Goal: Task Accomplishment & Management: Manage account settings

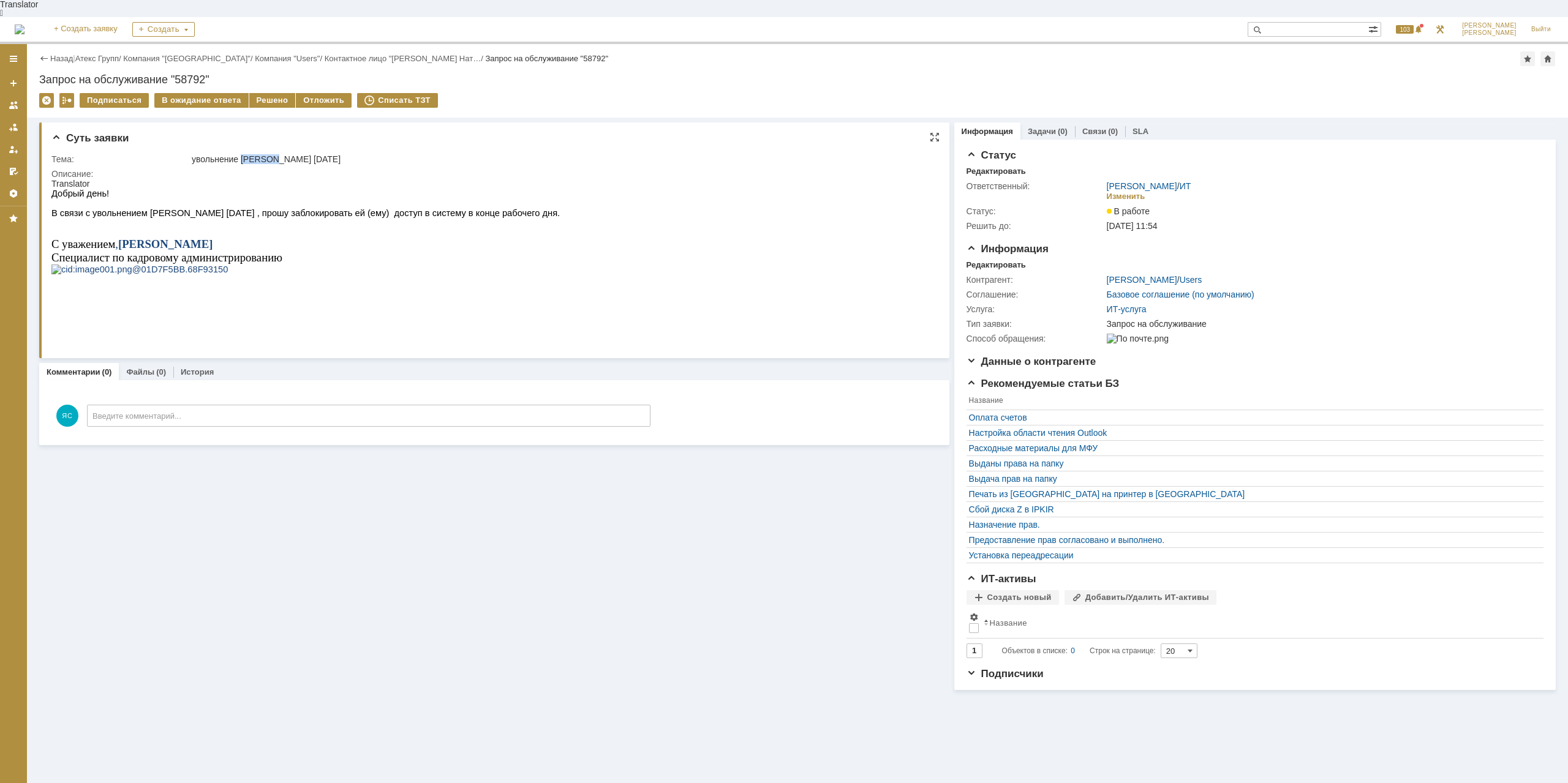
click at [214, 152] on td "увольнение [PERSON_NAME] [DATE]" at bounding box center [560, 159] width 741 height 15
click at [263, 93] on div "Решено" at bounding box center [272, 100] width 46 height 15
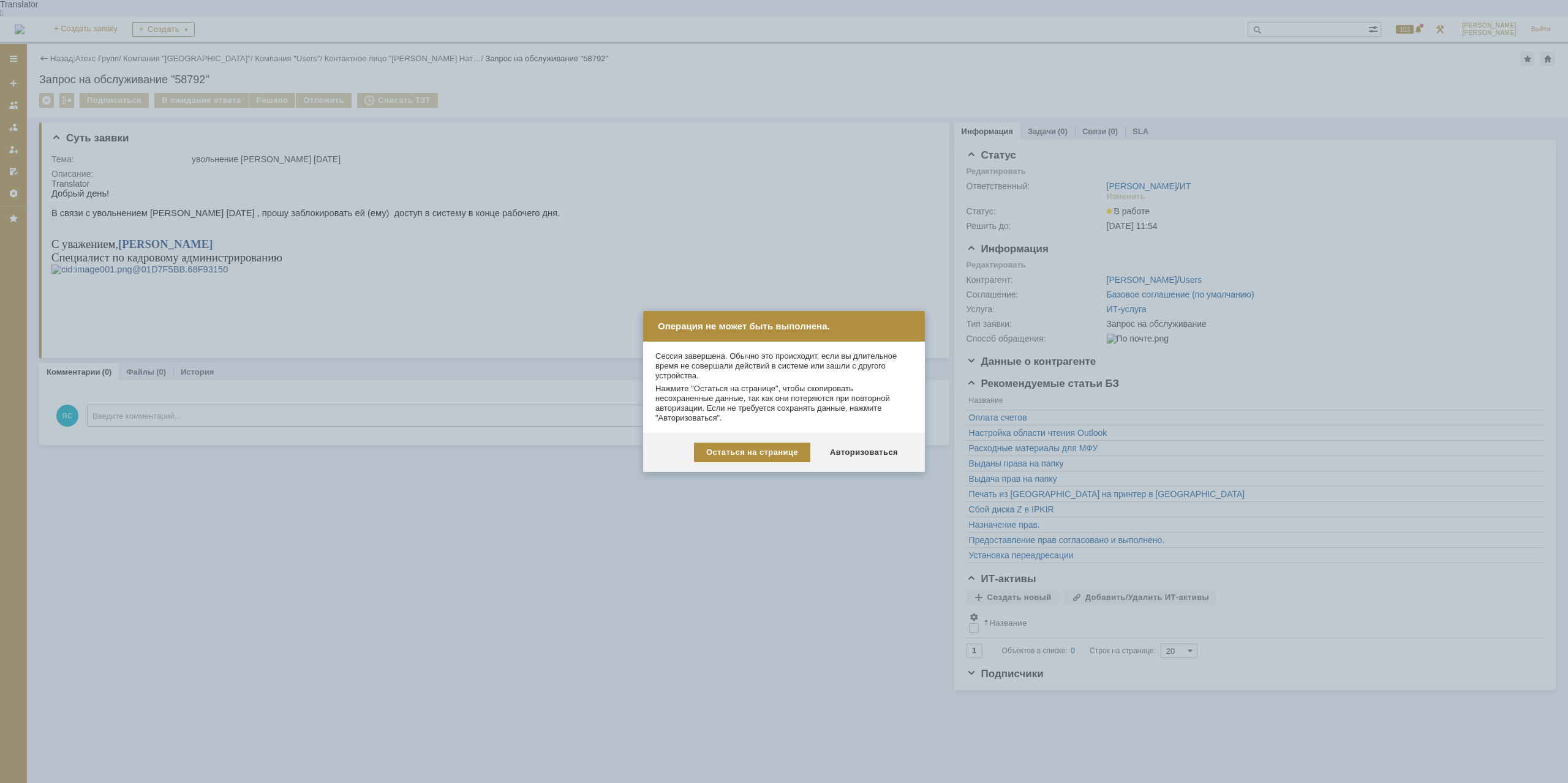
click at [759, 208] on div at bounding box center [784, 391] width 1568 height 783
click at [871, 453] on div "Авторизоваться" at bounding box center [863, 453] width 92 height 19
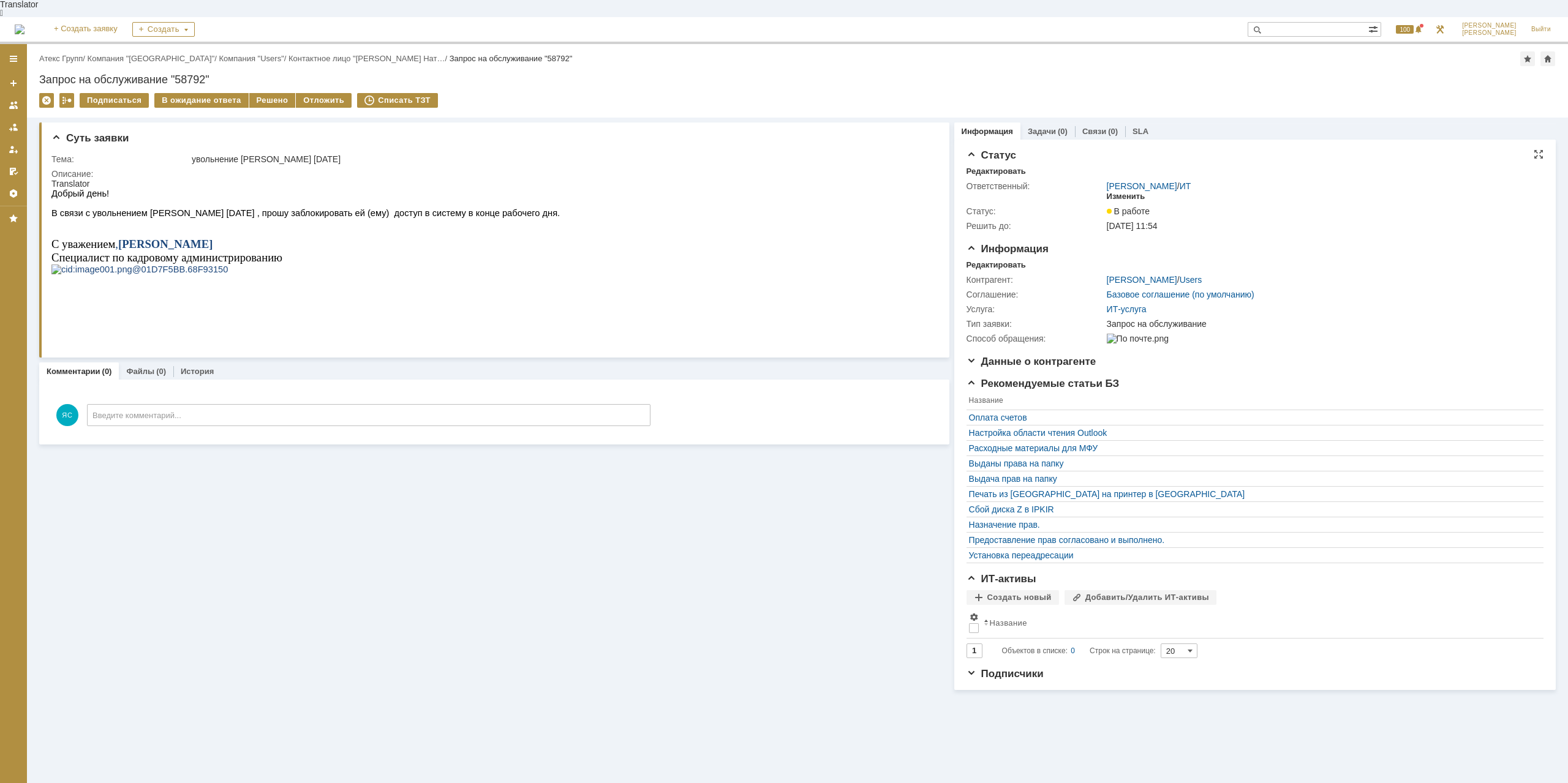
click at [1121, 192] on div "Изменить" at bounding box center [1126, 196] width 39 height 10
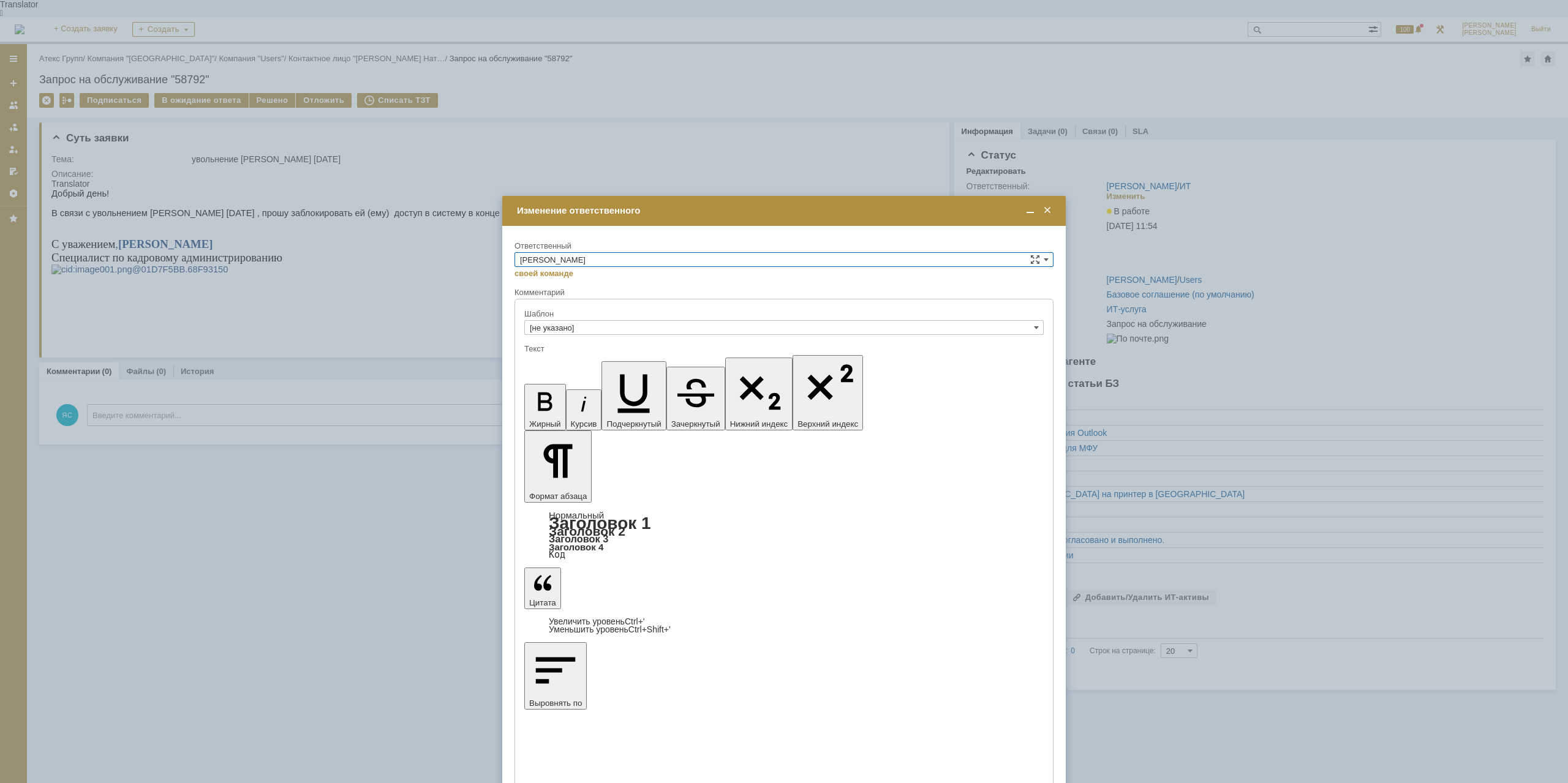
click at [699, 262] on input "[PERSON_NAME]" at bounding box center [784, 259] width 539 height 15
click at [611, 358] on span "АСУ" at bounding box center [784, 361] width 528 height 10
type input "АСУ"
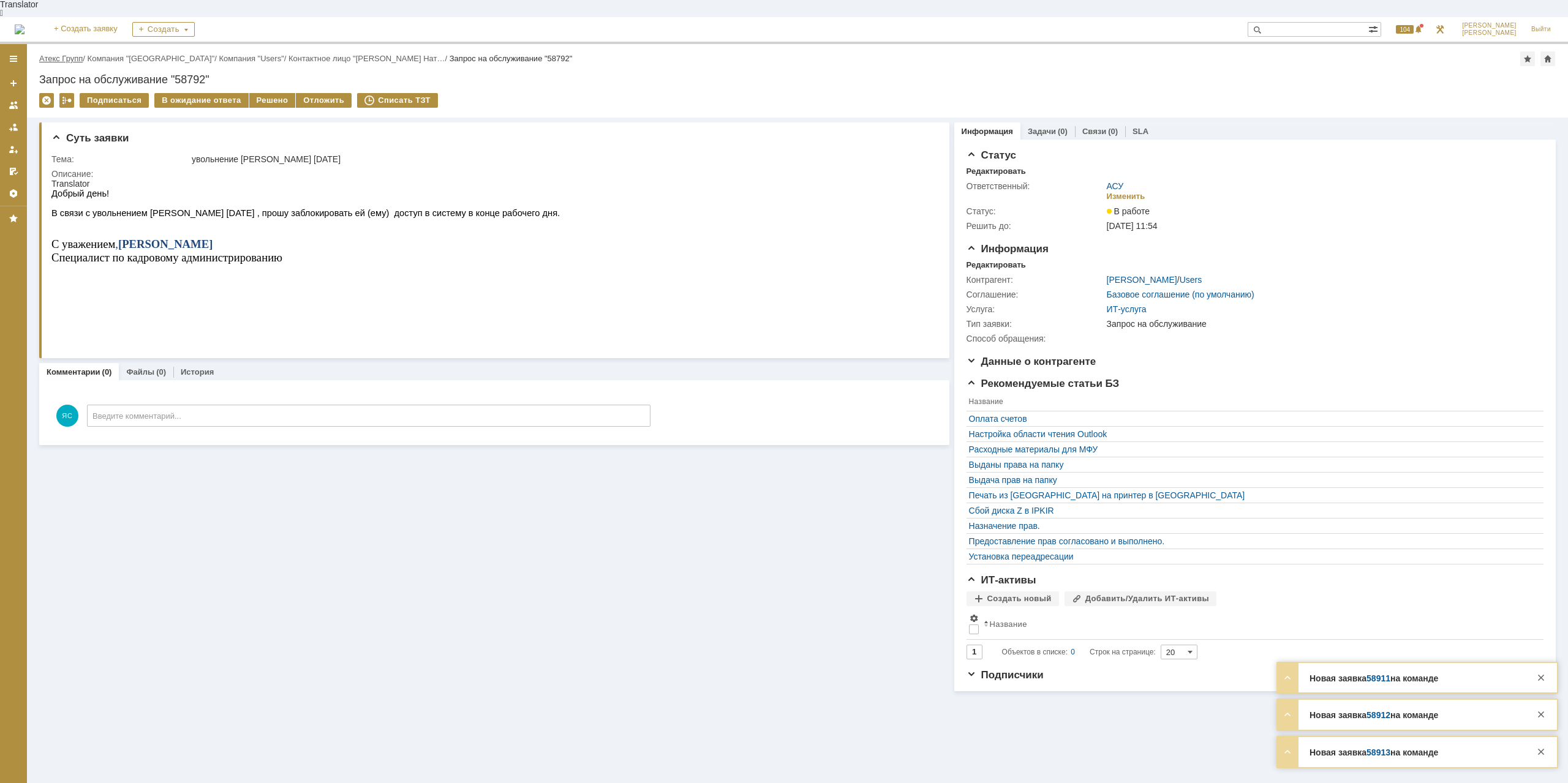
click at [46, 54] on link "Атекс Групп" at bounding box center [61, 58] width 43 height 9
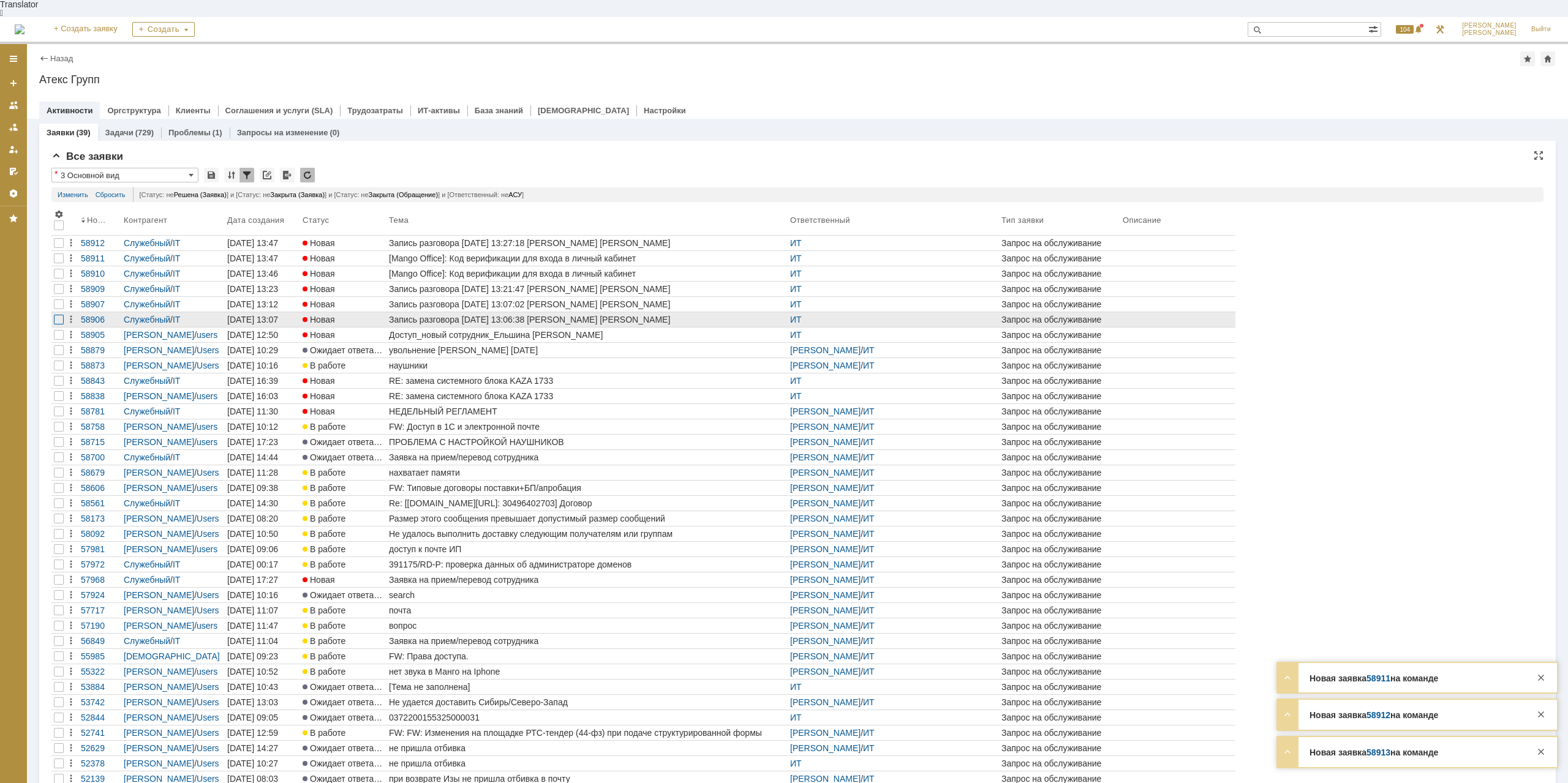
click at [55, 315] on div at bounding box center [58, 320] width 10 height 10
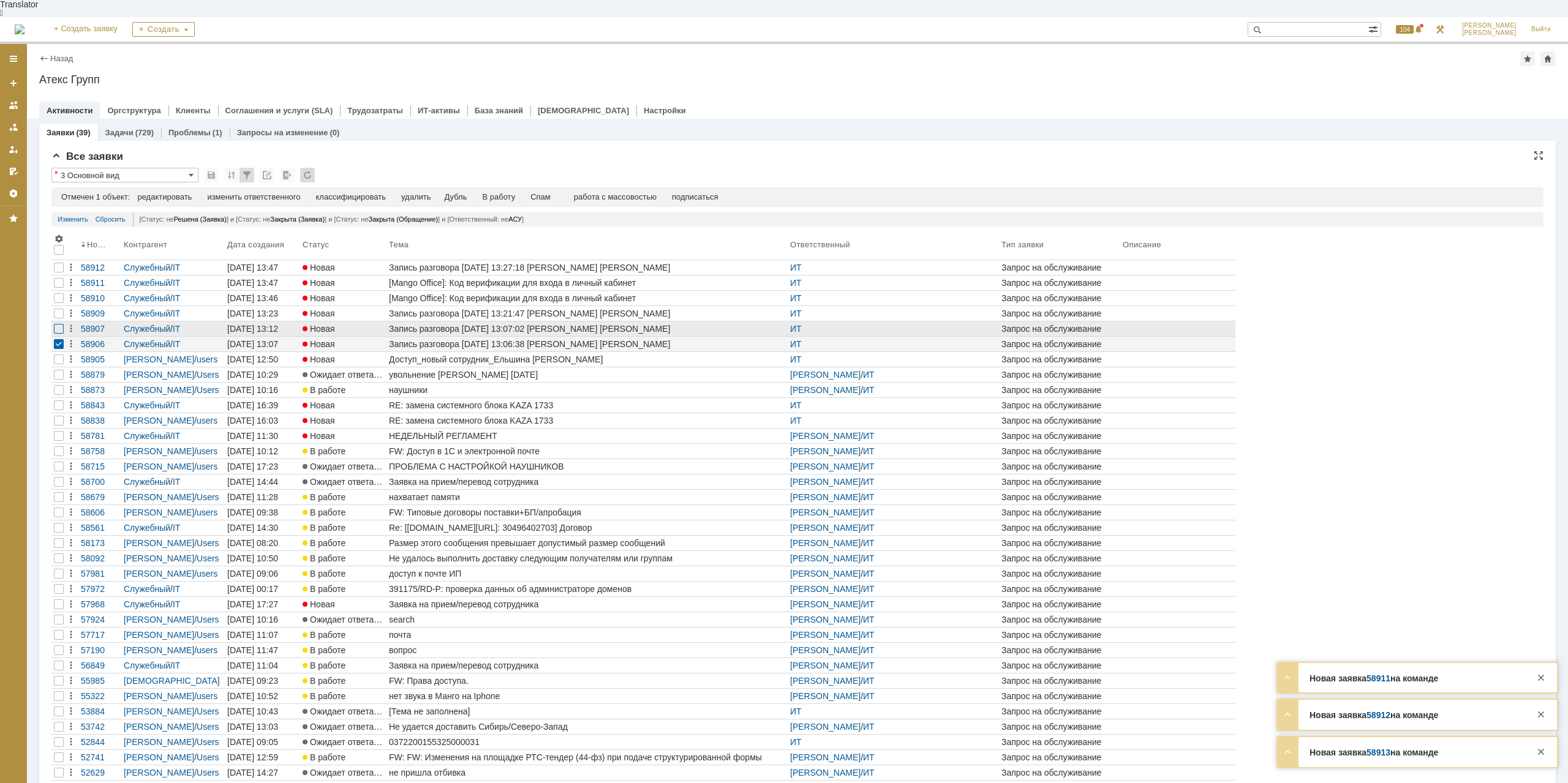
click at [62, 324] on div at bounding box center [58, 329] width 10 height 10
click at [62, 309] on div at bounding box center [58, 313] width 10 height 10
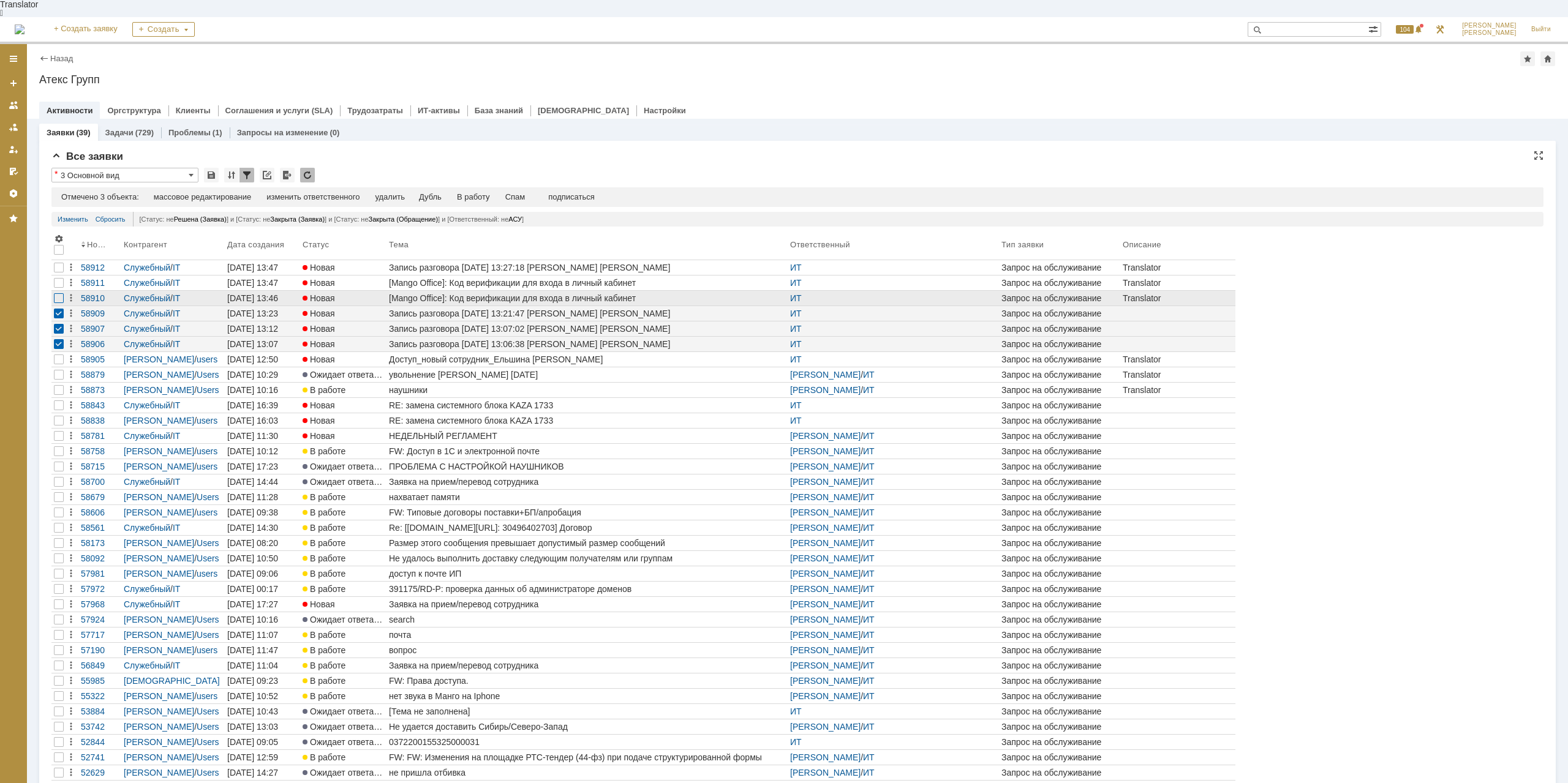
click at [58, 293] on div at bounding box center [58, 298] width 10 height 10
click at [54, 276] on div at bounding box center [59, 283] width 15 height 15
click at [59, 278] on div at bounding box center [58, 283] width 10 height 10
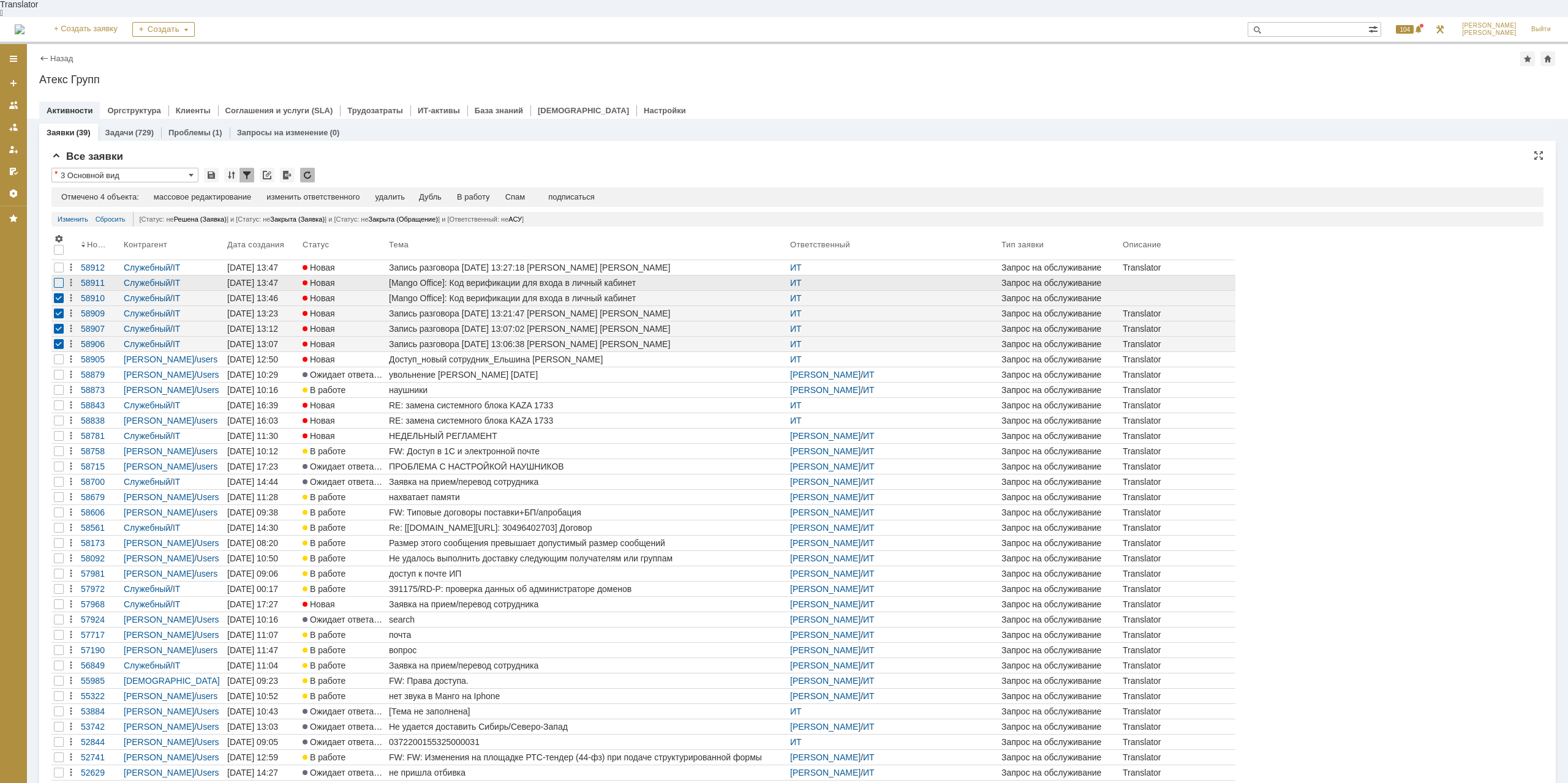
click at [56, 278] on div at bounding box center [58, 283] width 10 height 10
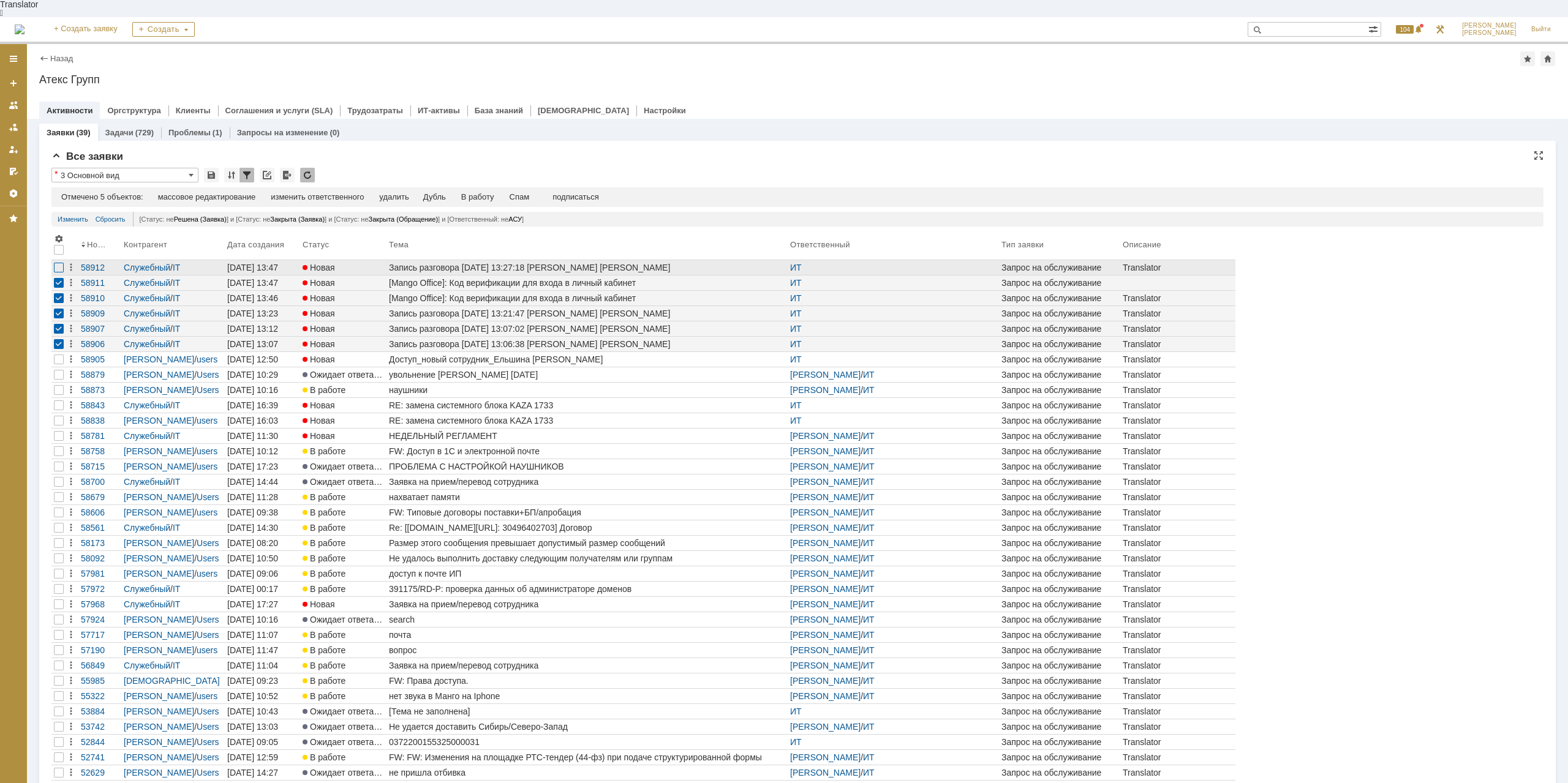
click at [59, 263] on div at bounding box center [58, 267] width 10 height 10
click at [530, 192] on div "Спам" at bounding box center [519, 197] width 20 height 10
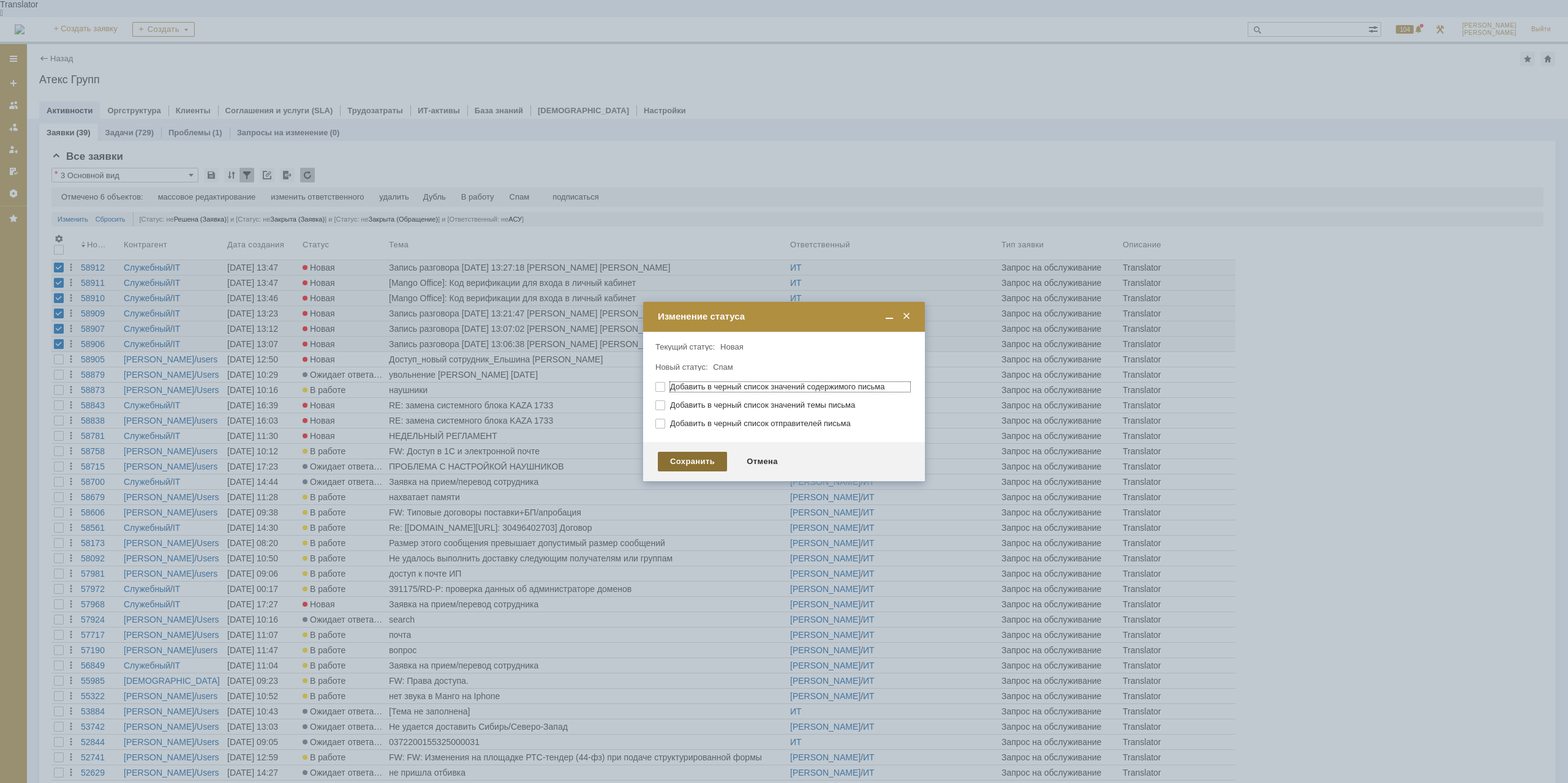
click at [680, 461] on div "Сохранить" at bounding box center [692, 462] width 69 height 19
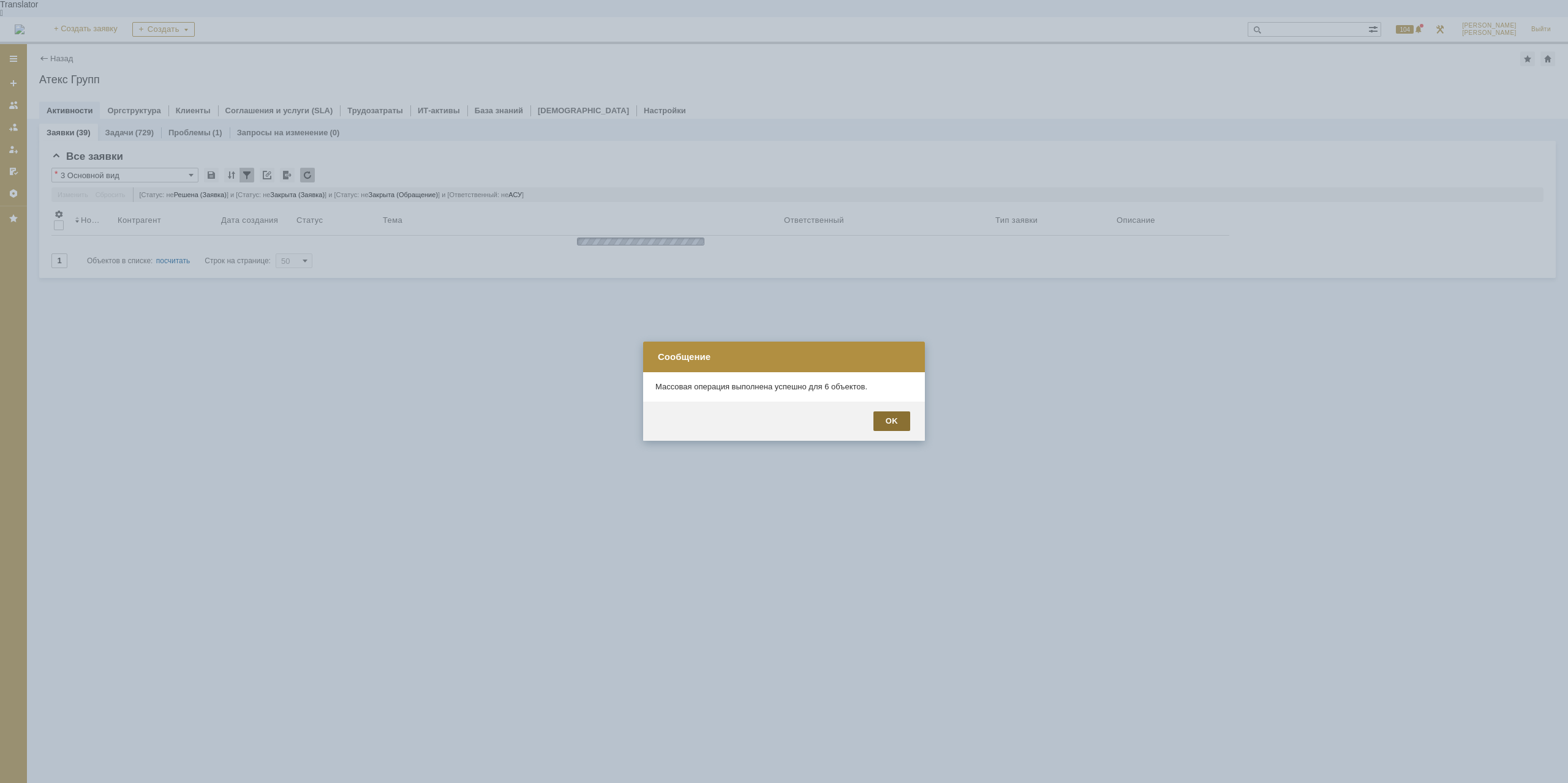
click at [895, 418] on div "OK" at bounding box center [891, 422] width 37 height 19
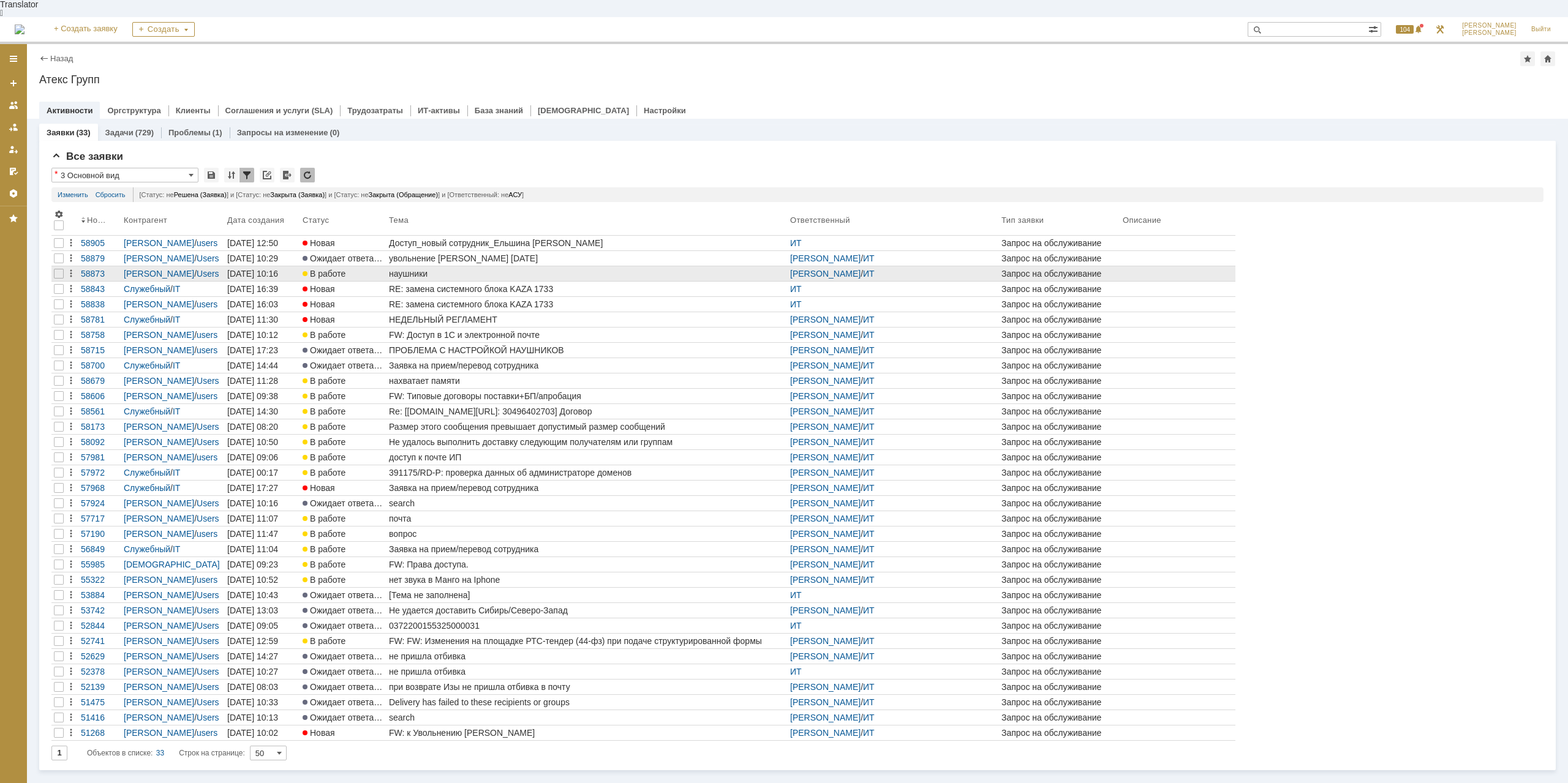
click at [407, 269] on div "наушники" at bounding box center [587, 273] width 396 height 10
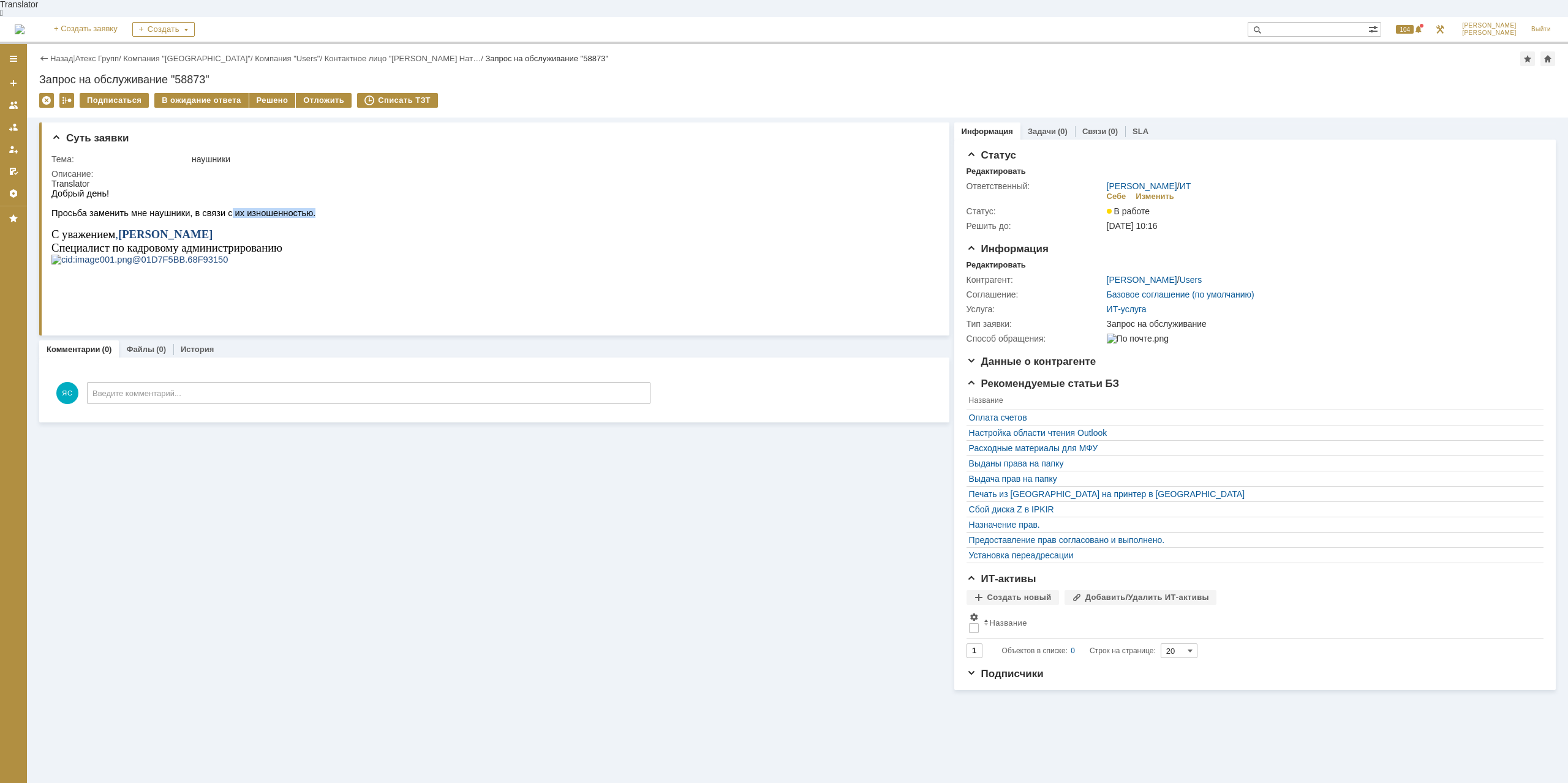
drag, startPoint x: 215, startPoint y: 209, endPoint x: 311, endPoint y: 210, distance: 96.0
click at [311, 210] on html "Translator Добрый день! Просьба заменить мне наушники, в связи с их изношенност…" at bounding box center [491, 227] width 878 height 96
drag, startPoint x: 310, startPoint y: 208, endPoint x: 295, endPoint y: 191, distance: 22.7
click at [308, 207] on html "Translator Добрый день! Просьба заменить мне наушники, в связи с их изношенност…" at bounding box center [491, 227] width 878 height 96
click at [98, 54] on link "Атекс Групп" at bounding box center [97, 58] width 43 height 9
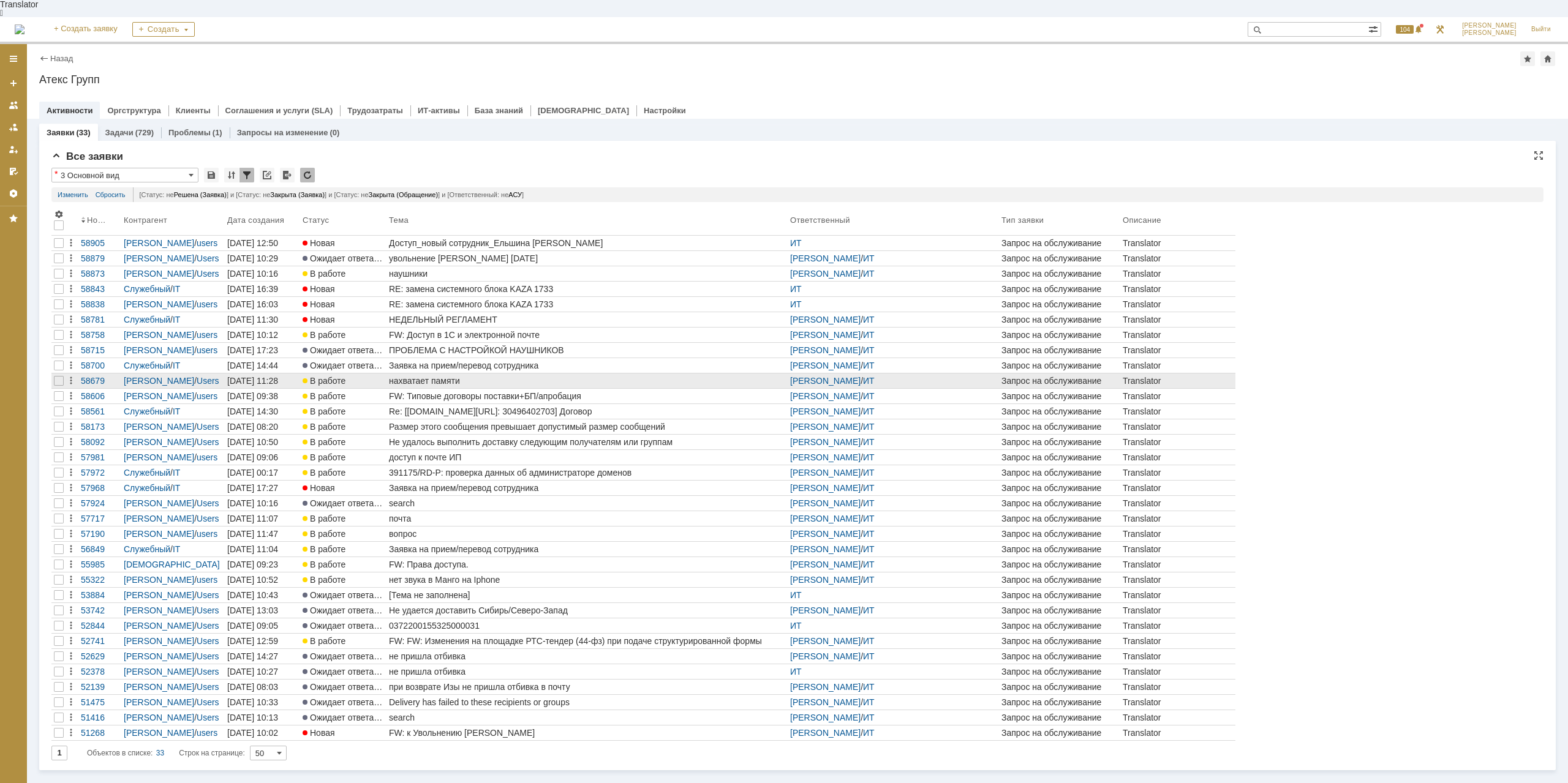
click at [454, 374] on link "нахватает памяти" at bounding box center [587, 381] width 401 height 15
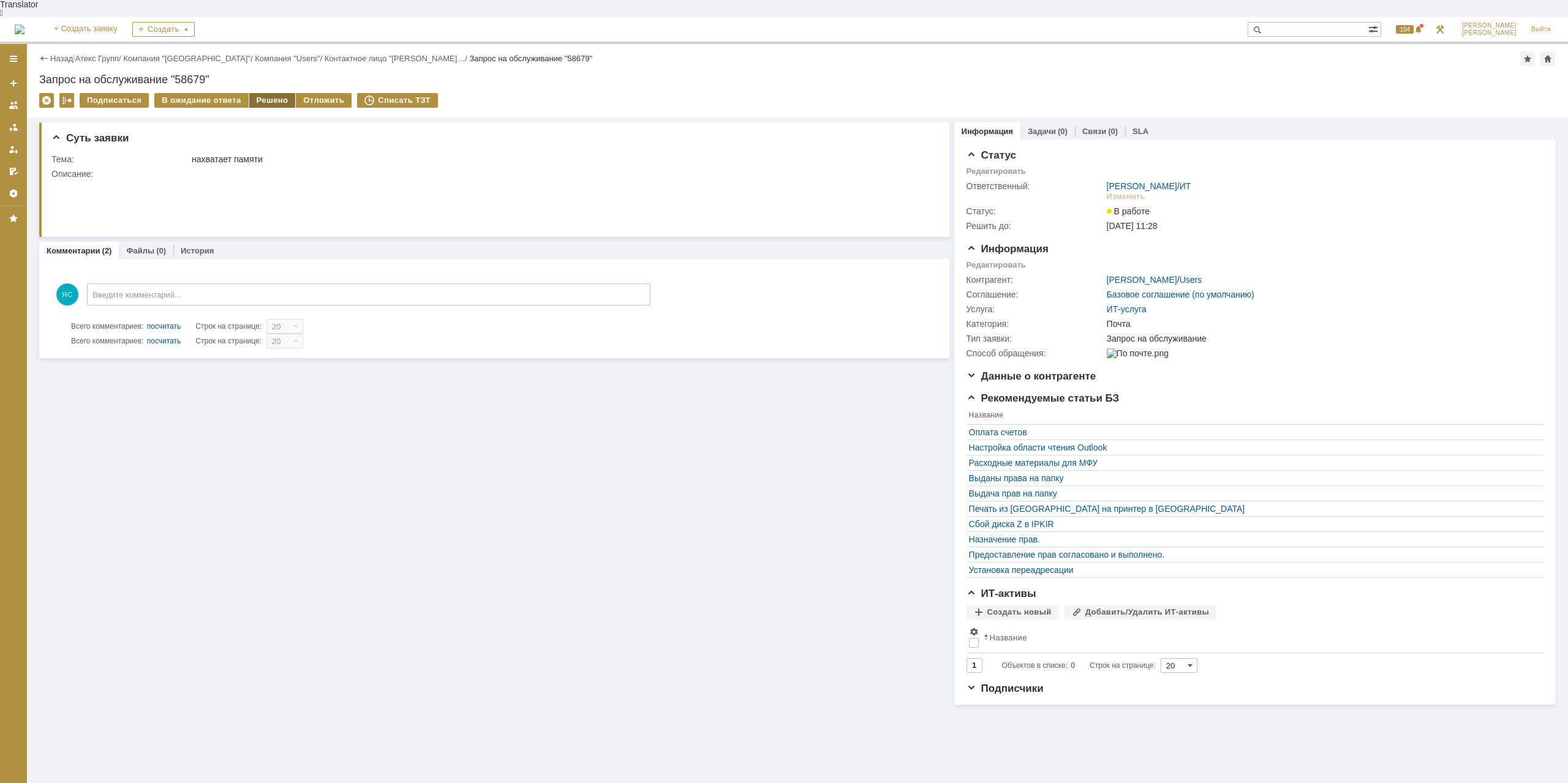
click at [274, 93] on div "Решено" at bounding box center [272, 100] width 46 height 15
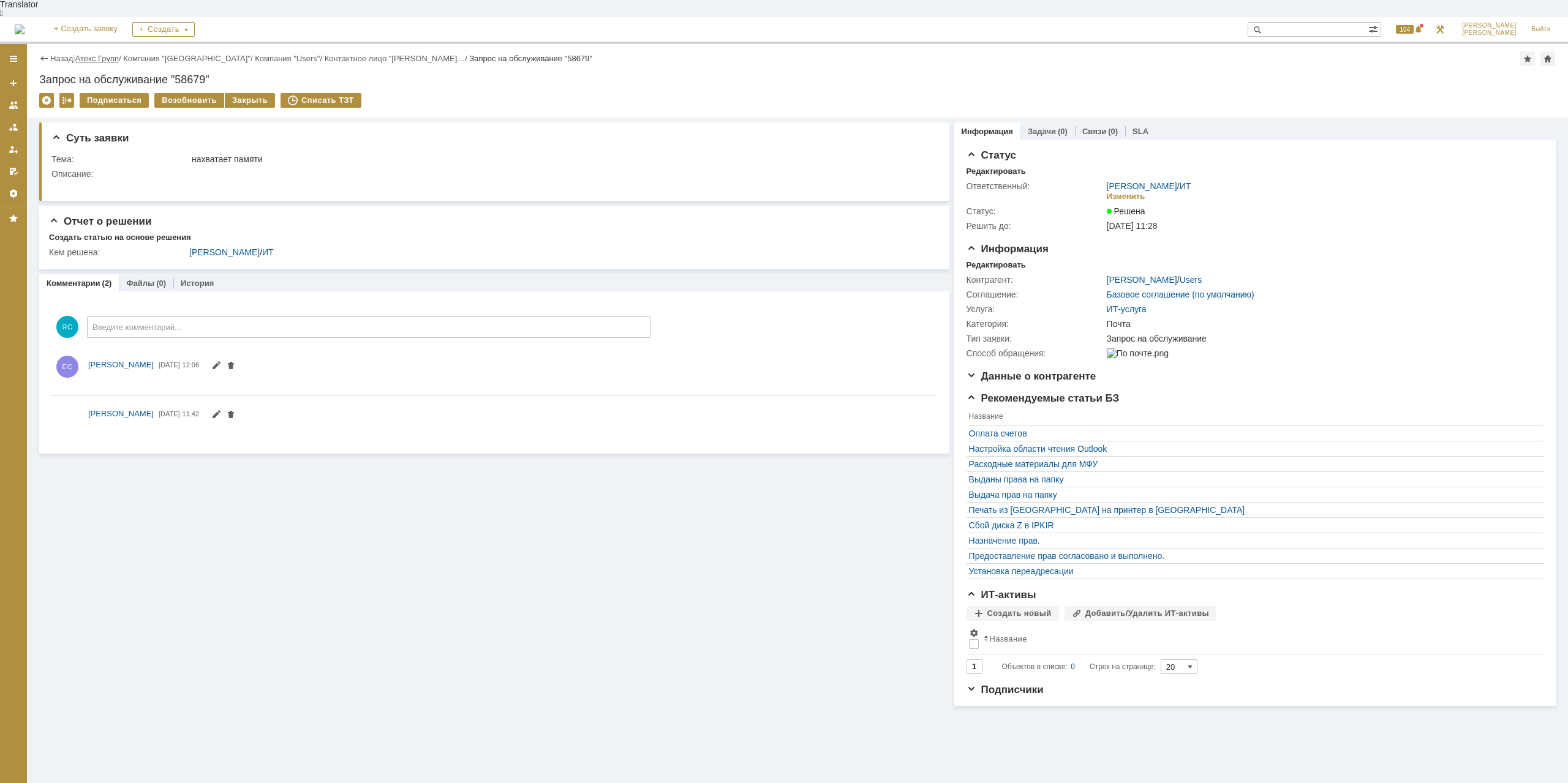
click at [108, 54] on link "Атекс Групп" at bounding box center [97, 58] width 43 height 9
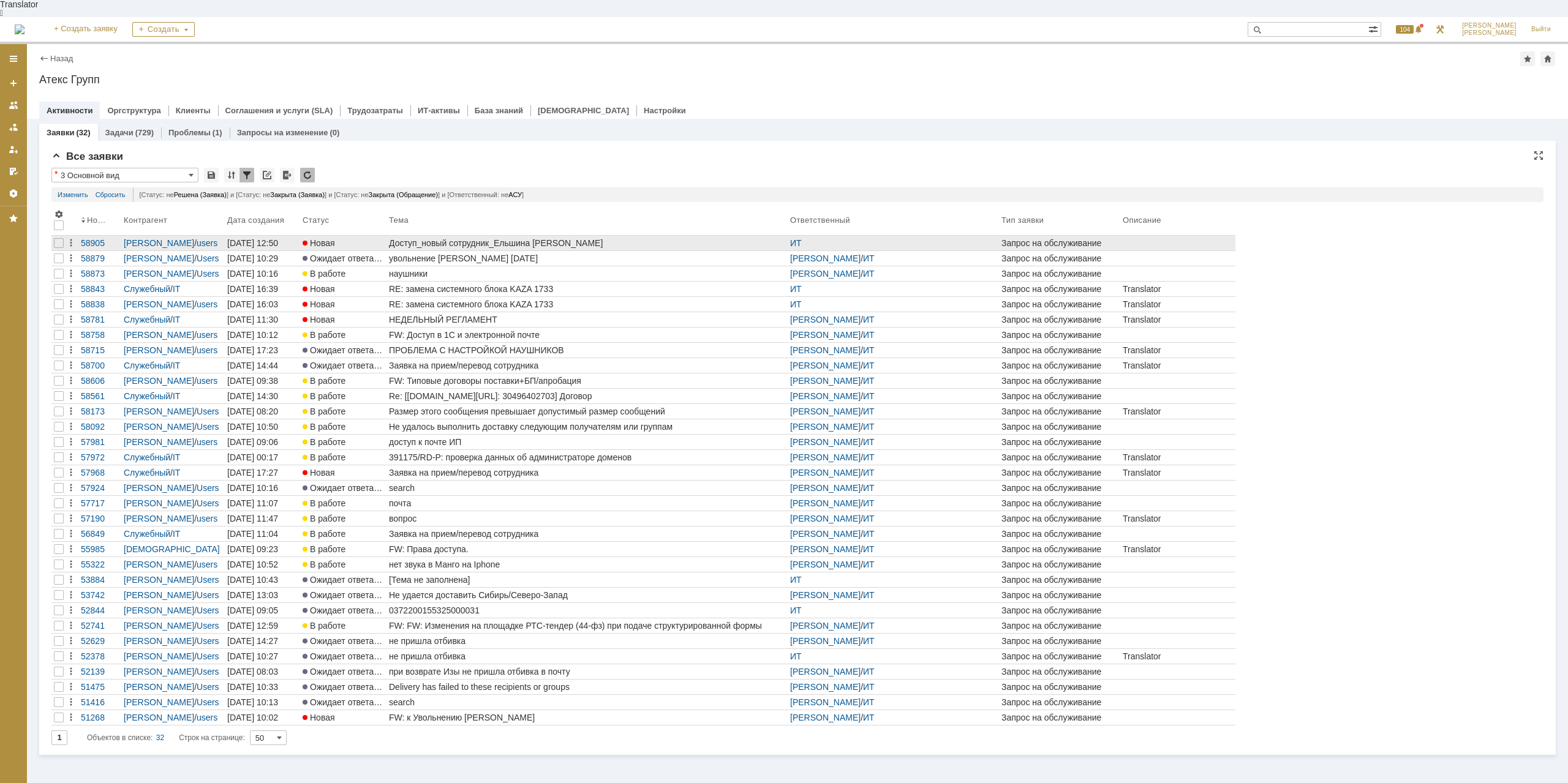
click at [457, 238] on div "Доступ_новый сотрудник_Ельшина [PERSON_NAME]" at bounding box center [587, 243] width 396 height 10
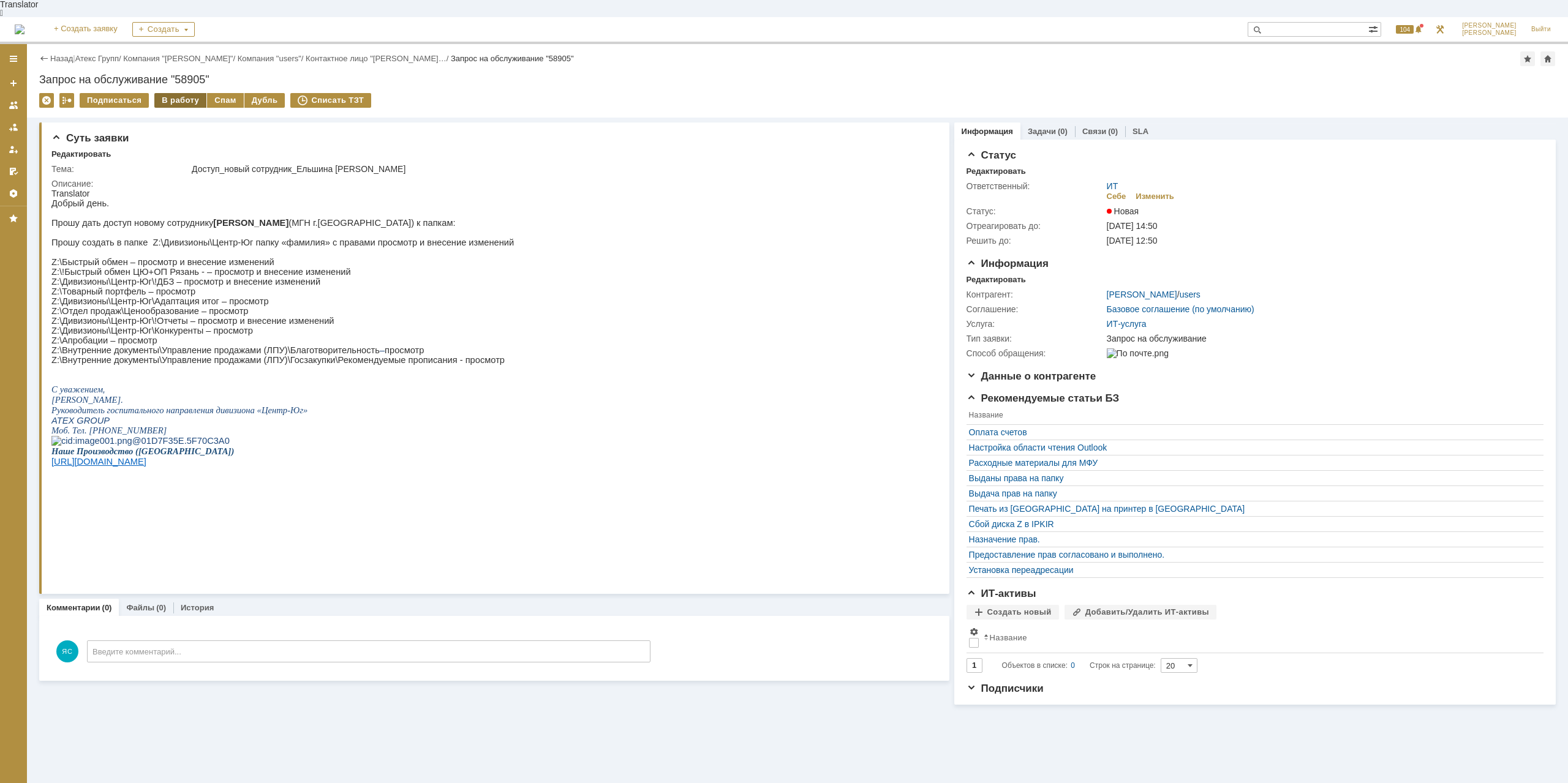
click at [179, 93] on div "В работу" at bounding box center [180, 100] width 52 height 15
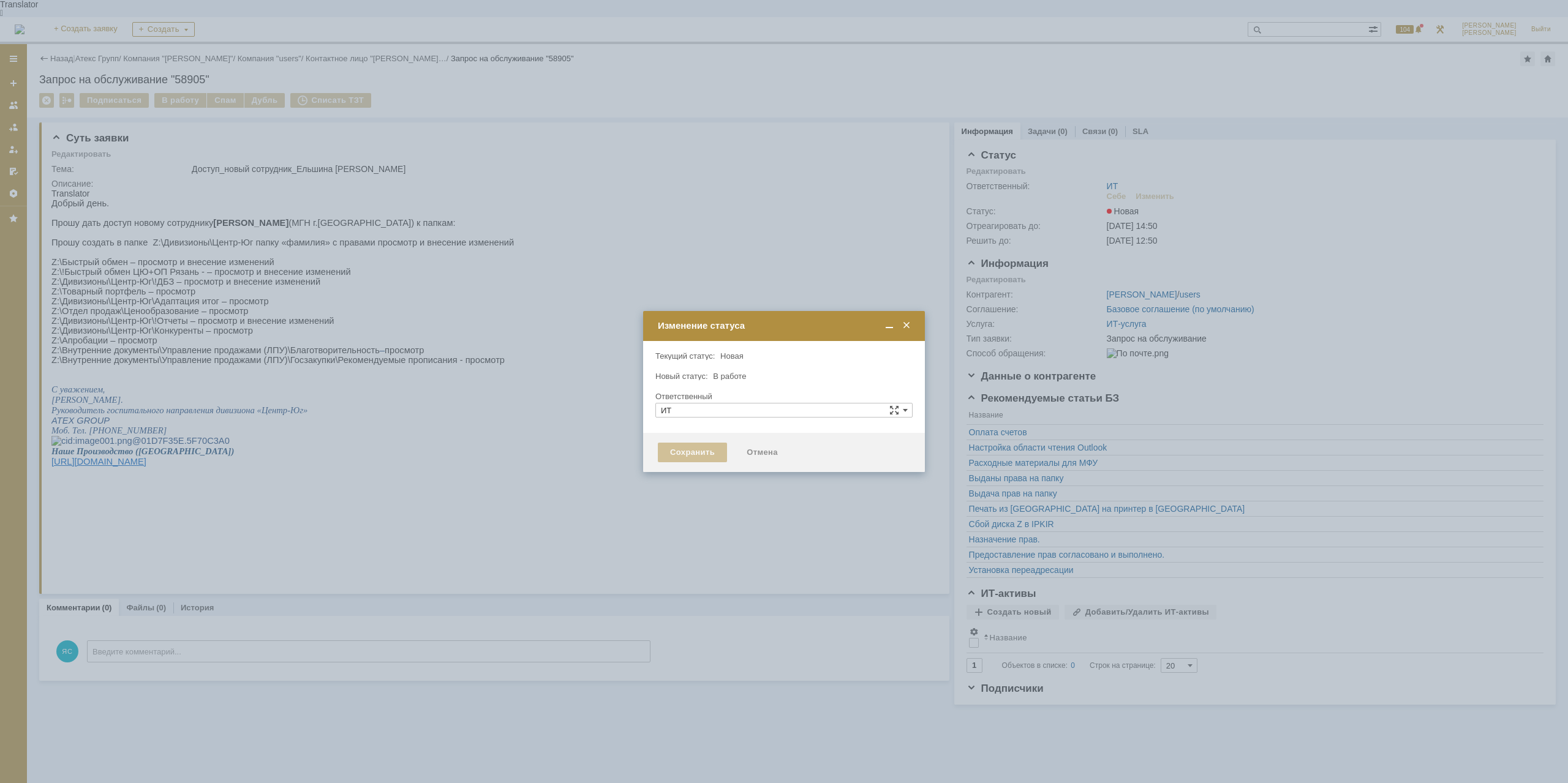
type input "[PERSON_NAME]"
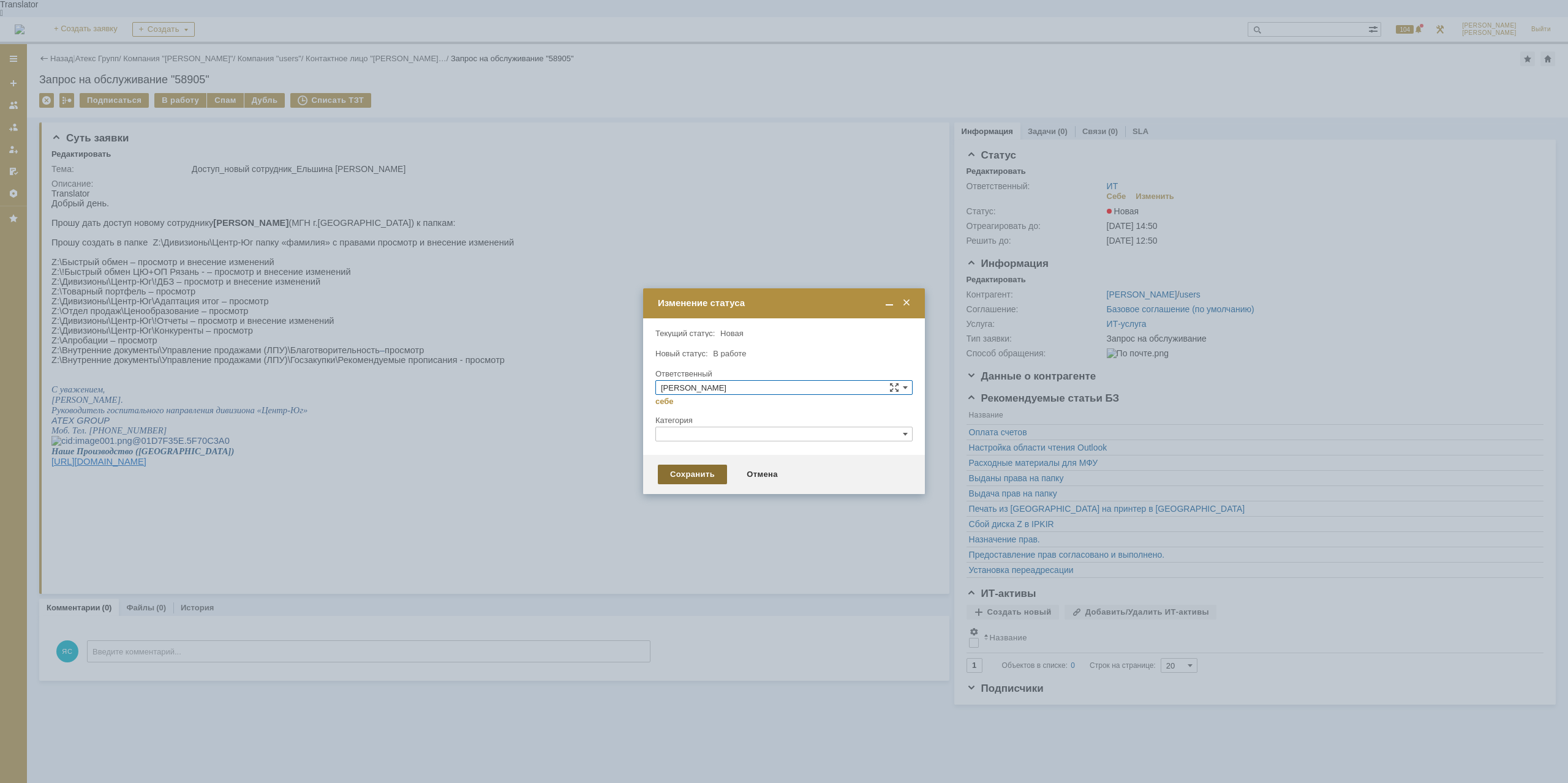
click at [706, 471] on div "Сохранить" at bounding box center [692, 474] width 69 height 19
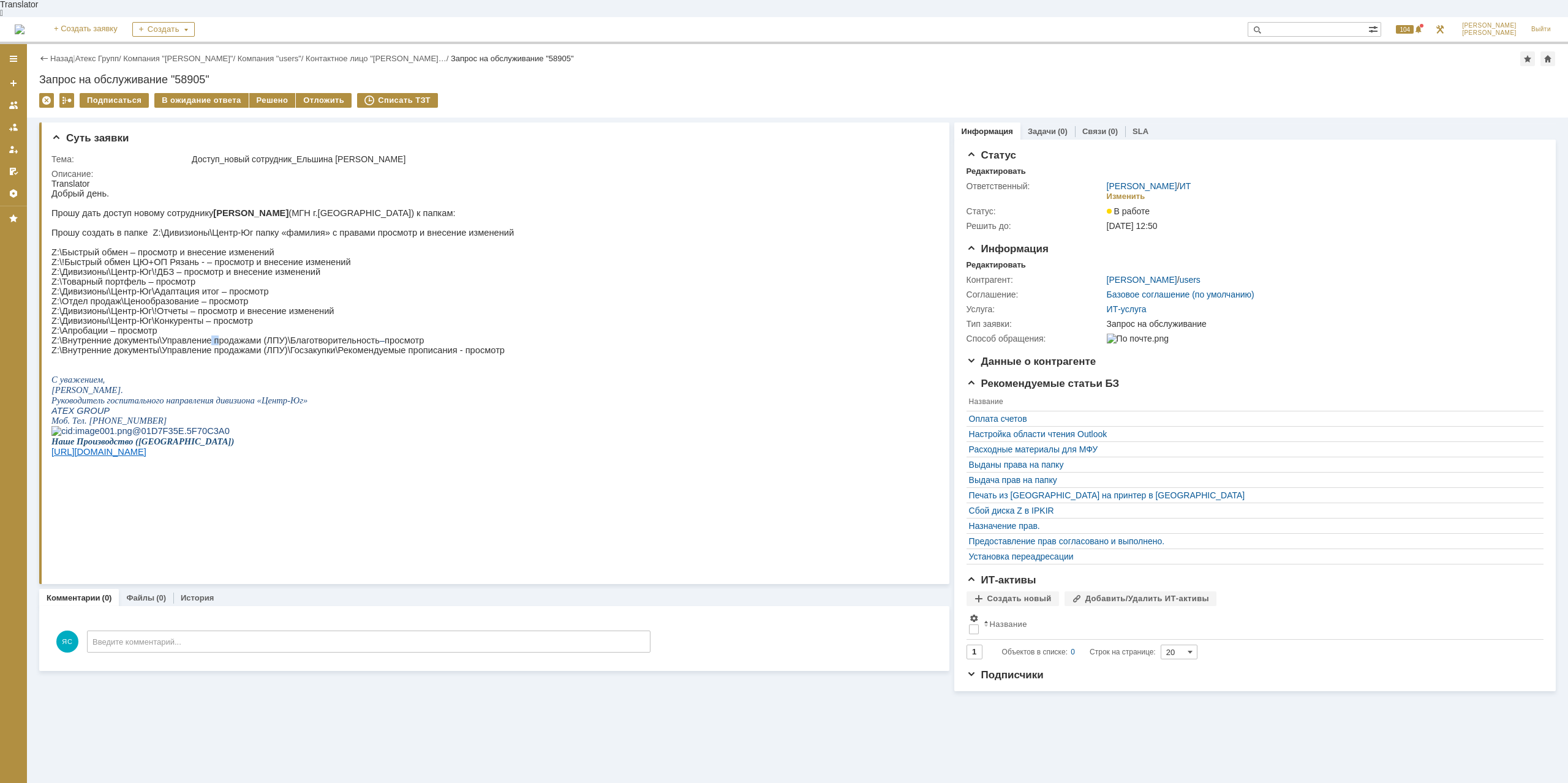
click at [207, 345] on p "Z:\Внутренние документы\Управление продажами (ЛПУ)\Благотворительность – просмо…" at bounding box center [283, 340] width 462 height 10
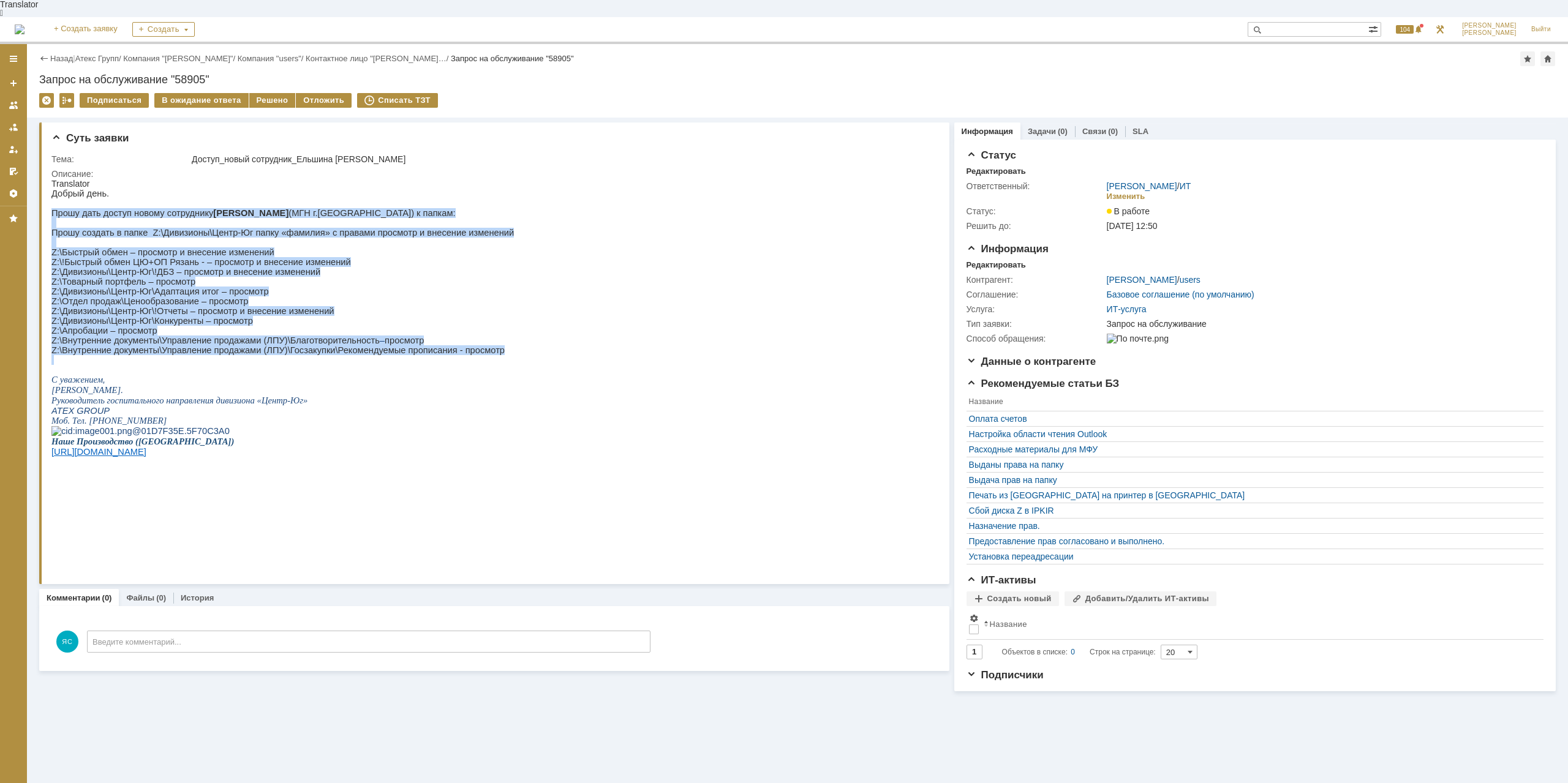
drag, startPoint x: 516, startPoint y: 376, endPoint x: 44, endPoint y: 203, distance: 502.7
click at [52, 203] on html "Translator Добрый день. Прошу дать доступ новому сотруднику [PERSON_NAME] (МГН …" at bounding box center [491, 338] width 878 height 319
copy div "Прошу дать доступ новому сотруднику Ельшиной Анне (МГН г.Воронеж) к папкам: Про…"
click at [221, 208] on b "[PERSON_NAME]" at bounding box center [250, 213] width 76 height 10
drag, startPoint x: 201, startPoint y: 203, endPoint x: 230, endPoint y: 204, distance: 29.0
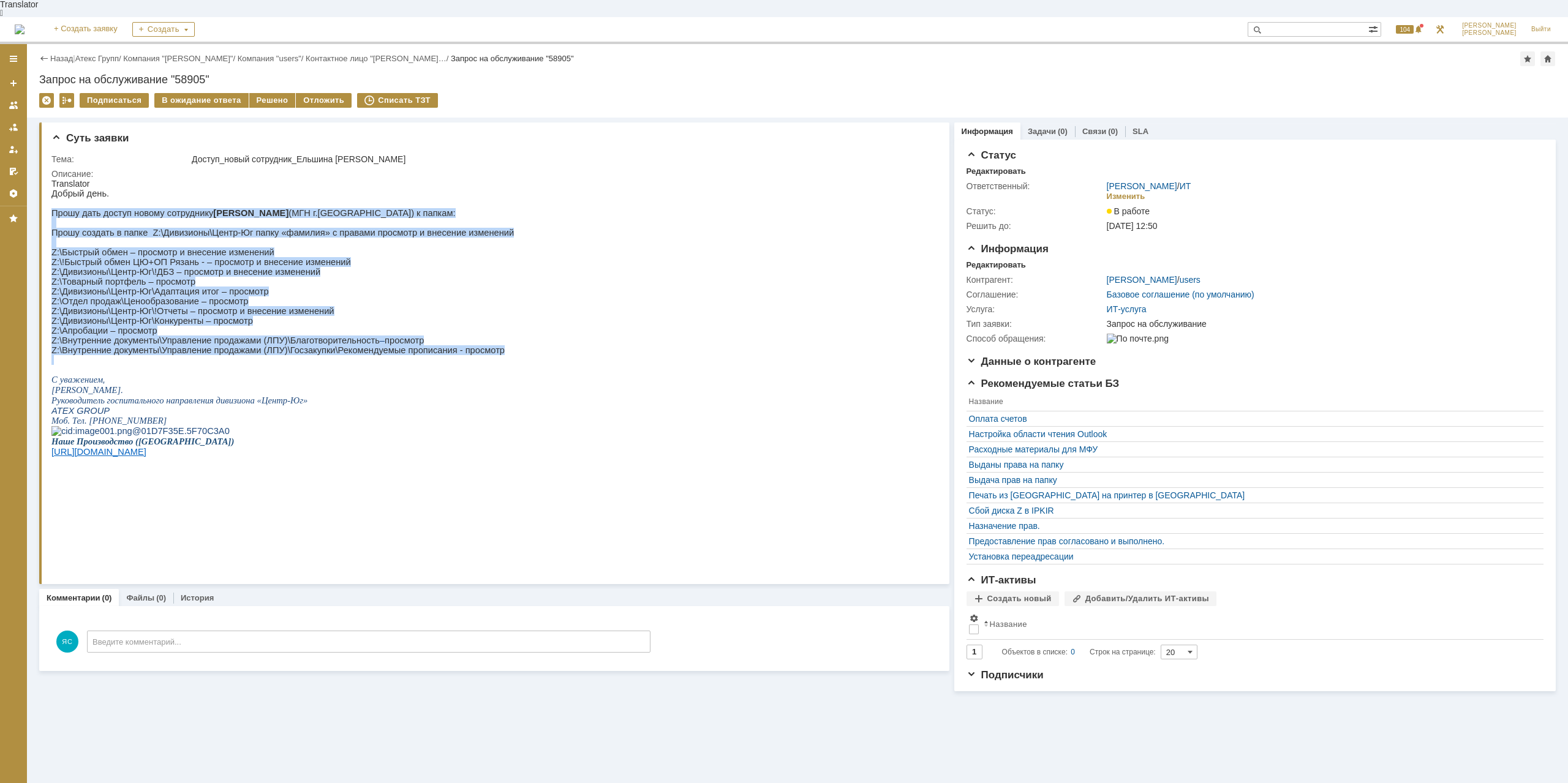
click at [230, 208] on p "Прошу дать доступ новому сотруднику Ельшиной Анне (МГН г.Воронеж) к папкам:" at bounding box center [283, 213] width 462 height 10
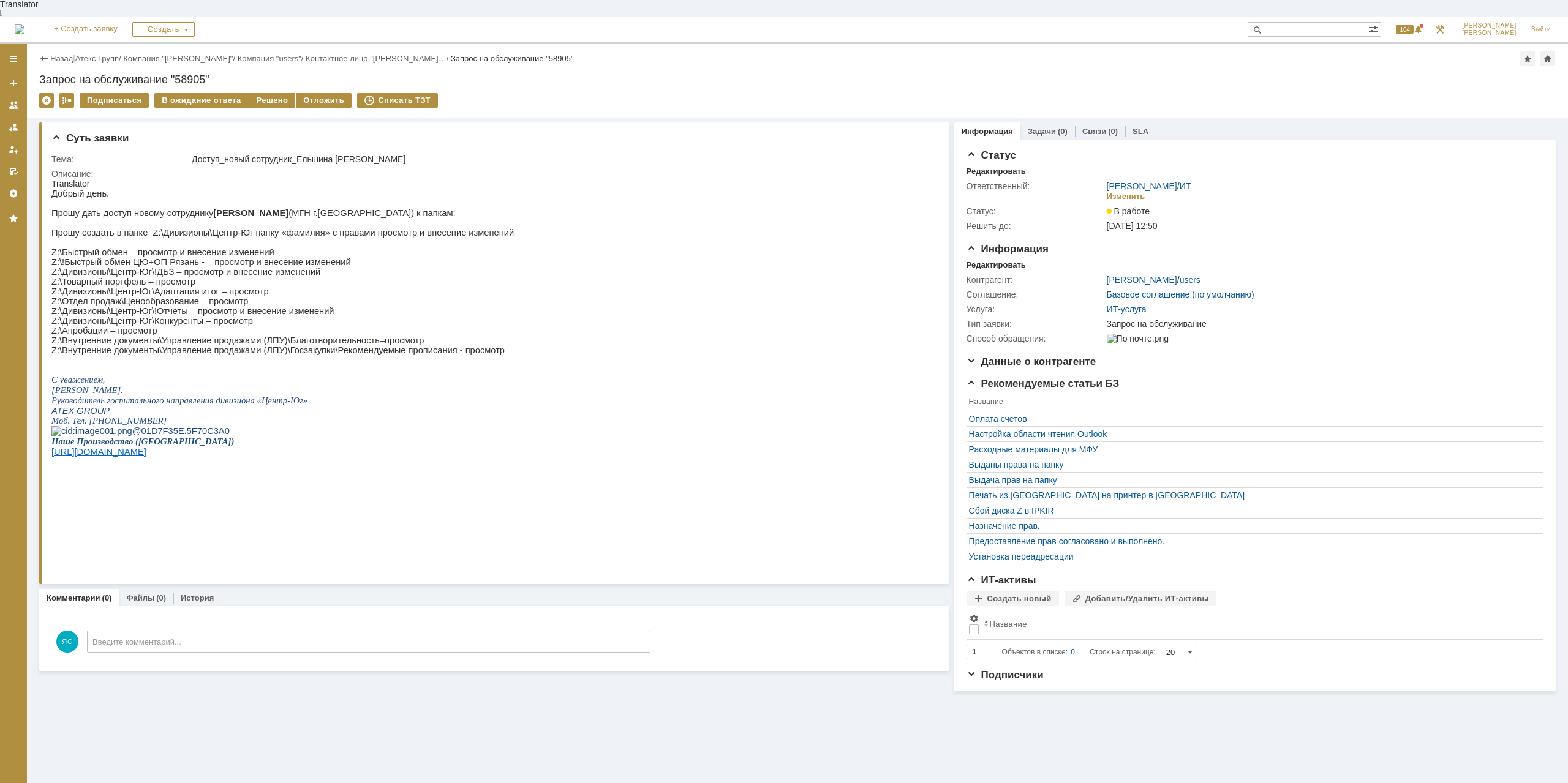
click at [307, 232] on p "Прошу создать в папке Z:\Дивизионы\Центр-Юг папку «фамилия» с правами просмотр …" at bounding box center [283, 232] width 462 height 10
drag, startPoint x: 353, startPoint y: 231, endPoint x: 388, endPoint y: 227, distance: 35.2
click at [388, 228] on p "Прошу создать в папке Z:\Дивизионы\Центр-Юг папку «фамилия» с правами просмотр …" at bounding box center [283, 232] width 462 height 10
click at [412, 228] on p "Прошу создать в папке Z:\Дивизионы\Центр-Юг папку «фамилия» с правами просмотр …" at bounding box center [283, 232] width 462 height 10
click at [142, 281] on p "Z:\Товарный портфель – просмотр" at bounding box center [283, 281] width 462 height 10
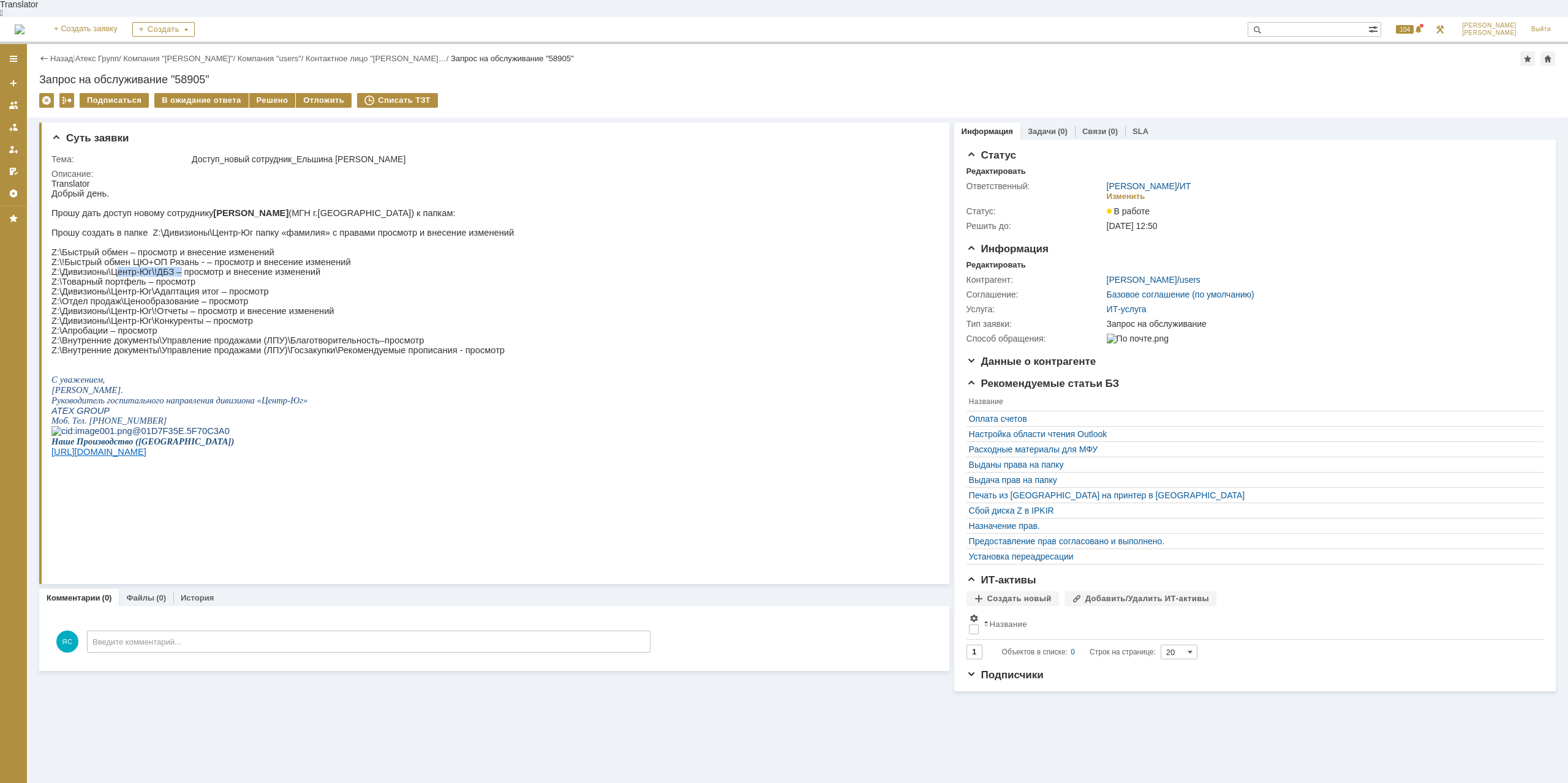
drag, startPoint x: 125, startPoint y: 274, endPoint x: 173, endPoint y: 274, distance: 48.0
click at [173, 274] on p "Z:\Дивизионы\Центр-Юг\!ДБЗ – просмотр и внесение изменений" at bounding box center [283, 272] width 462 height 10
click at [220, 268] on p "Z:\Дивизионы\Центр-Юг\!ДБЗ – просмотр и внесение изменений" at bounding box center [283, 272] width 462 height 10
click at [163, 333] on p "Z:\Апробации – просмотр" at bounding box center [283, 330] width 462 height 10
drag, startPoint x: 110, startPoint y: 266, endPoint x: 150, endPoint y: 268, distance: 40.0
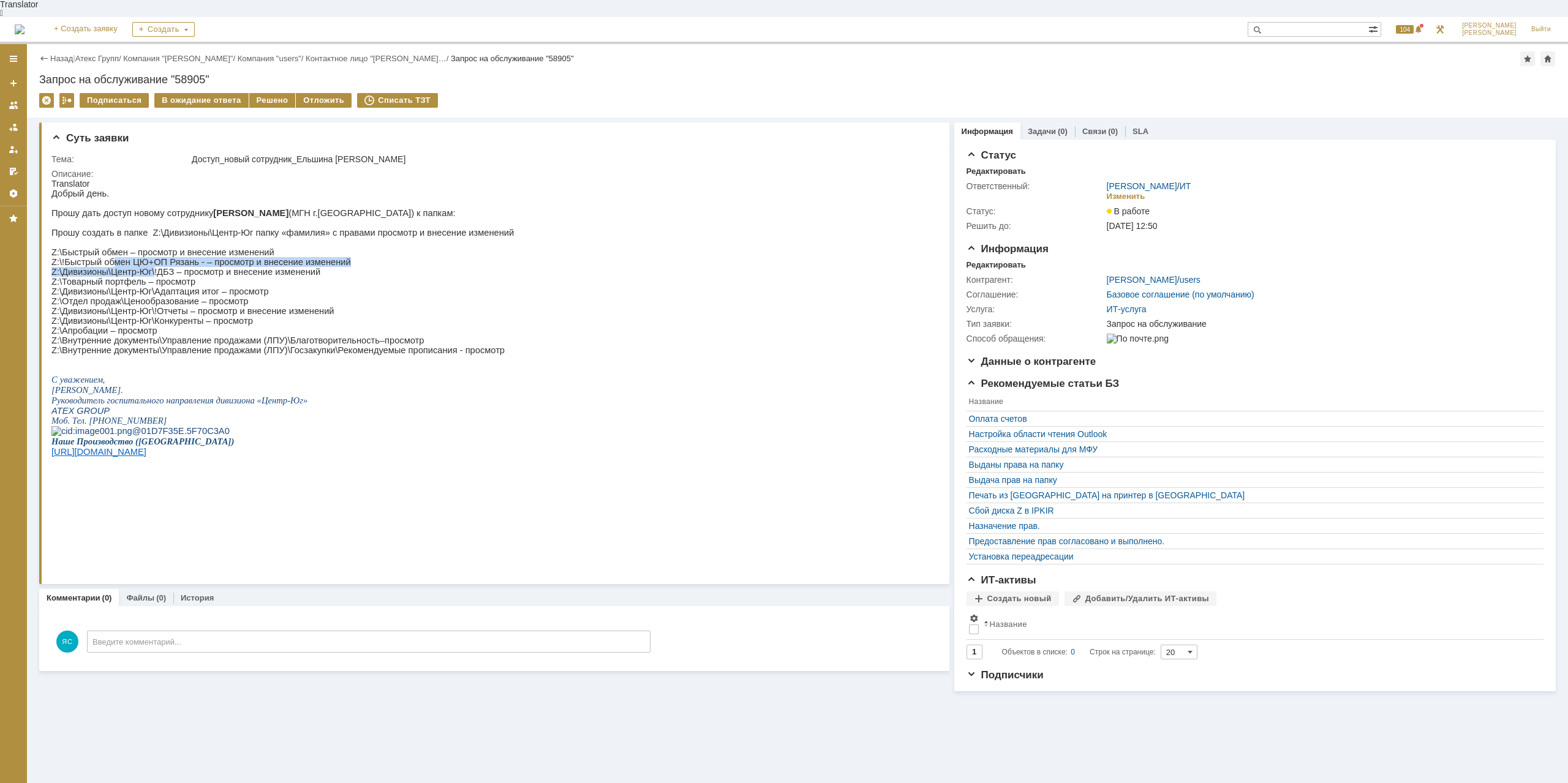
click at [150, 268] on div "Добрый день. Прошу дать доступ новому сотруднику Ельшиной Анне (МГН г.Воронеж) …" at bounding box center [283, 343] width 462 height 309
drag, startPoint x: 152, startPoint y: 268, endPoint x: 159, endPoint y: 268, distance: 7.0
click at [152, 268] on p "Z:\Дивизионы\Центр-Юг\!ДБЗ – просмотр и внесение изменений" at bounding box center [283, 272] width 462 height 10
drag, startPoint x: 135, startPoint y: 259, endPoint x: 209, endPoint y: 260, distance: 74.0
click at [167, 259] on p "Z:\!Быстрый обмен ЦЮ+ОП Рязань - – просмотр и внесение изменений" at bounding box center [283, 261] width 462 height 10
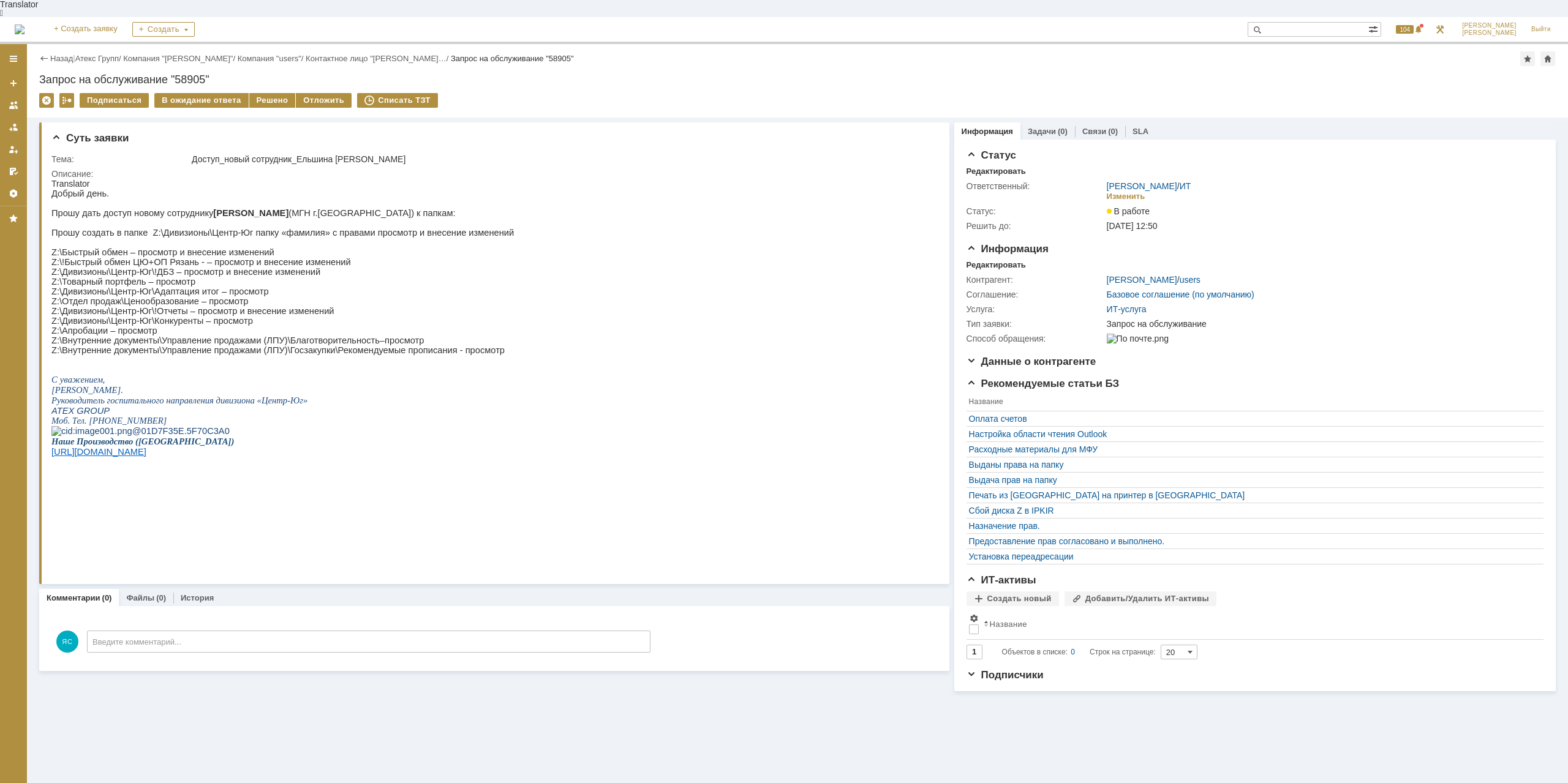
click at [209, 260] on p "Z:\!Быстрый обмен ЦЮ+ОП Рязань - – просмотр и внесение изменений" at bounding box center [283, 261] width 462 height 10
drag, startPoint x: 128, startPoint y: 263, endPoint x: 224, endPoint y: 263, distance: 96.0
click at [186, 263] on p "Z:\!Быстрый обмен ЦЮ+ОП Рязань - – просмотр и внесение изменений" at bounding box center [283, 261] width 462 height 10
click at [230, 263] on p "Z:\!Быстрый обмен ЦЮ+ОП Рязань - – просмотр и внесение изменений" at bounding box center [283, 261] width 462 height 10
drag, startPoint x: 289, startPoint y: 261, endPoint x: 256, endPoint y: 261, distance: 33.0
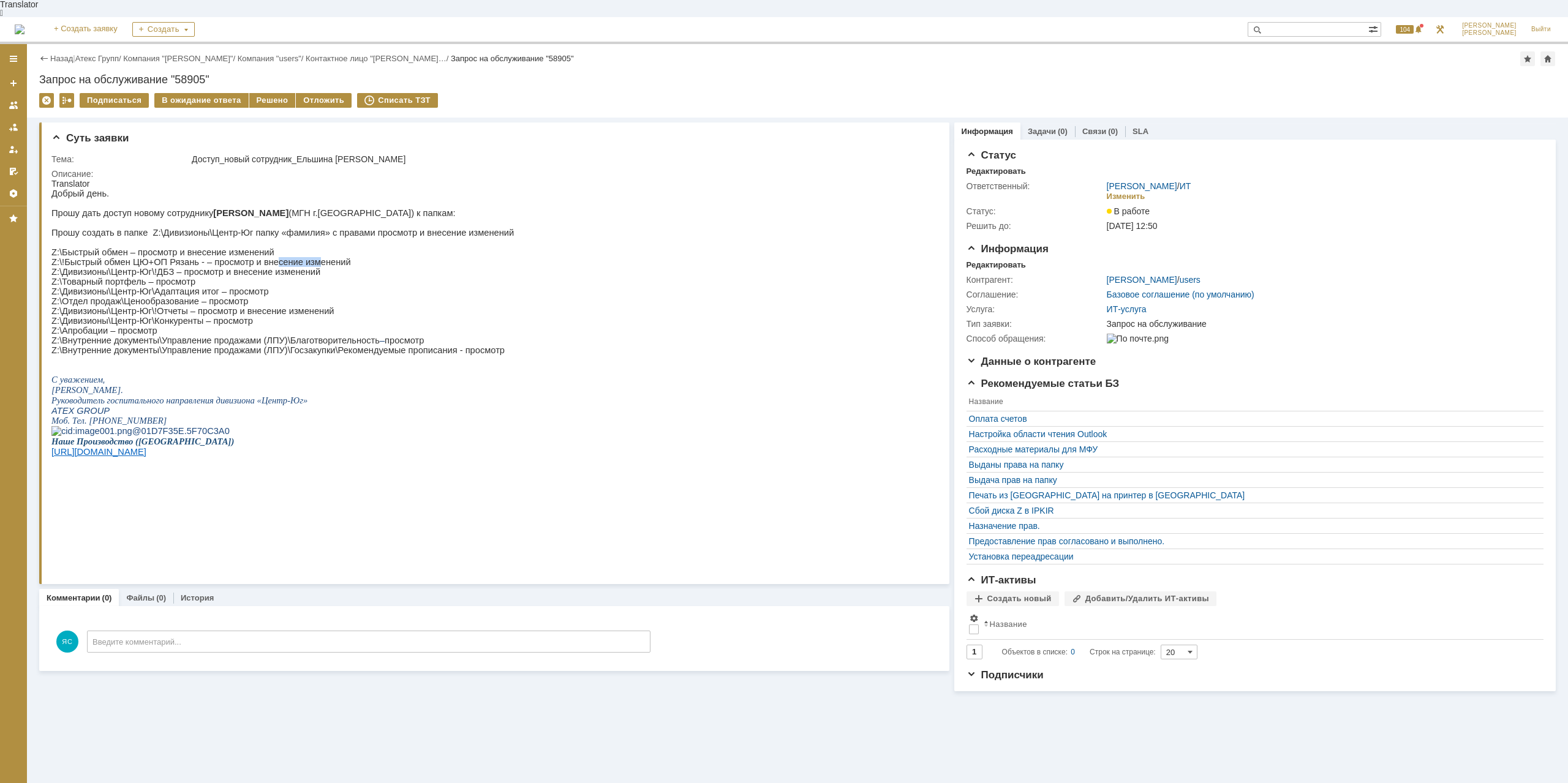
click at [256, 261] on p "Z:\!Быстрый обмен ЦЮ+ОП Рязань - – просмотр и внесение изменений" at bounding box center [283, 261] width 462 height 10
drag, startPoint x: 117, startPoint y: 260, endPoint x: 158, endPoint y: 260, distance: 41.0
click at [158, 260] on p "Z:\!Быстрый обмен ЦЮ+ОП Рязань - – просмотр и внесение изменений" at bounding box center [283, 261] width 462 height 10
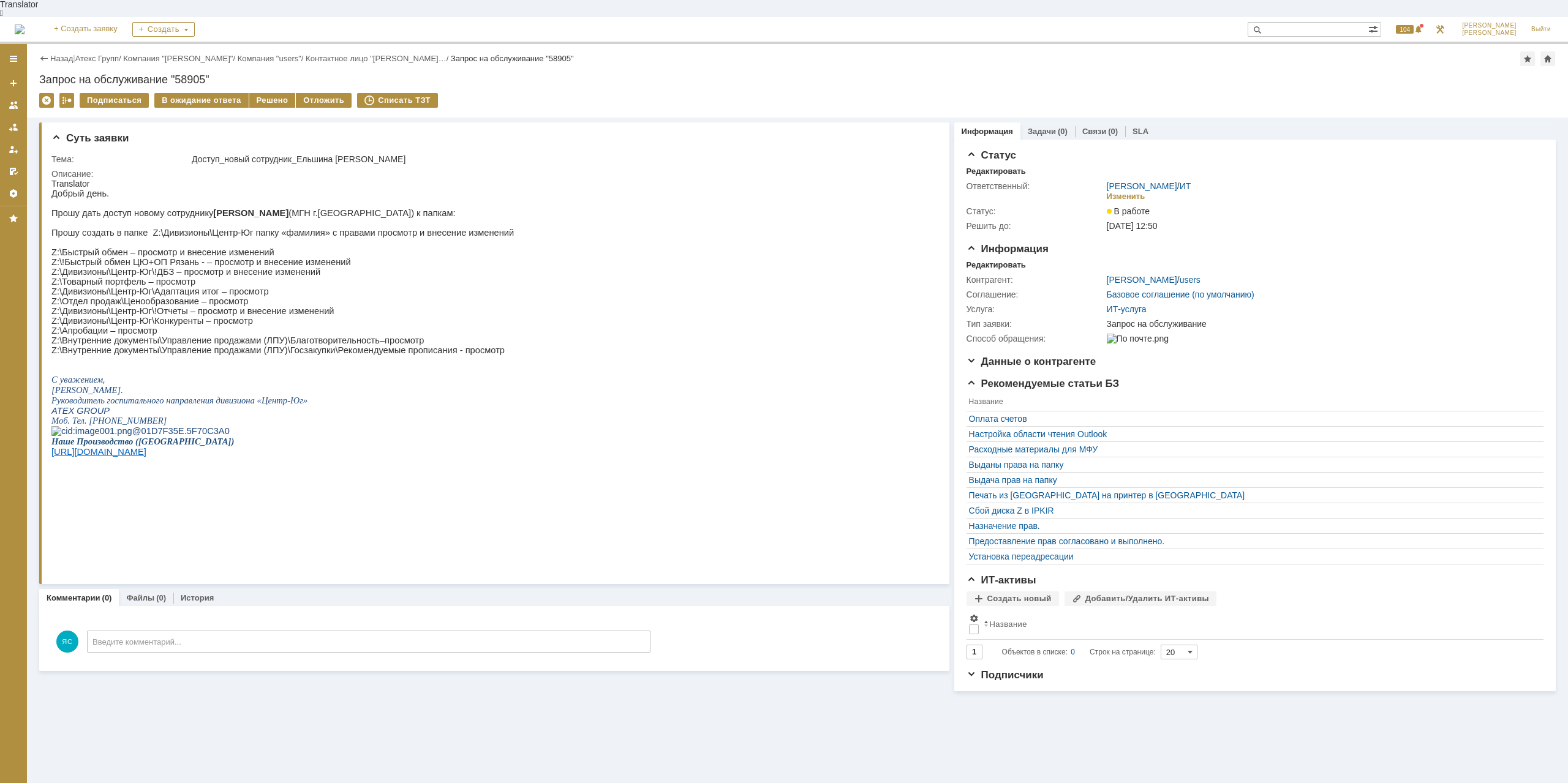
click at [78, 257] on p "Z:\!Быстрый обмен ЦЮ+ОП Рязань - – просмотр и внесение изменений" at bounding box center [283, 261] width 462 height 10
drag, startPoint x: 72, startPoint y: 263, endPoint x: 112, endPoint y: 264, distance: 40.0
click at [112, 264] on p "Z:\!Быстрый обмен ЦЮ+ОП Рязань - – просмотр и внесение изменений" at bounding box center [283, 261] width 462 height 10
click at [119, 395] on span "[PERSON_NAME]" at bounding box center [86, 390] width 69 height 10
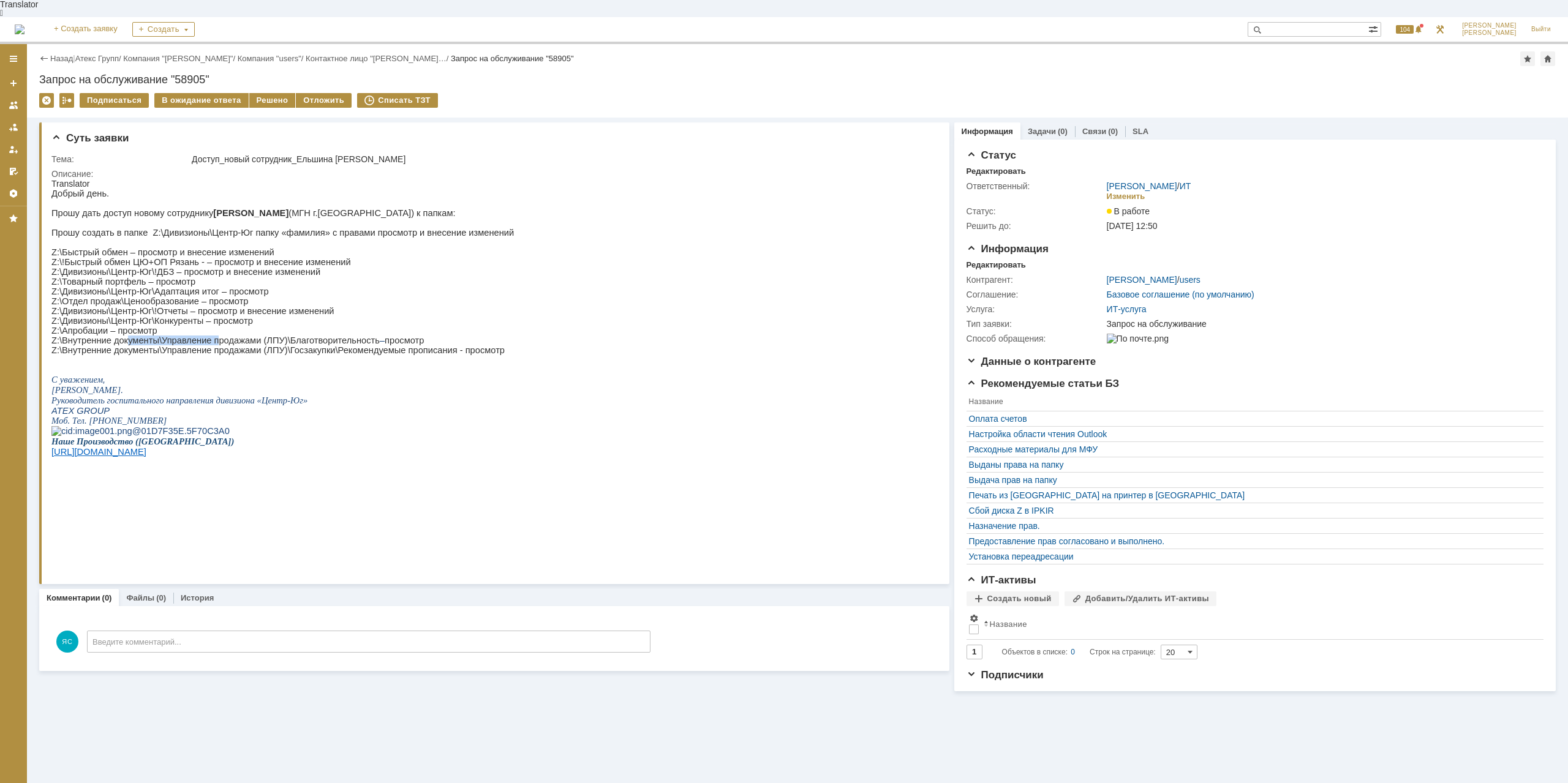
drag, startPoint x: 123, startPoint y: 354, endPoint x: 261, endPoint y: 356, distance: 138.0
click at [209, 345] on p "Z:\Внутренние документы\Управление продажами (ЛПУ)\Благотворительность – просмо…" at bounding box center [283, 340] width 462 height 10
click at [261, 355] on p "Z:\Внутренние документы\Управление продажами (ЛПУ)\Госзакупки\Рекомендуемые про…" at bounding box center [283, 350] width 462 height 10
click at [219, 355] on p "Z:\Внутренние документы\Управление продажами (ЛПУ)\Госзакупки\Рекомендуемые про…" at bounding box center [283, 350] width 462 height 10
click at [103, 247] on p "Z:\Быстрый обмен – просмотр и внесение изменений" at bounding box center [283, 252] width 462 height 10
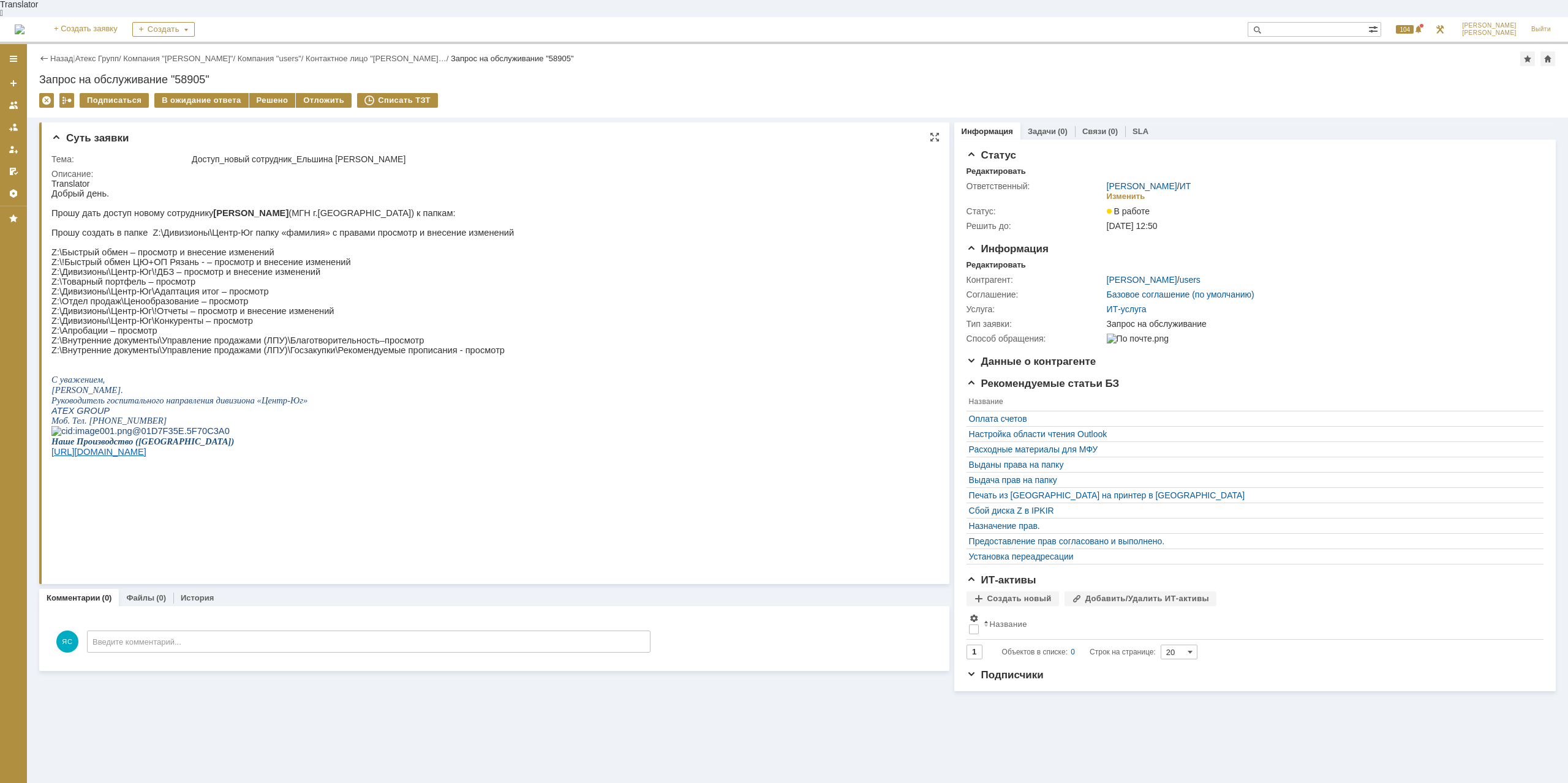
drag, startPoint x: 52, startPoint y: 261, endPoint x: 161, endPoint y: 261, distance: 109.0
click at [187, 263] on p "Z:\!Быстрый обмен ЦЮ+ОП Рязань - – просмотр и внесение изменений" at bounding box center [283, 261] width 462 height 10
click at [168, 263] on p "Z:\!Быстрый обмен ЦЮ+ОП Рязань - – просмотр и внесение изменений" at bounding box center [283, 261] width 462 height 10
click at [156, 266] on p "Z:\!Быстрый обмен ЦЮ+ОП Рязань - – просмотр и внесение изменений" at bounding box center [283, 261] width 462 height 10
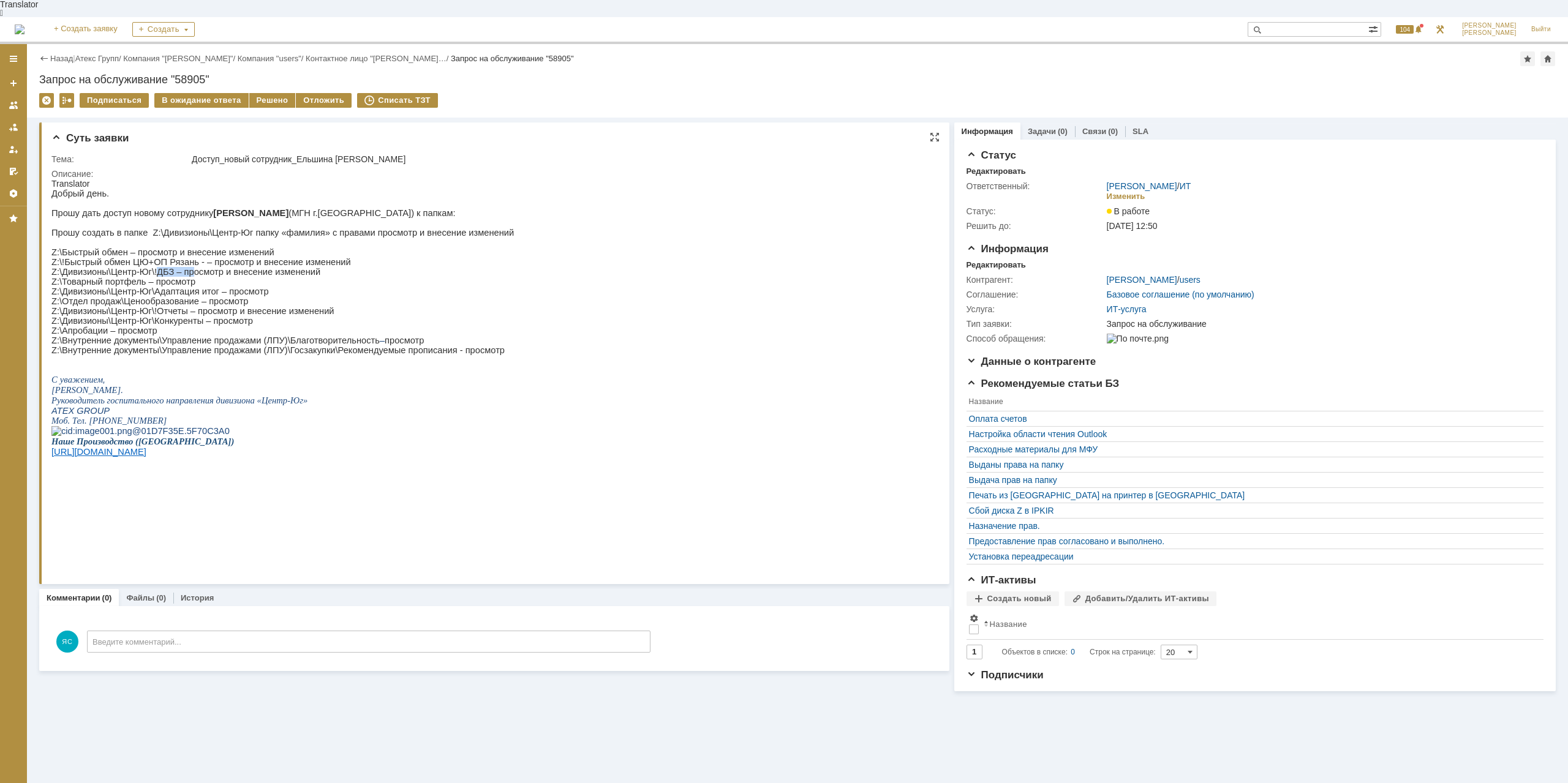
drag, startPoint x: 152, startPoint y: 269, endPoint x: 185, endPoint y: 269, distance: 33.0
click at [185, 269] on p "Z:\Дивизионы\Центр-Юг\!ДБЗ – просмотр и внесение изменений" at bounding box center [283, 272] width 462 height 10
click at [199, 281] on p "Z:\Товарный портфель – просмотр" at bounding box center [283, 281] width 462 height 10
drag, startPoint x: 87, startPoint y: 265, endPoint x: 116, endPoint y: 265, distance: 29.0
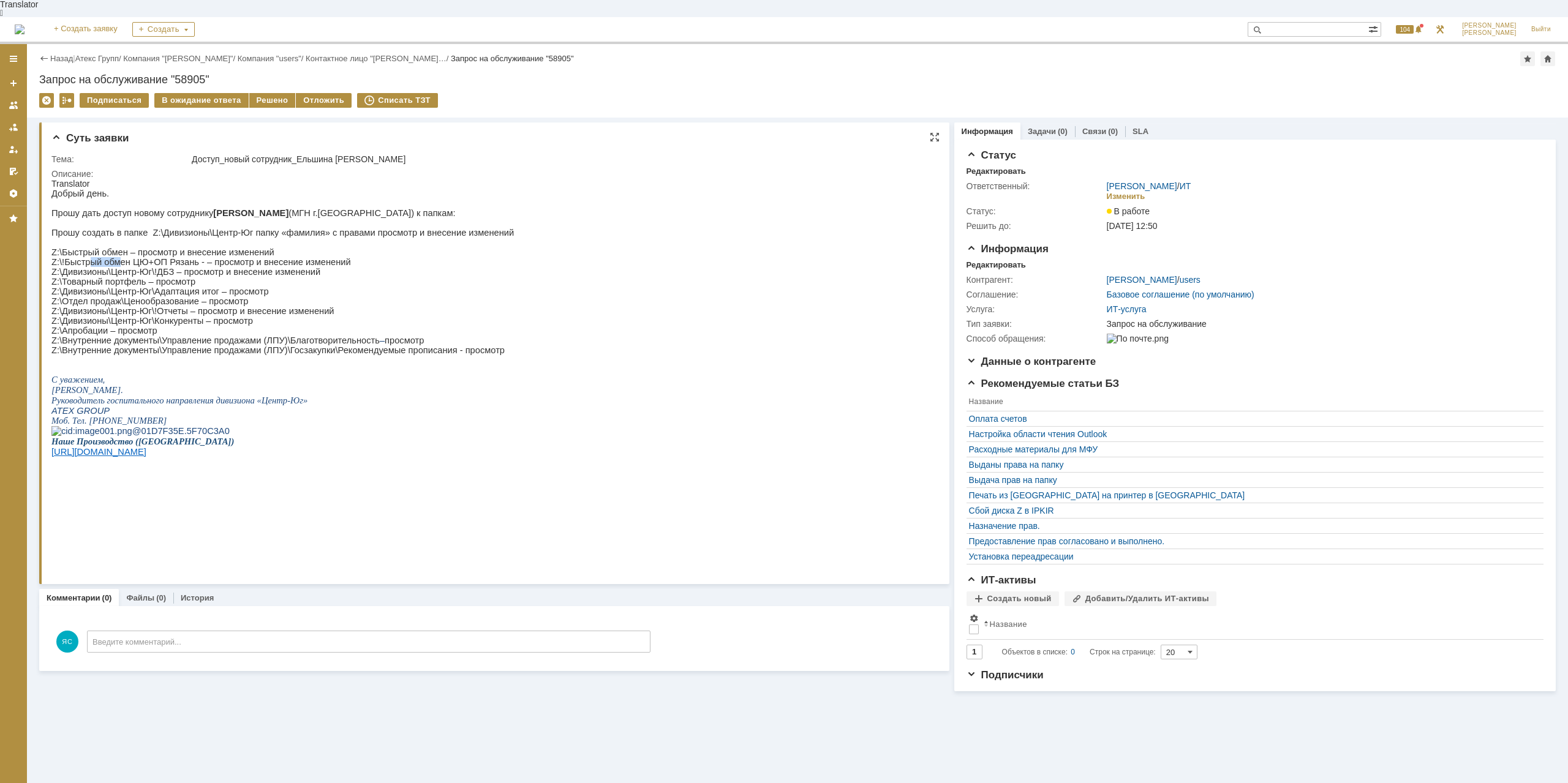
click at [116, 265] on p "Z:\!Быстрый обмен ЦЮ+ОП Рязань - – просмотр и внесение изменений" at bounding box center [283, 261] width 462 height 10
click at [117, 264] on p "Z:\!Быстрый обмен ЦЮ+ОП Рязань - – просмотр и внесение изменений" at bounding box center [283, 261] width 462 height 10
click at [333, 263] on p "Z:\!Быстрый обмен ЦЮ+ОП Рязань - – просмотр и внесение изменений" at bounding box center [283, 261] width 462 height 10
drag, startPoint x: 327, startPoint y: 258, endPoint x: 51, endPoint y: 263, distance: 276.0
click at [52, 263] on html "Translator Добрый день. Прошу дать доступ новому сотруднику [PERSON_NAME] (МГН …" at bounding box center [491, 338] width 878 height 319
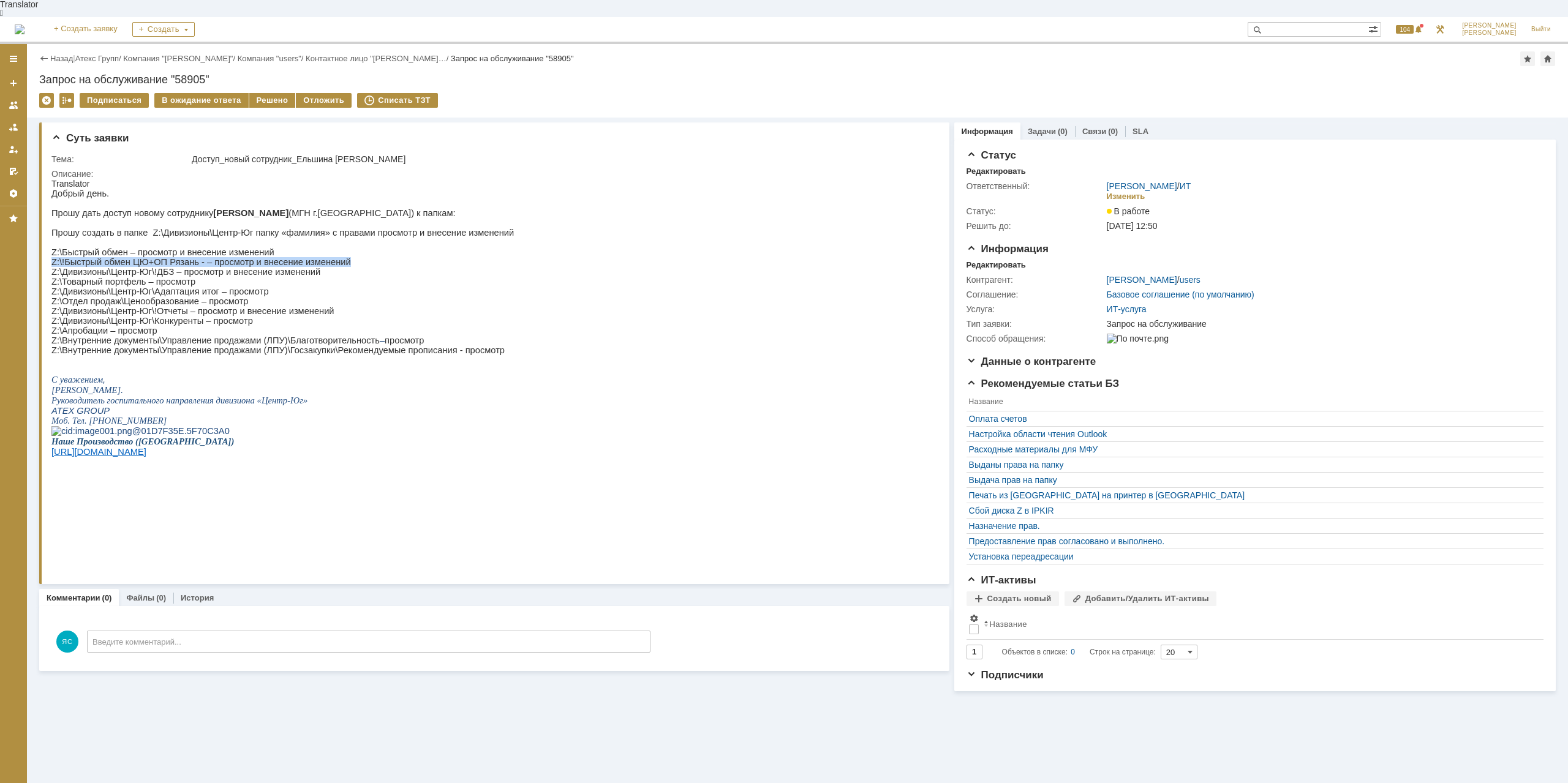
copy p "Z:\!Быстрый обмен ЦЮ+ОП Рязань - – просмотр и внесение изменений"
click at [124, 266] on p "Z:\!Быстрый обмен ЦЮ+ОП Рязань - – просмотр и внесение изменений" at bounding box center [283, 261] width 462 height 10
drag, startPoint x: 309, startPoint y: 272, endPoint x: 47, endPoint y: 276, distance: 262.0
click at [52, 276] on html "Translator Добрый день. Прошу дать доступ новому сотруднику [PERSON_NAME] (МГН …" at bounding box center [491, 338] width 878 height 319
copy p "Z:\Дивизионы\Центр-Юг\!ДБЗ – просмотр и внесение изменений"
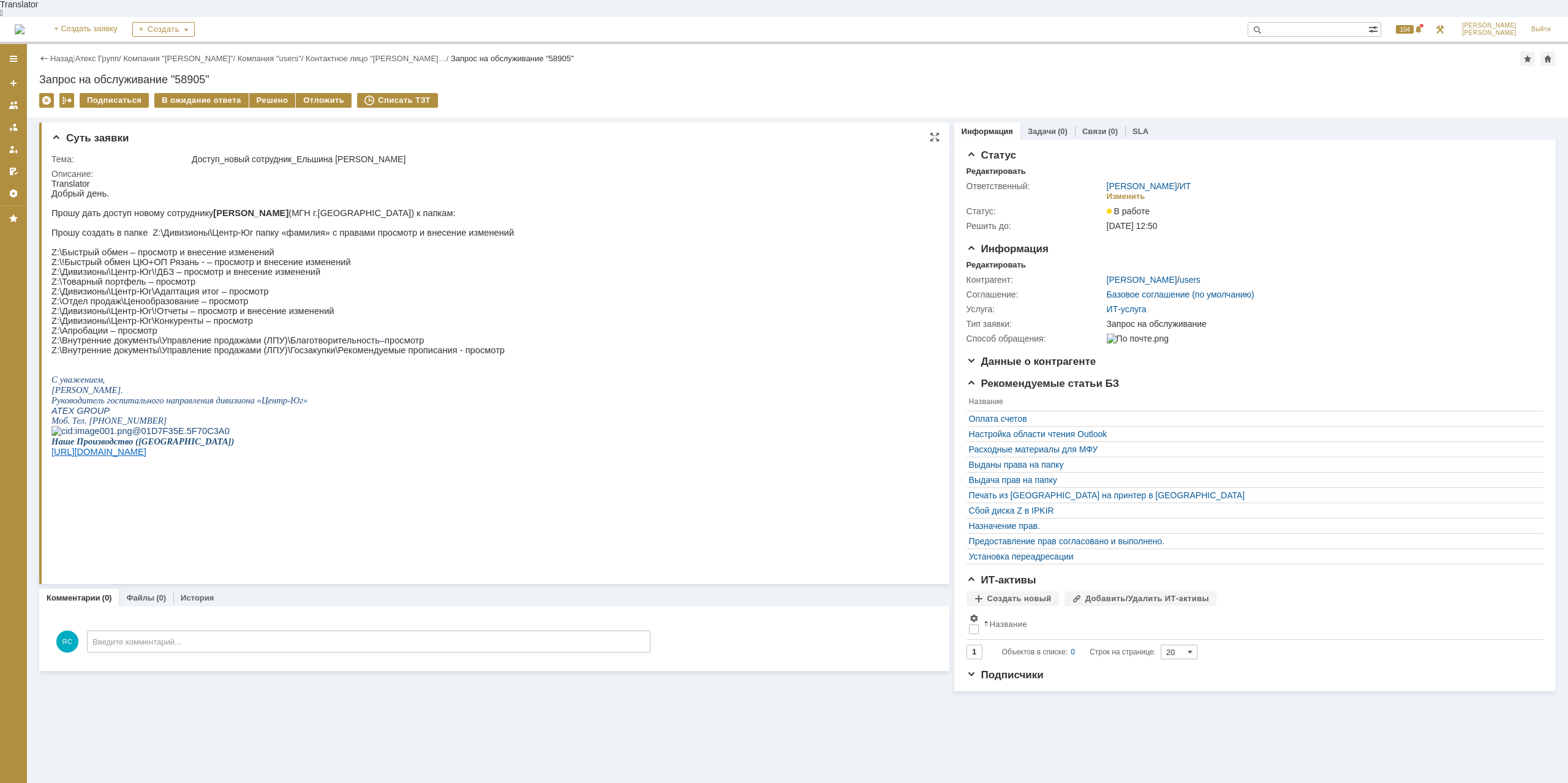
click at [280, 279] on p "Z:\Товарный портфель – просмотр" at bounding box center [283, 281] width 462 height 10
drag, startPoint x: 254, startPoint y: 294, endPoint x: 99, endPoint y: 455, distance: 223.5
click at [53, 296] on p "Z:\Дивизионы\Центр-Юг\Адаптация итог – просмотр" at bounding box center [283, 291] width 462 height 10
copy p "Z:\Дивизионы\Центр-Юг\Адаптация итог – просмотр"
click at [287, 281] on p "Z:\Товарный портфель – просмотр" at bounding box center [283, 281] width 462 height 10
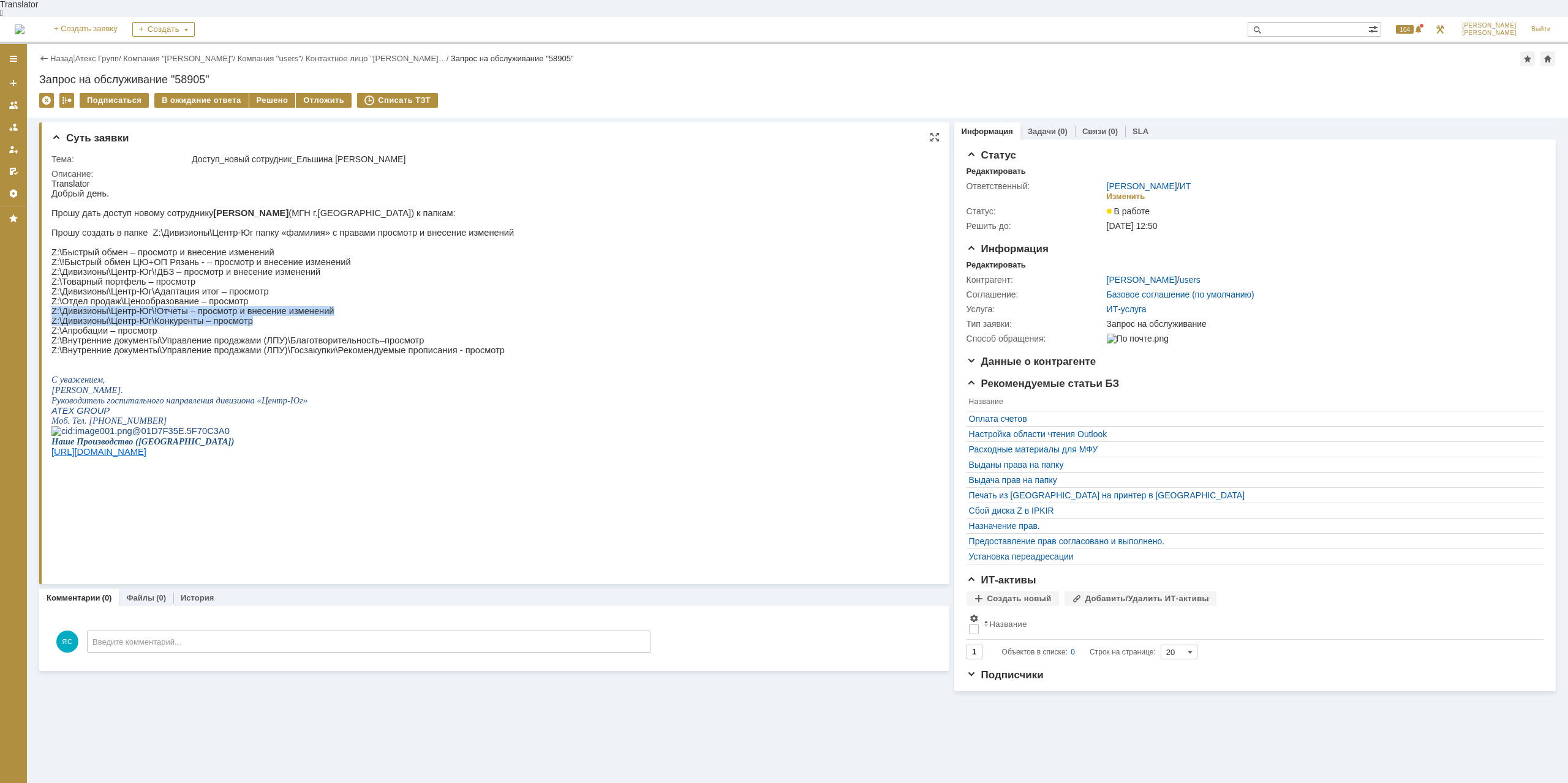
drag, startPoint x: 249, startPoint y: 330, endPoint x: 43, endPoint y: 319, distance: 206.3
click at [52, 319] on html "Translator Добрый день. Прошу дать доступ новому сотруднику [PERSON_NAME] (МГН …" at bounding box center [491, 338] width 878 height 319
copy div "Z:\Дивизионы\Центр-Юг\!Отчеты – просмотр и внесение изменений Z:\Дивизионы\Цент…"
click at [161, 243] on p at bounding box center [283, 242] width 462 height 10
drag, startPoint x: 99, startPoint y: 364, endPoint x: 287, endPoint y: 209, distance: 243.7
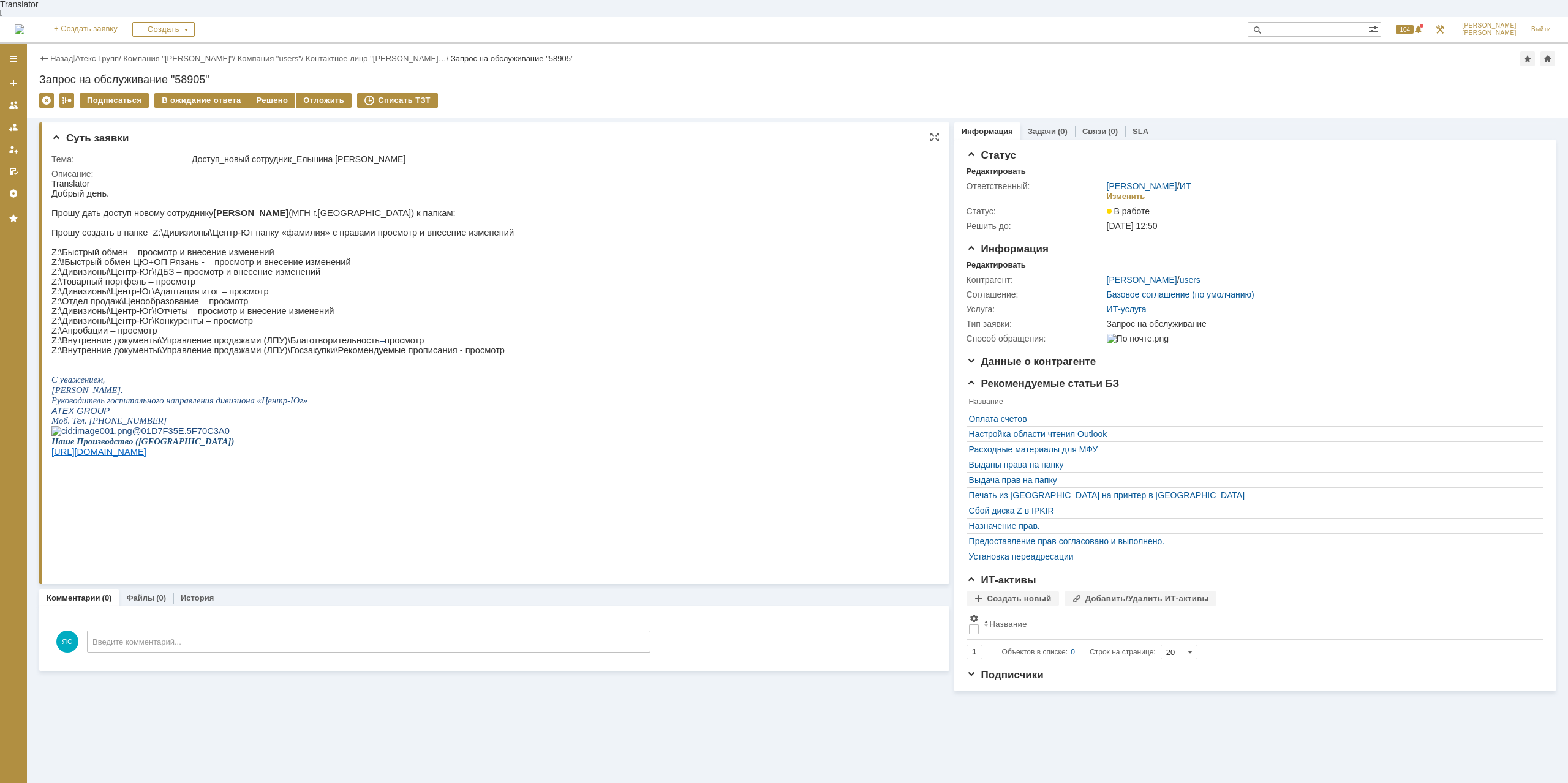
click at [279, 208] on p "Прошу дать доступ новому сотруднику Ельшиной Анне (МГН г.Воронеж) к папкам:" at bounding box center [283, 213] width 462 height 10
drag, startPoint x: 376, startPoint y: 206, endPoint x: 53, endPoint y: 205, distance: 323.0
click at [53, 208] on p "Прошу дать доступ новому сотруднику Ельшиной Анне (МГН г.Воронеж) к папкам:" at bounding box center [283, 213] width 462 height 10
copy p "Прошу дать доступ новому сотруднику Ельшиной Анне (МГН г.Воронеж) к папкам:"
click at [1082, 127] on link "Связи" at bounding box center [1094, 131] width 24 height 9
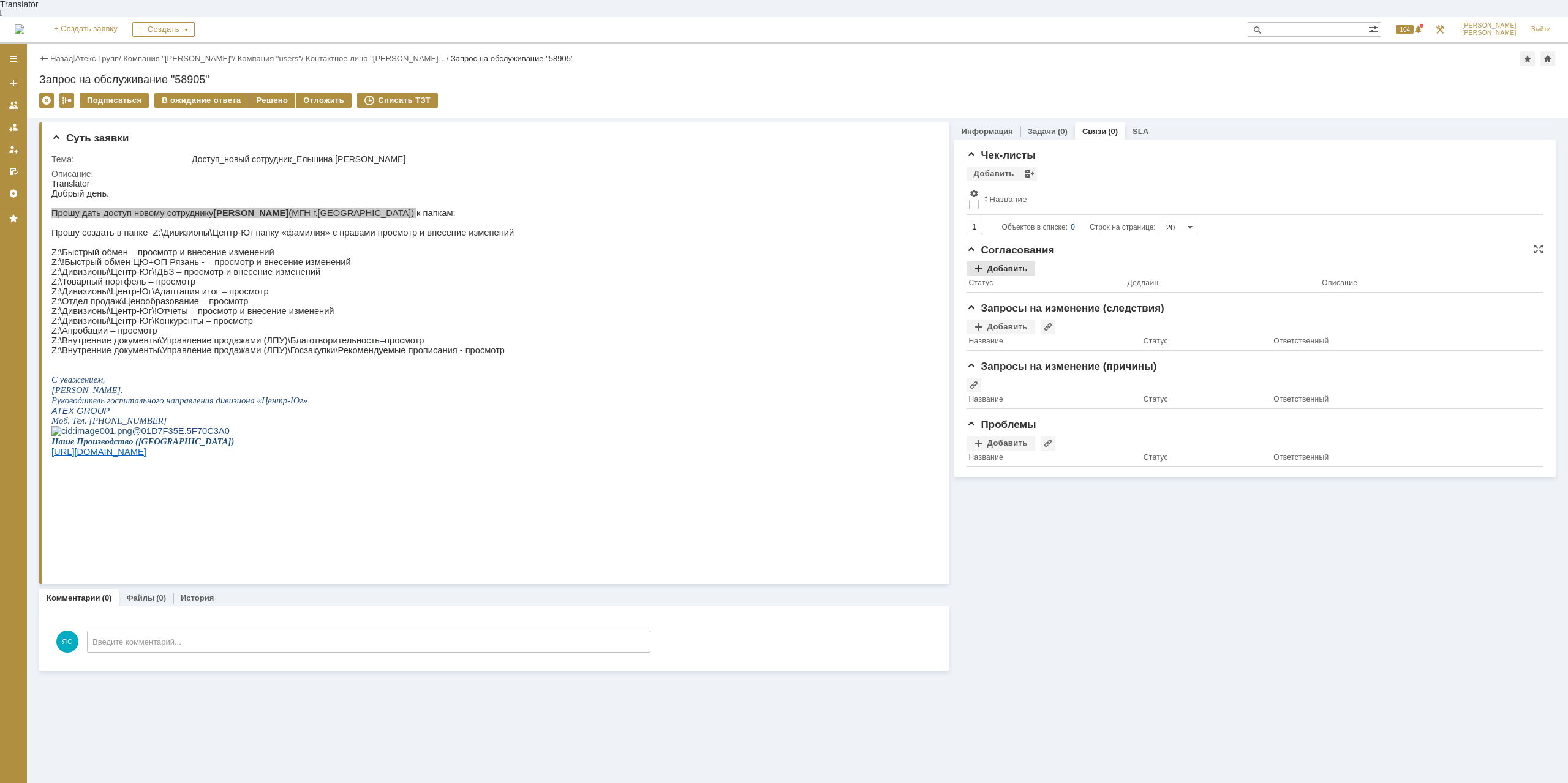
click at [996, 261] on div "Добавить" at bounding box center [1001, 269] width 68 height 15
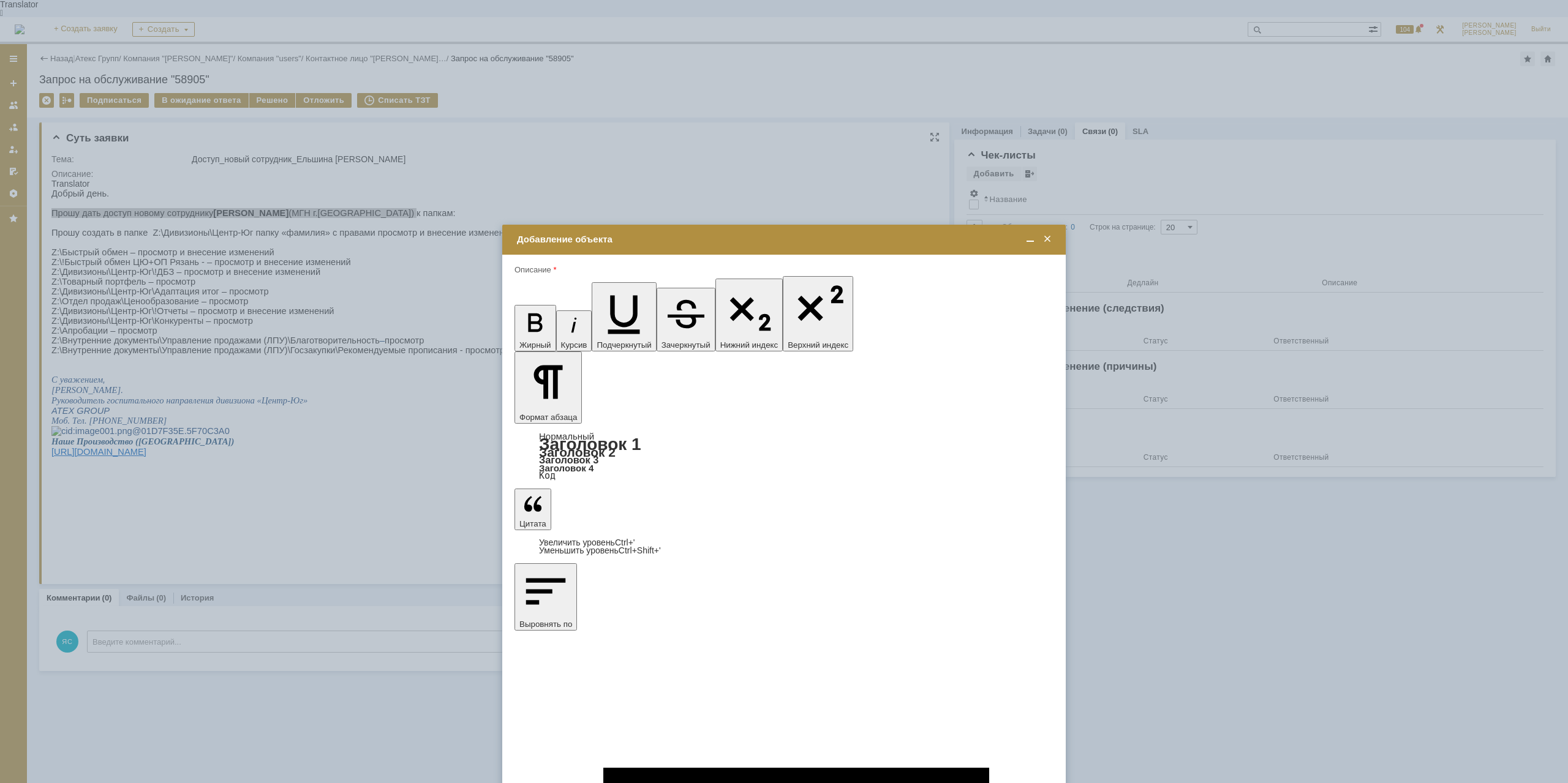
type input "Выбрано: 0 (объекты класса 'Сотрудник')"
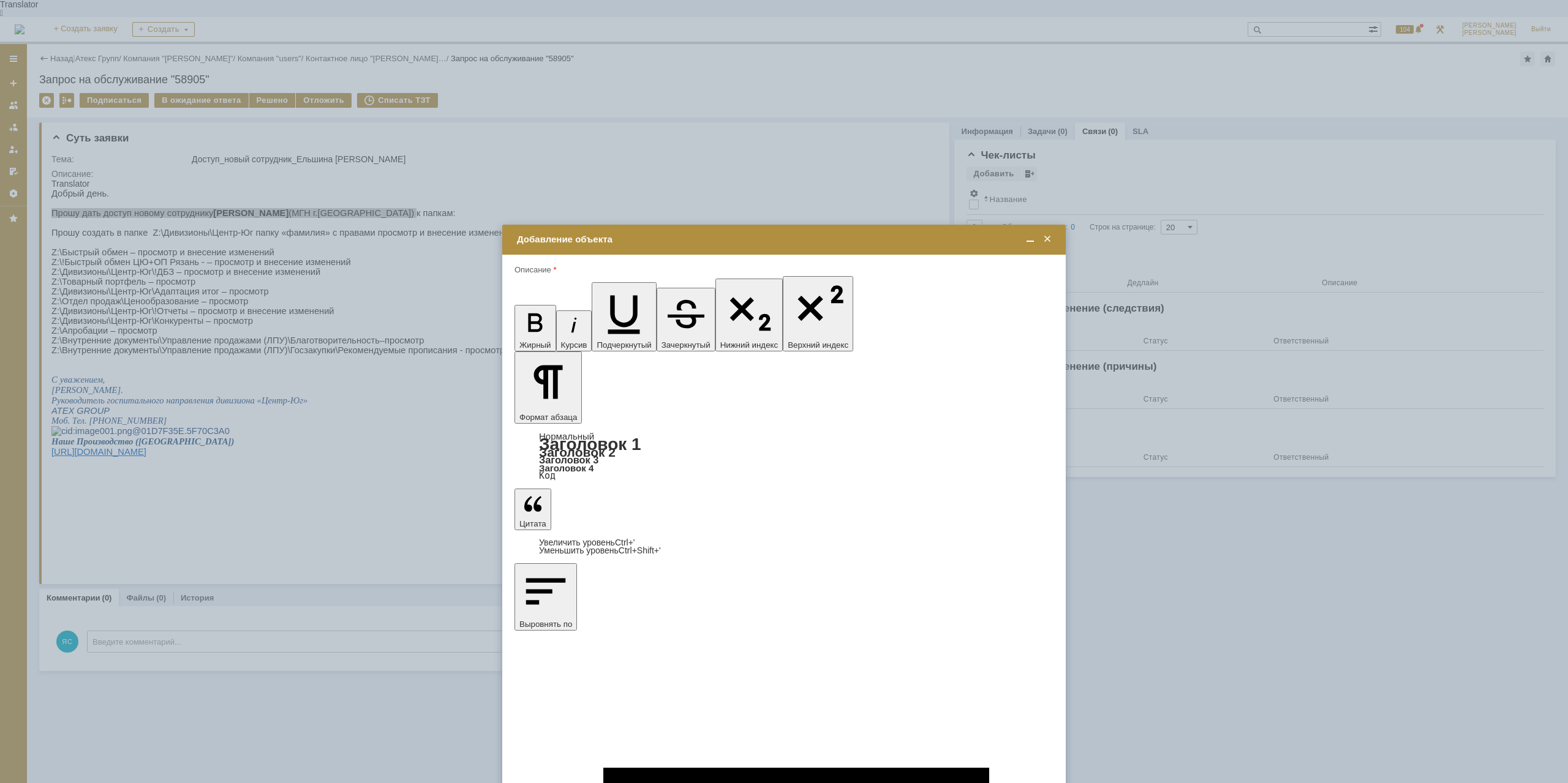
type input "Y"
click at [635, 596] on span "[PERSON_NAME]" at bounding box center [616, 598] width 66 height 9
click at [0, 0] on input "[PERSON_NAME]" at bounding box center [0, 0] width 0 height 0
type input "Выбрано: 1 (объекты класса 'Сотрудник')"
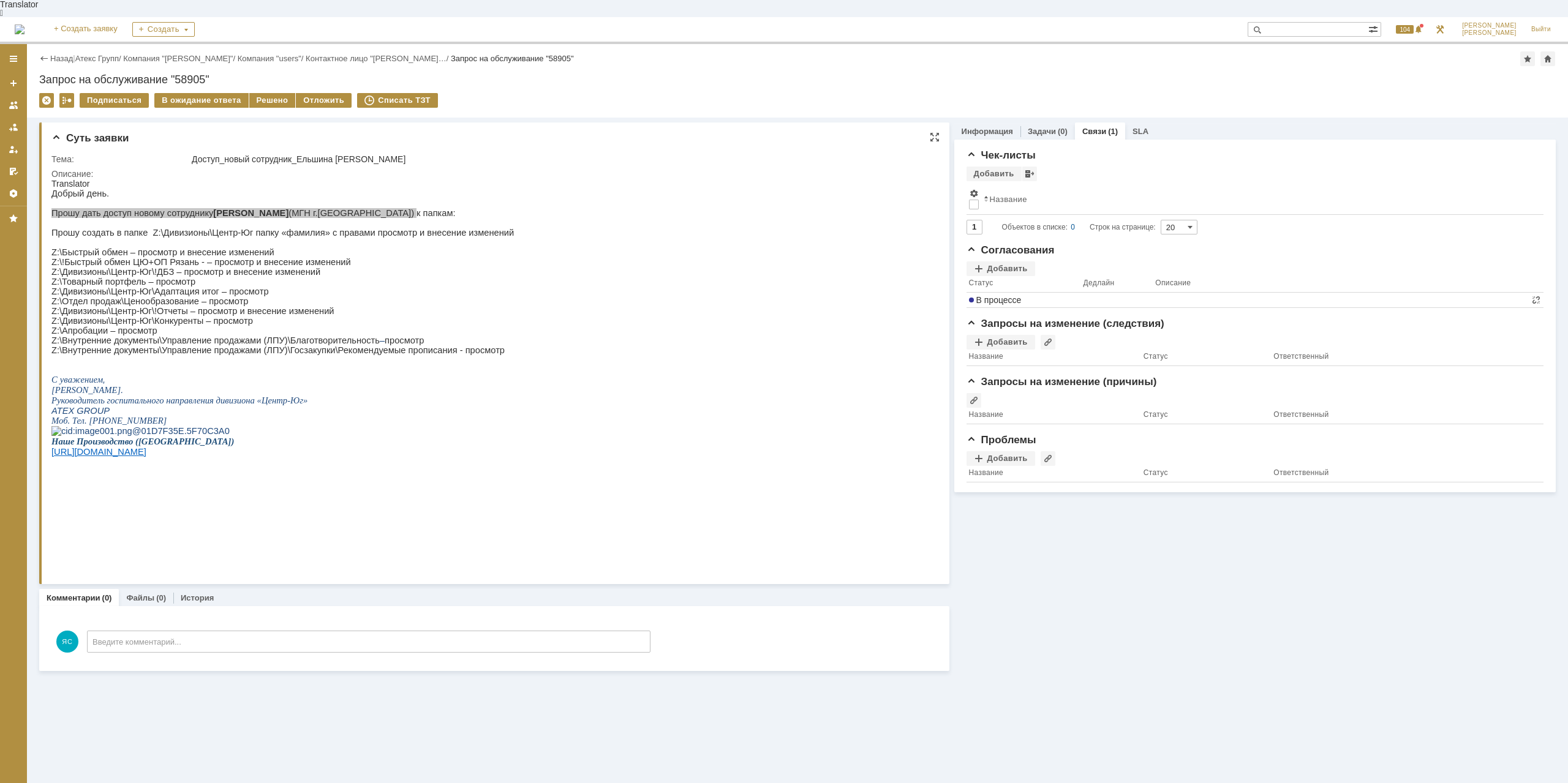
scroll to position [0, 0]
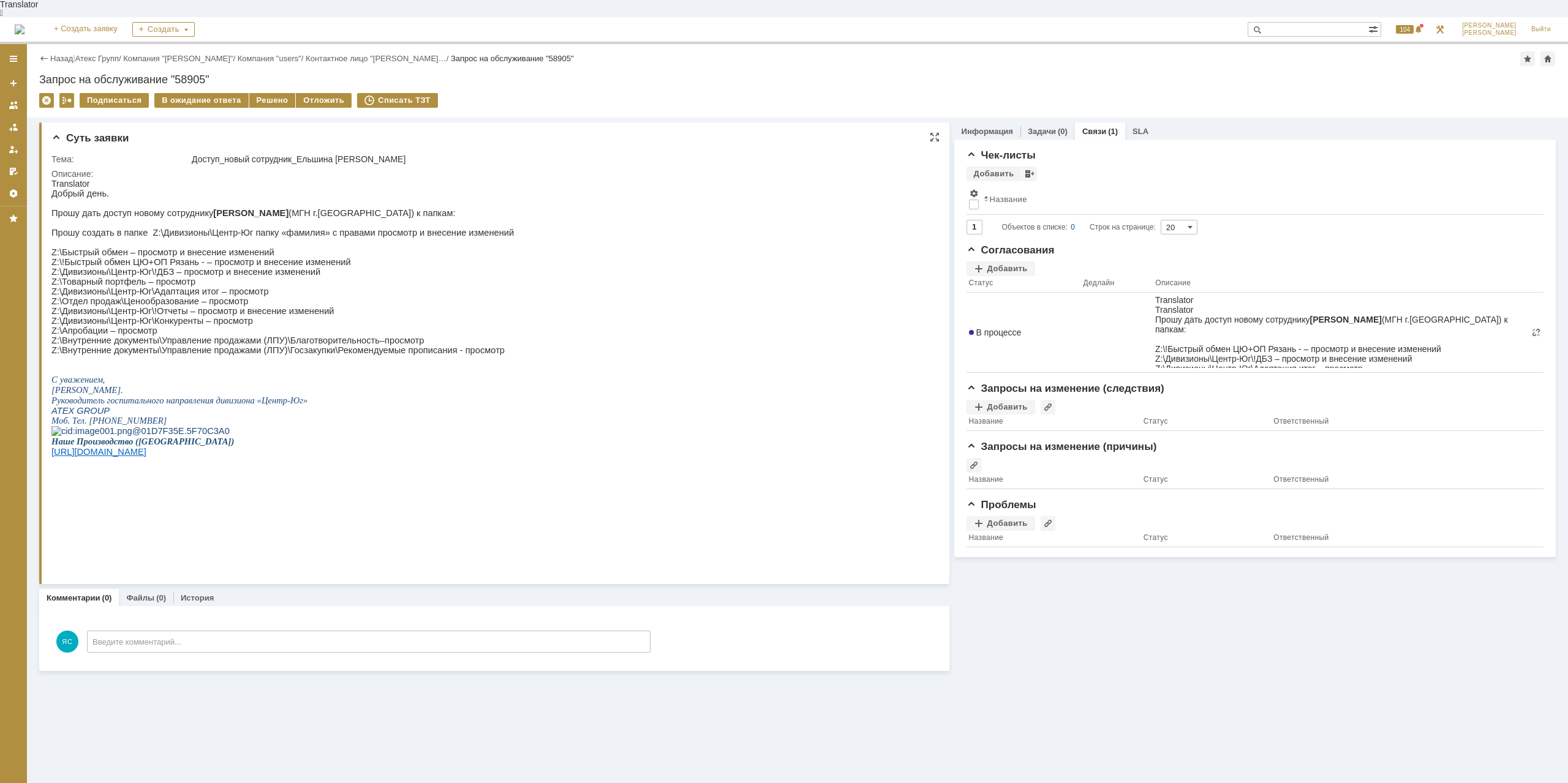
click at [405, 336] on p "Z:\Апробации – просмотр" at bounding box center [283, 330] width 462 height 10
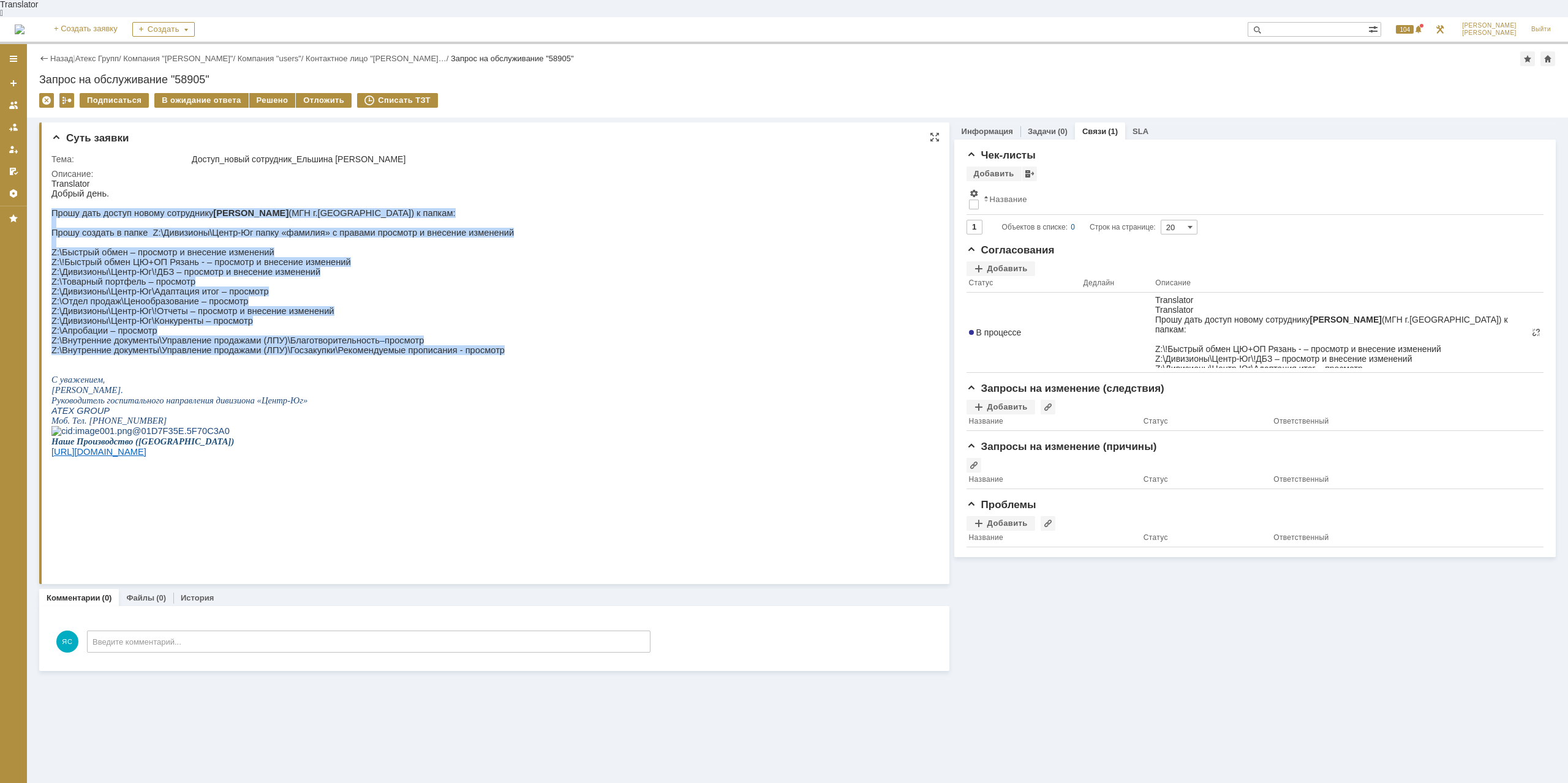
drag, startPoint x: 504, startPoint y: 363, endPoint x: 43, endPoint y: 207, distance: 486.7
click at [52, 207] on html "Translator Добрый день. Прошу дать доступ новому сотруднику [PERSON_NAME] (МГН …" at bounding box center [491, 338] width 878 height 319
copy div "Прошу дать доступ новому сотруднику Ельшиной Анне (МГН г.Воронеж) к папкам: Про…"
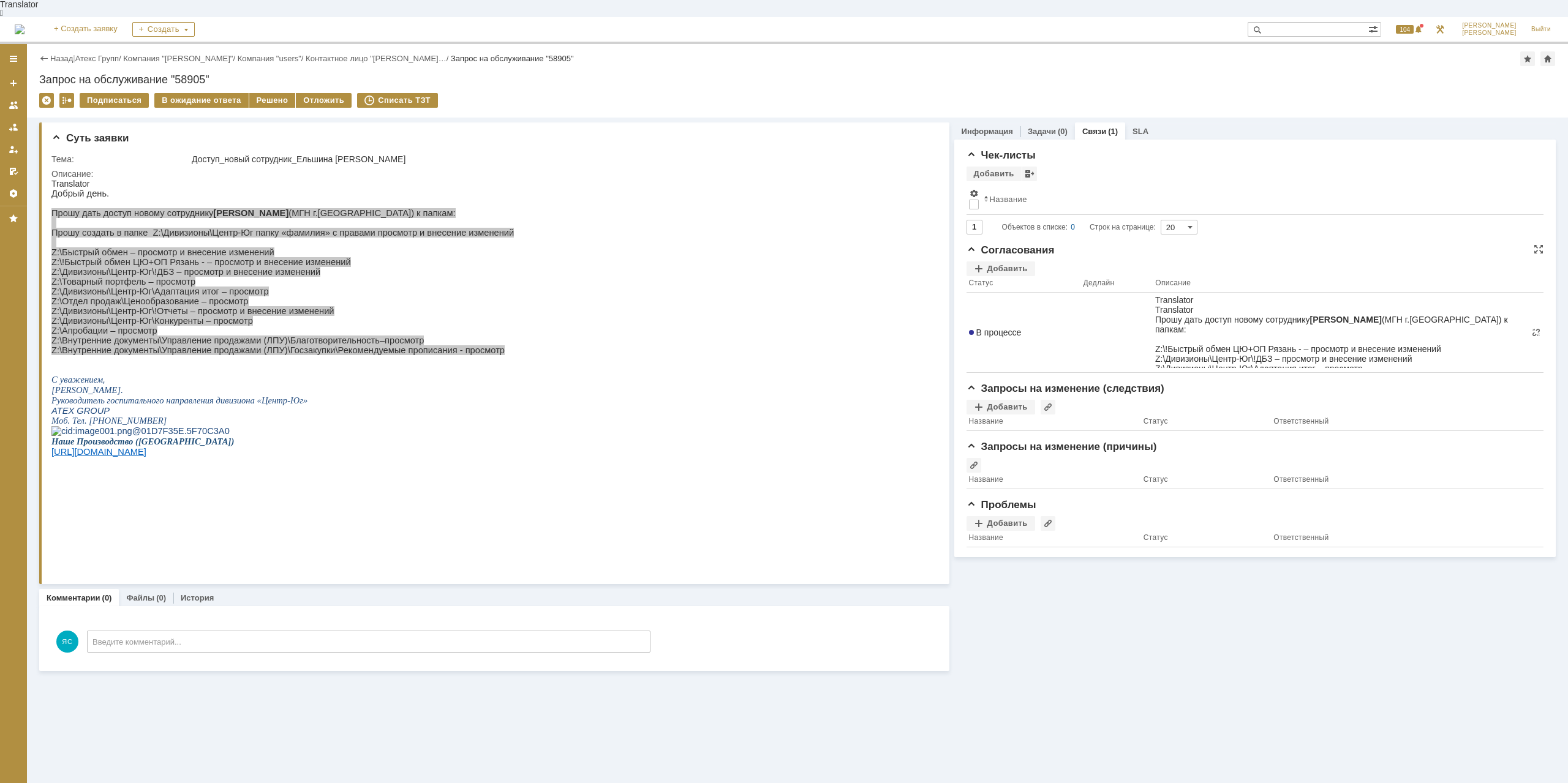
click at [987, 245] on div "Согласования Добавить Статус Дедлайн Описание В процессе" at bounding box center [1255, 314] width 577 height 138
click at [992, 261] on div "Добавить" at bounding box center [1001, 269] width 68 height 15
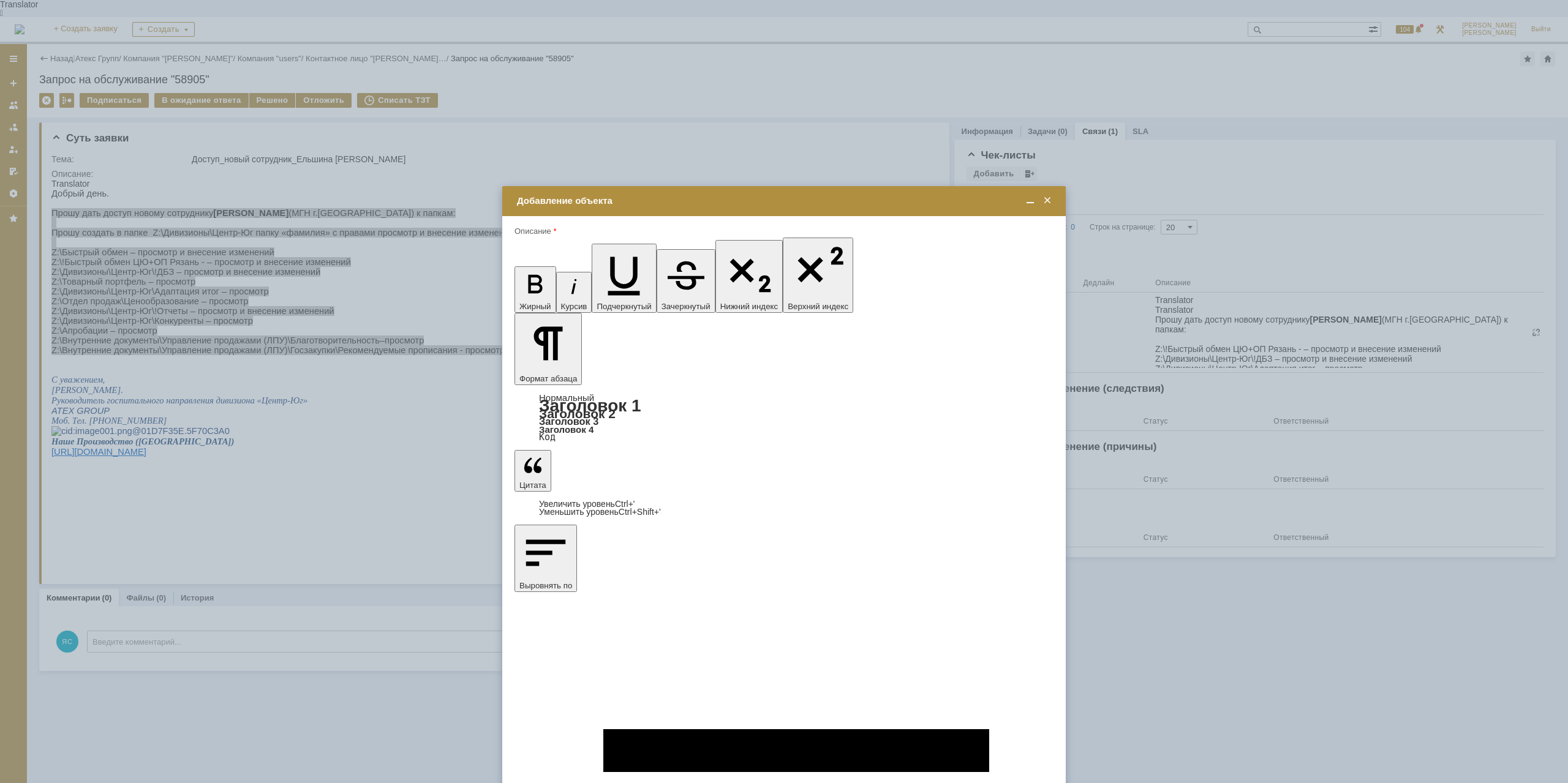
drag, startPoint x: 529, startPoint y: 3534, endPoint x: 698, endPoint y: 3640, distance: 199.5
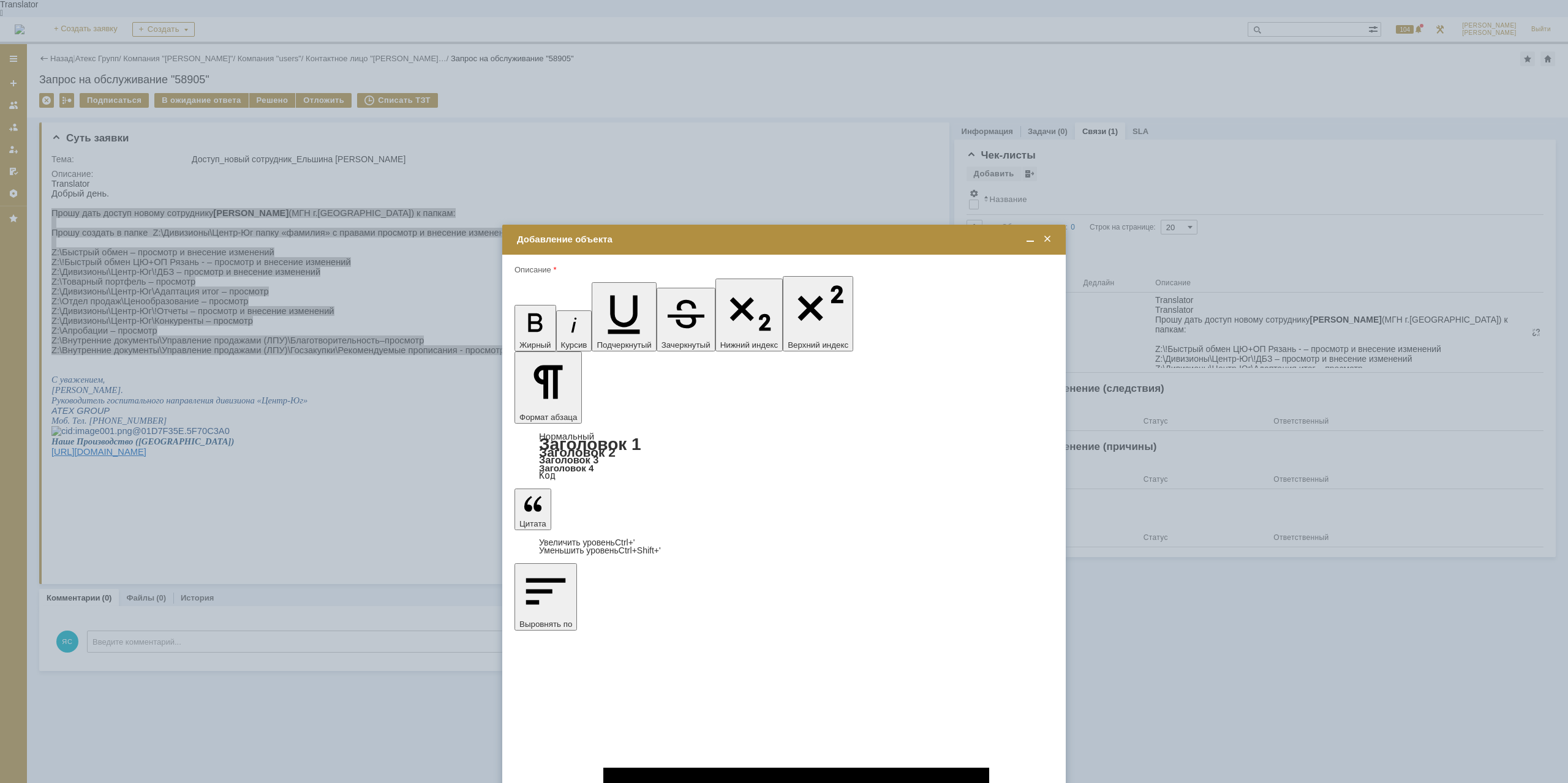
click at [623, 491] on span "Корнеева Марина" at bounding box center [616, 489] width 66 height 9
click at [0, 0] on input "Корнеева Марина" at bounding box center [0, 0] width 0 height 0
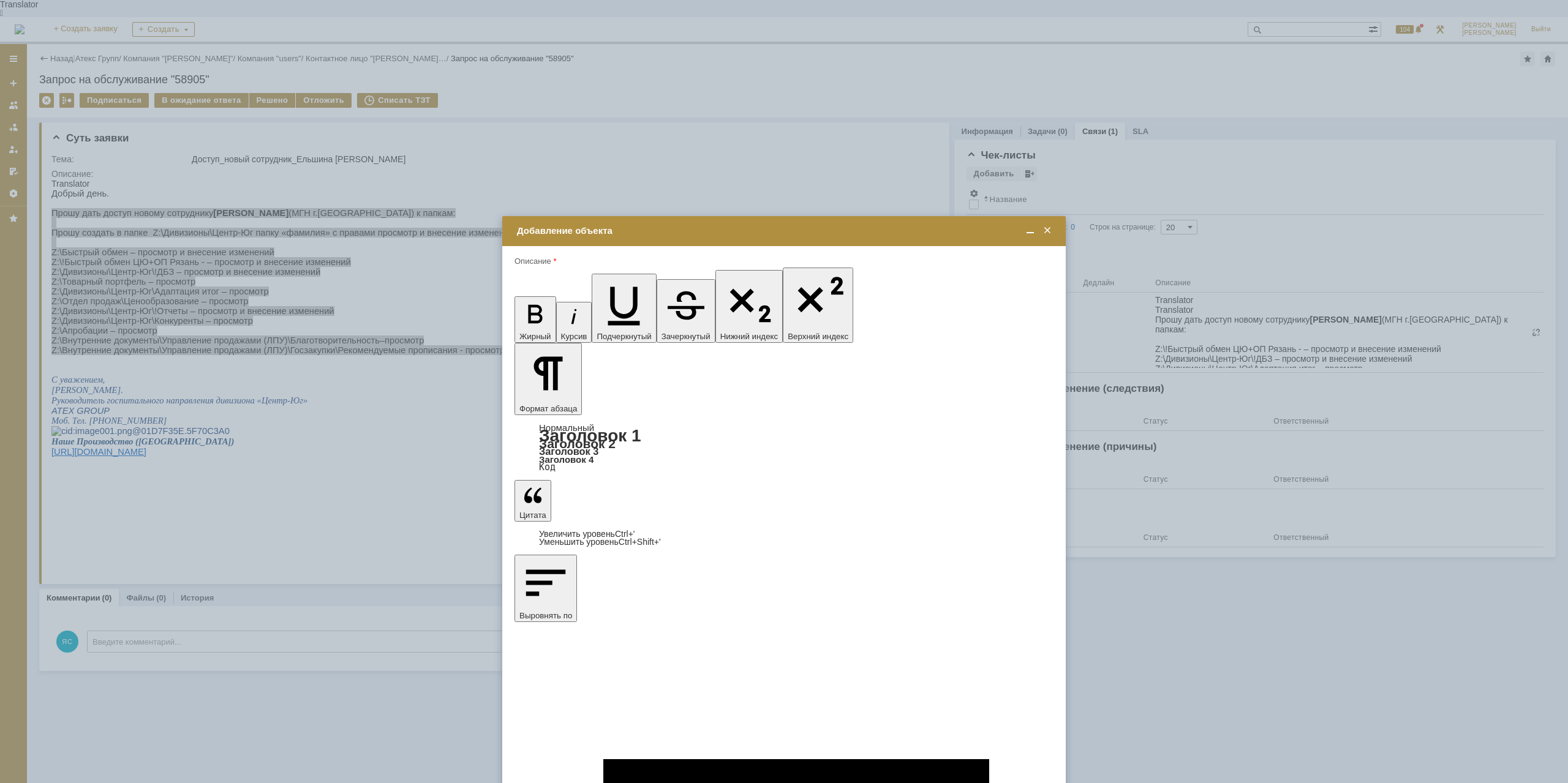
click at [587, 456] on span "Корнеева Марина" at bounding box center [616, 454] width 66 height 9
click at [0, 0] on input "Корнеева Марина" at bounding box center [0, 0] width 0 height 0
type input "Выбрано: 0 (объекты класса 'Сотрудник')"
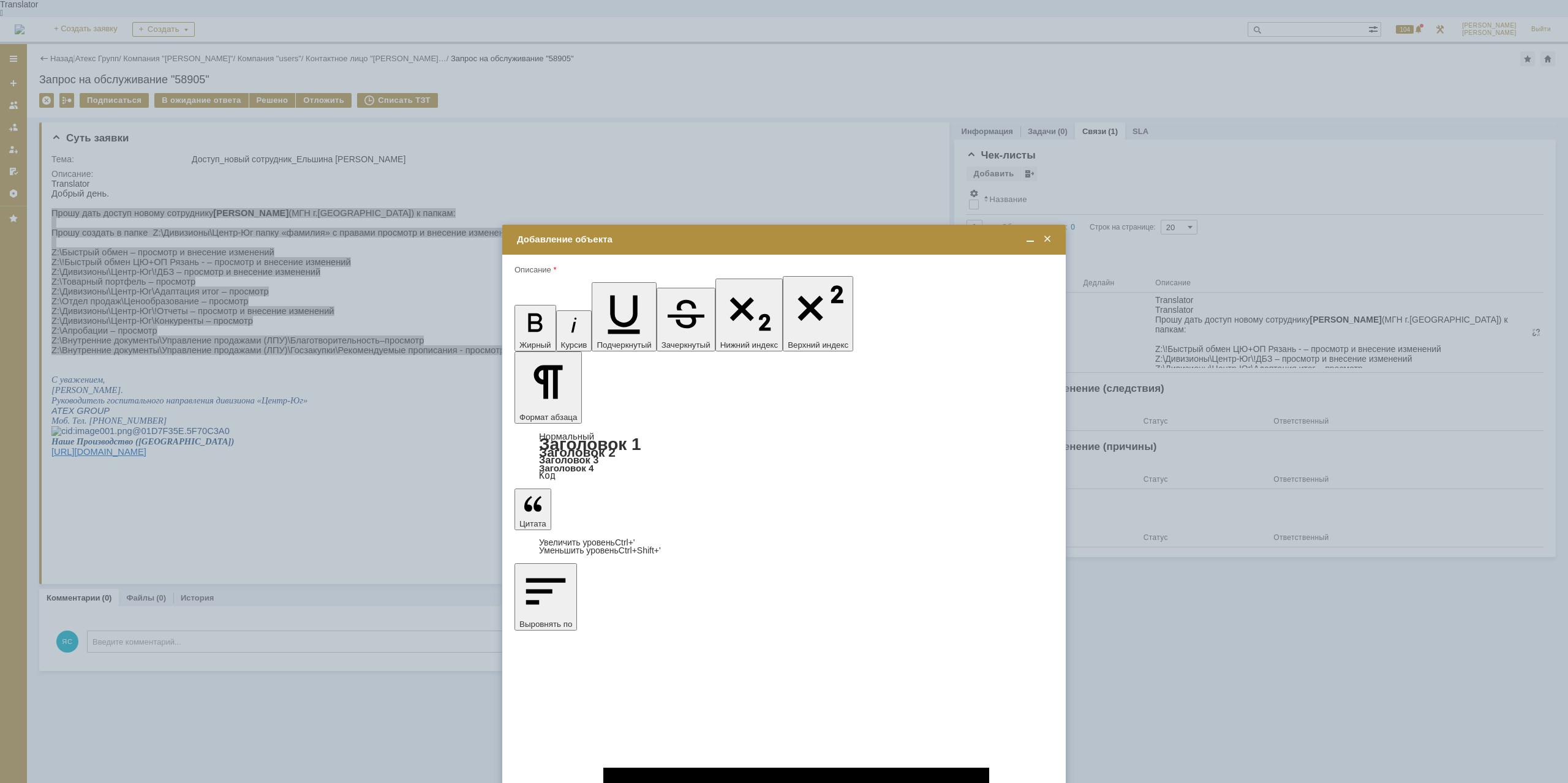
click at [629, 490] on span "Корнева Татьяна" at bounding box center [616, 489] width 66 height 9
click at [0, 0] on input "Корнева Татьяна" at bounding box center [0, 0] width 0 height 0
type input "Выбрано: 1 (объекты класса 'Сотрудник')"
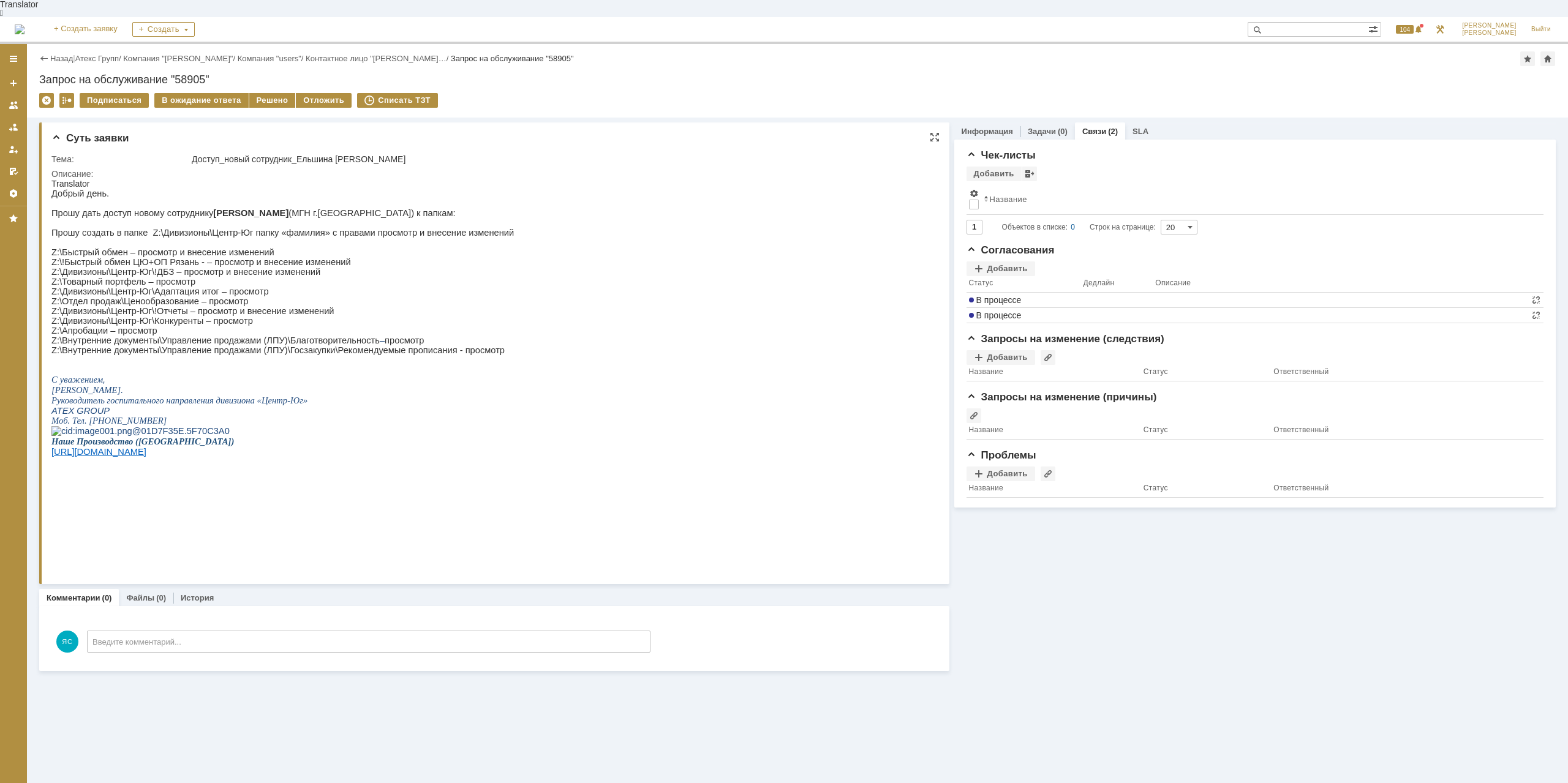
click at [458, 436] on p at bounding box center [283, 431] width 462 height 10
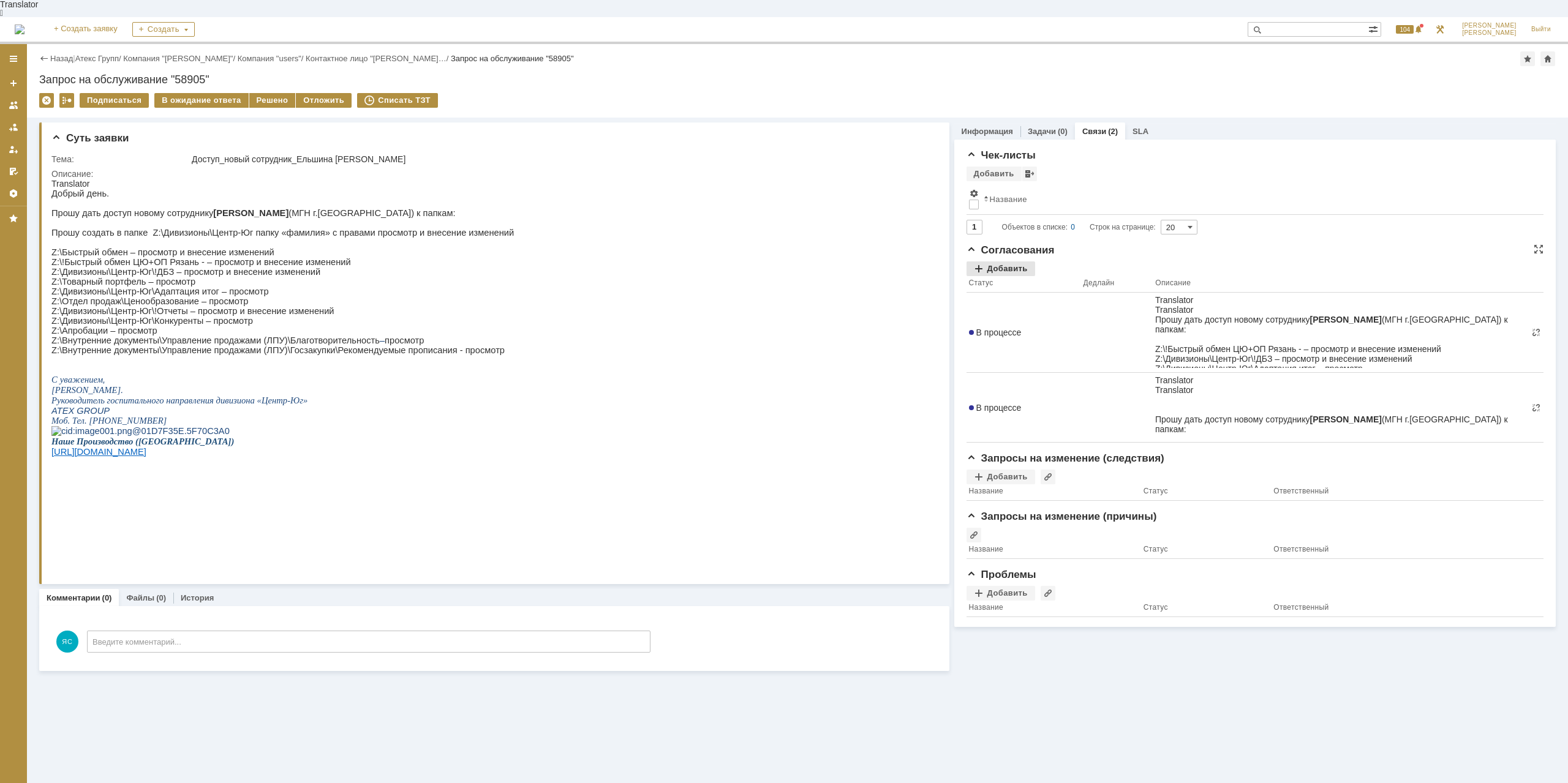
click at [999, 261] on div "Добавить" at bounding box center [1001, 269] width 68 height 15
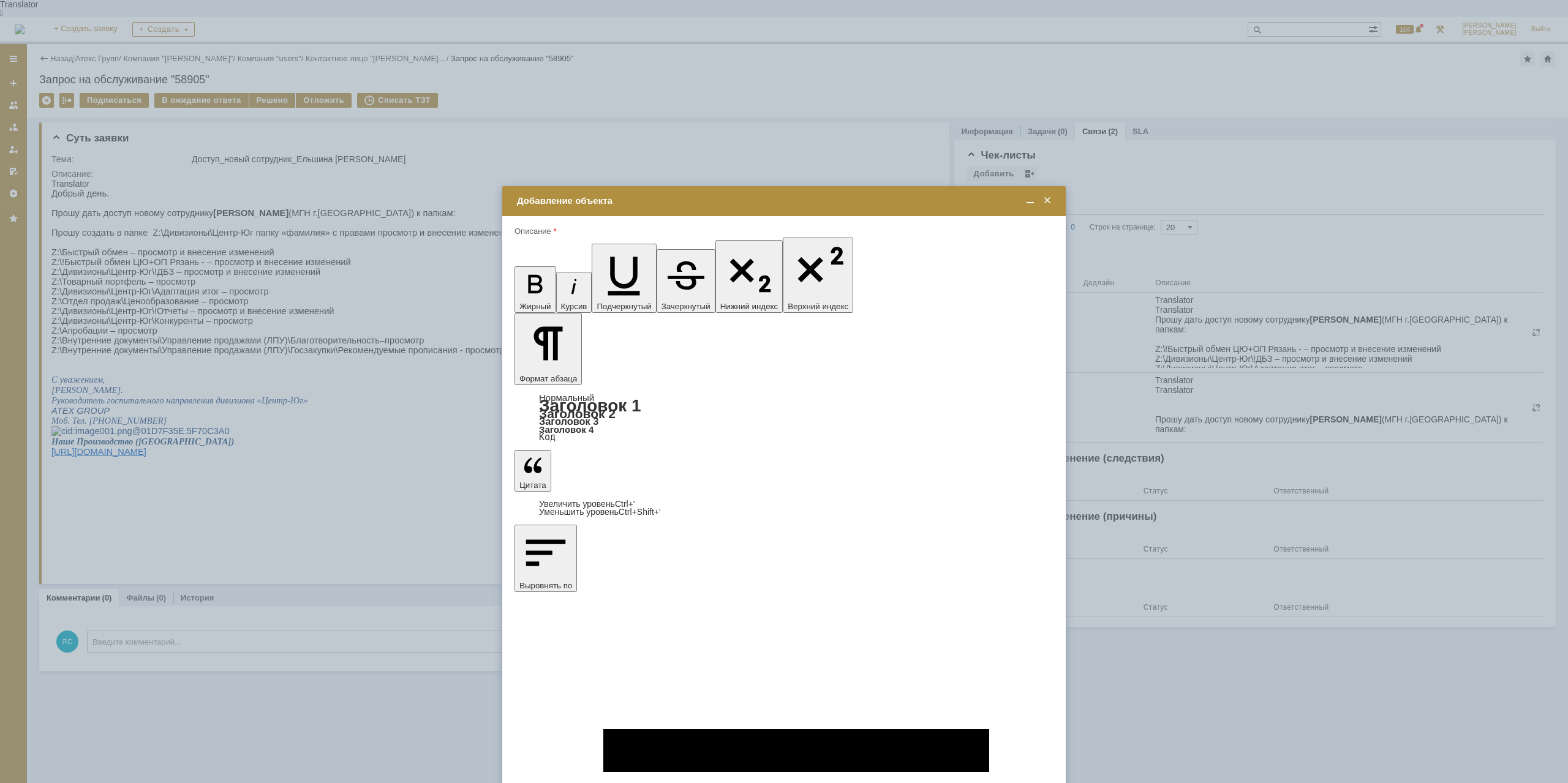
drag, startPoint x: 526, startPoint y: 3538, endPoint x: 800, endPoint y: 3579, distance: 277.1
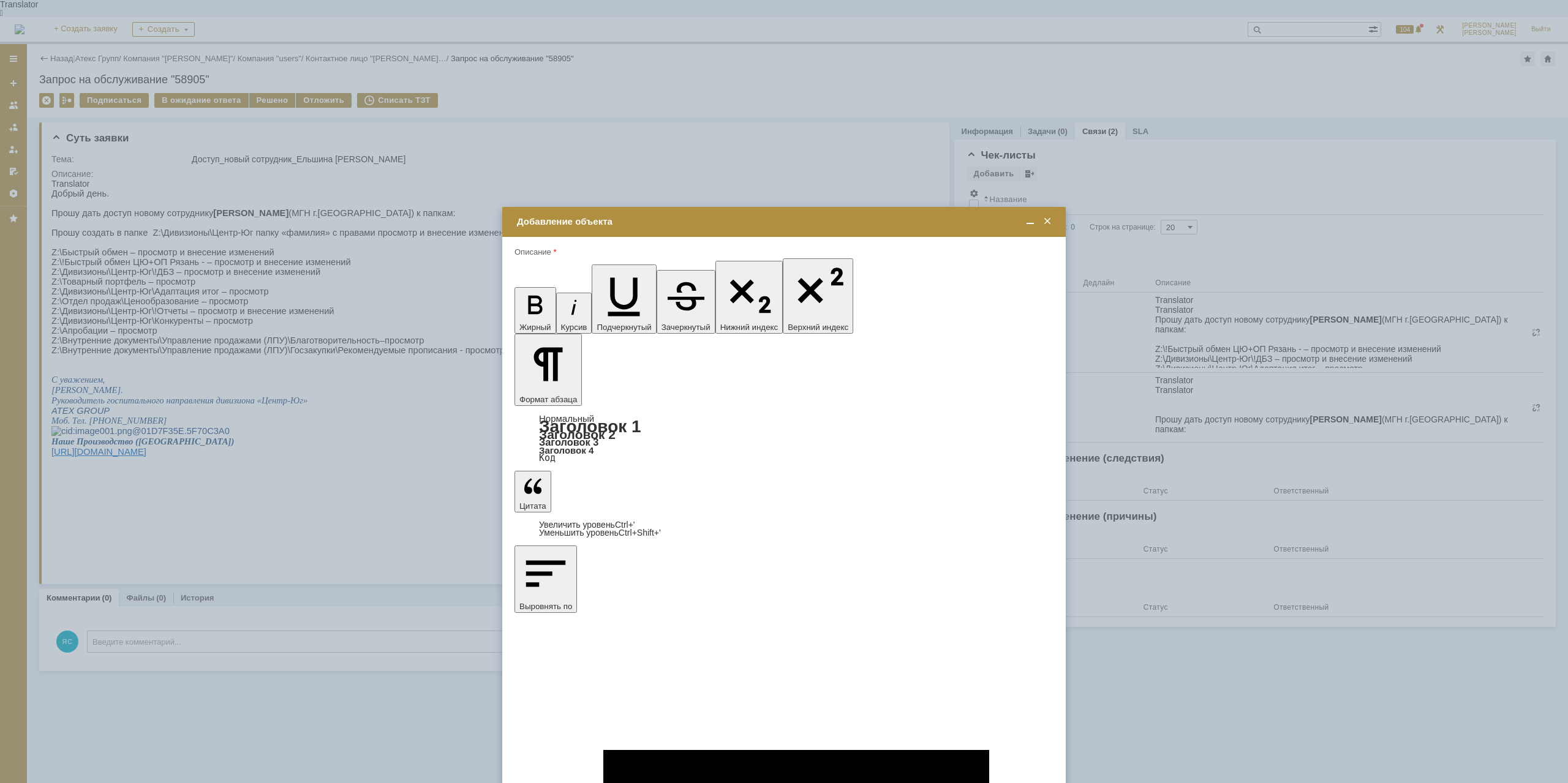
drag, startPoint x: 717, startPoint y: 3592, endPoint x: 642, endPoint y: 3588, distance: 75.1
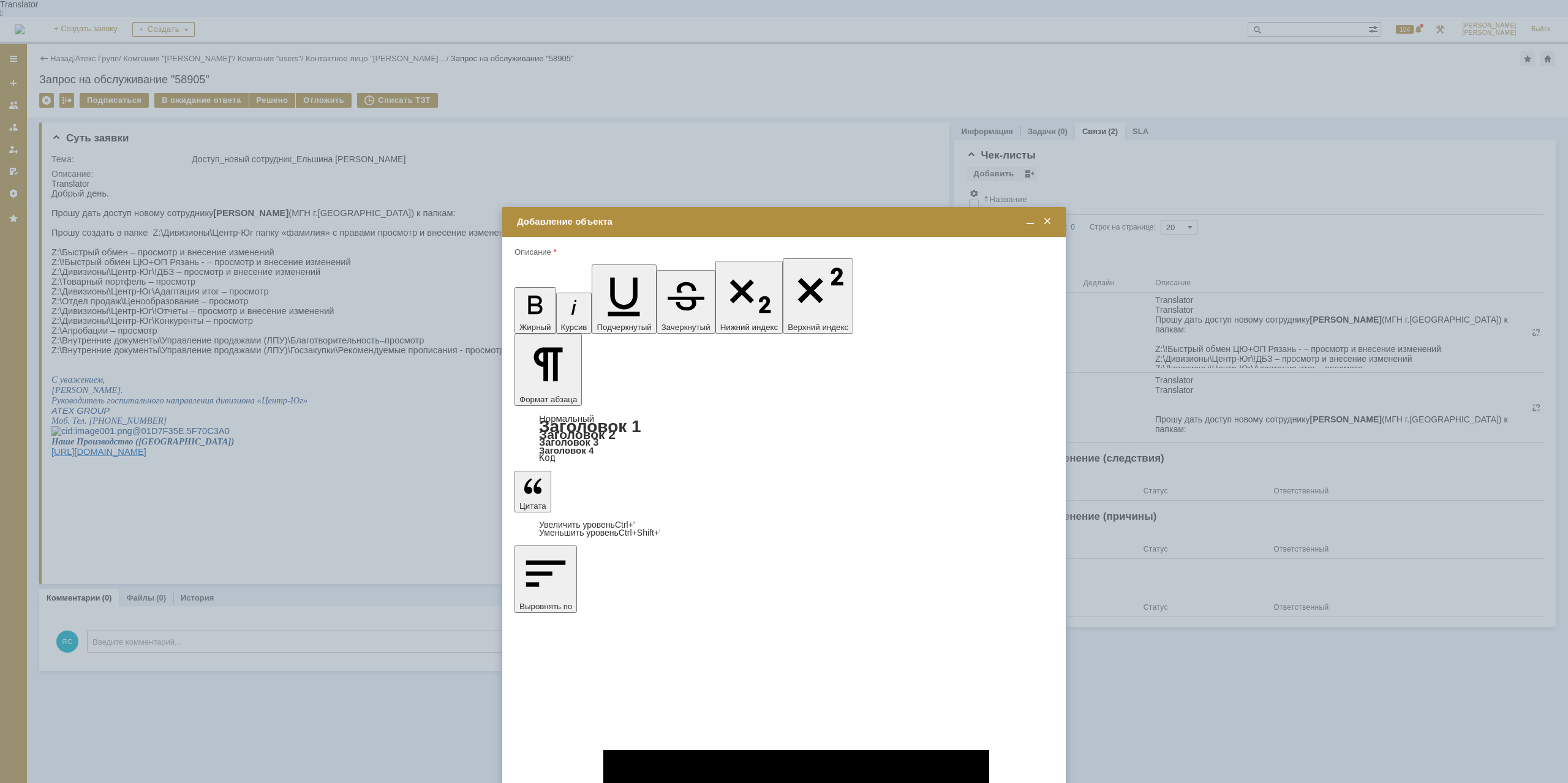
drag, startPoint x: 736, startPoint y: 3612, endPoint x: 516, endPoint y: 3586, distance: 221.5
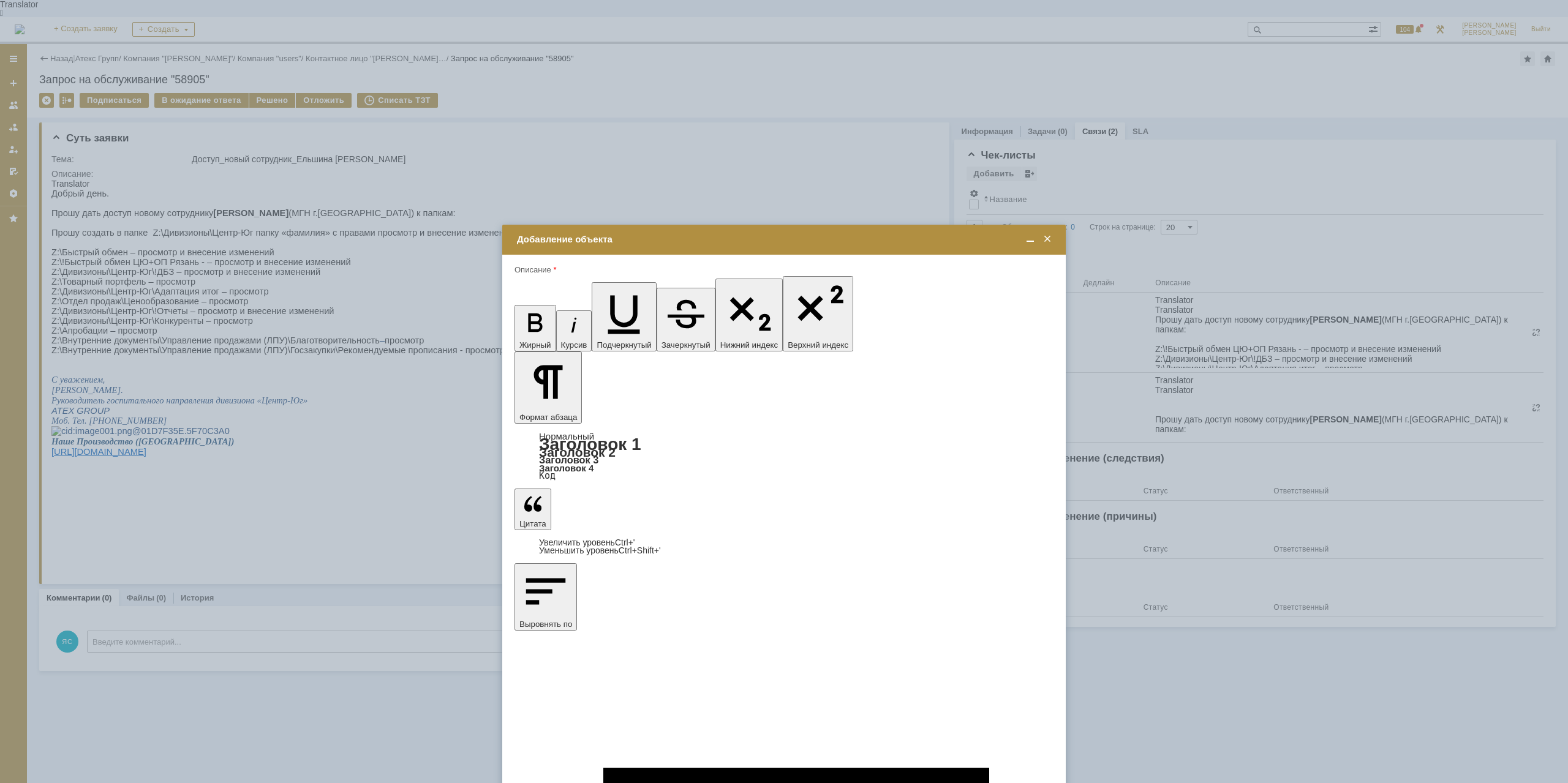
drag, startPoint x: 525, startPoint y: 3610, endPoint x: 1084, endPoint y: 3632, distance: 559.4
click at [625, 483] on div "Широчин Игорь" at bounding box center [784, 491] width 538 height 15
click at [619, 488] on span "Широчин Игорь" at bounding box center [616, 489] width 66 height 9
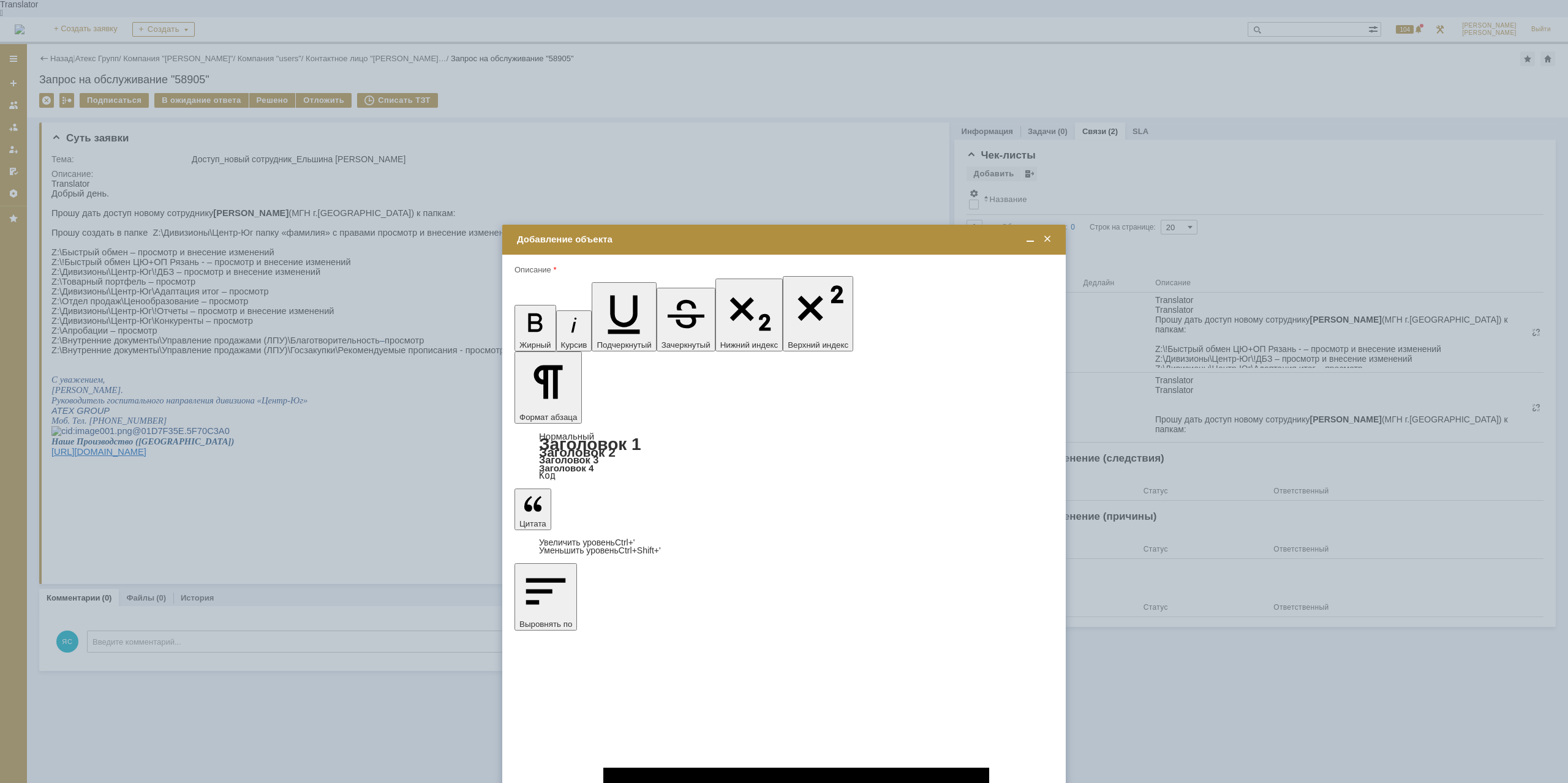
click at [0, 0] on input "Широчин Игорь" at bounding box center [0, 0] width 0 height 0
type input "Выбрано: 1 (объекты класса 'Сотрудник')"
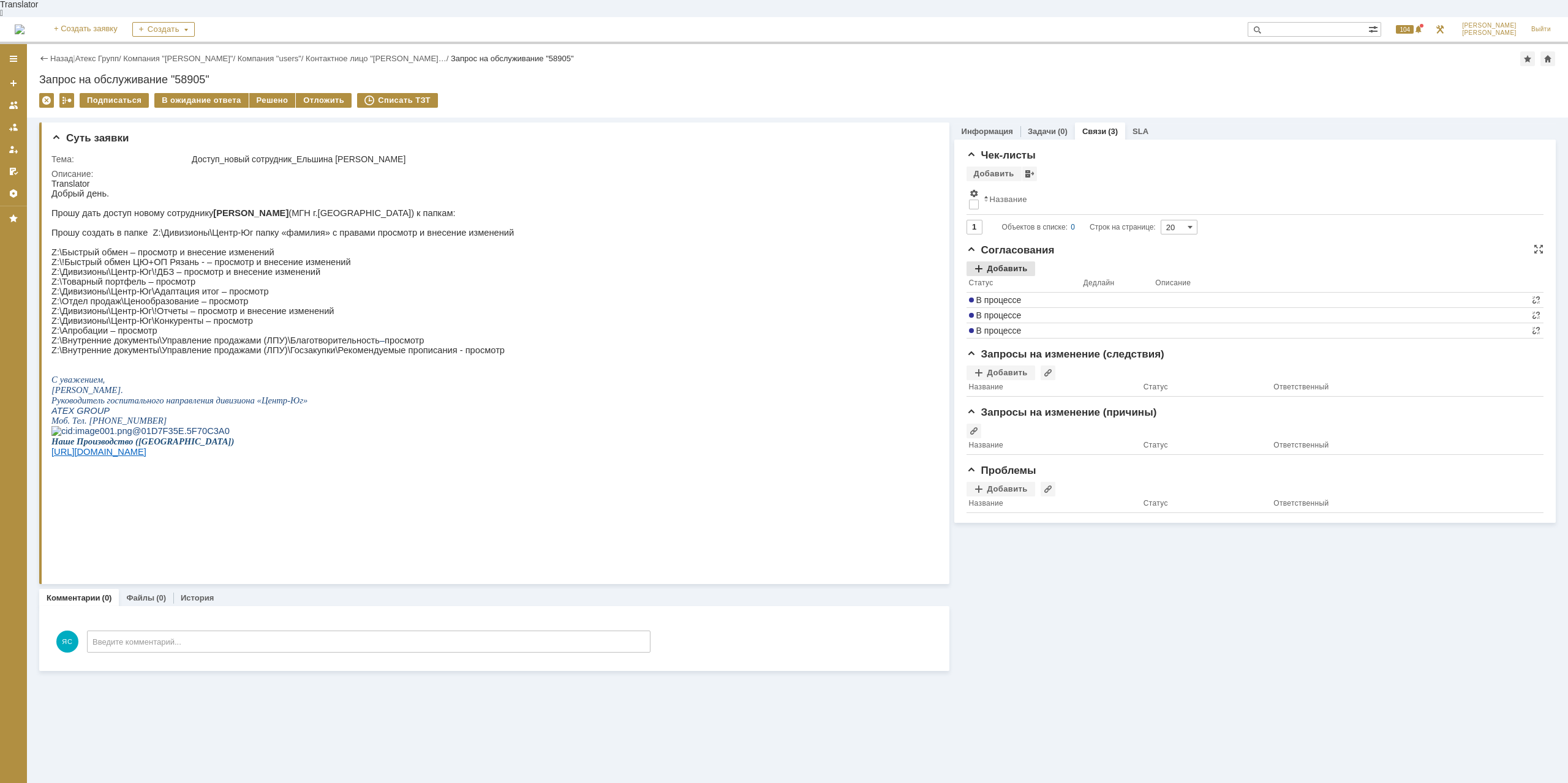
click at [1010, 261] on div "Добавить" at bounding box center [1001, 269] width 68 height 15
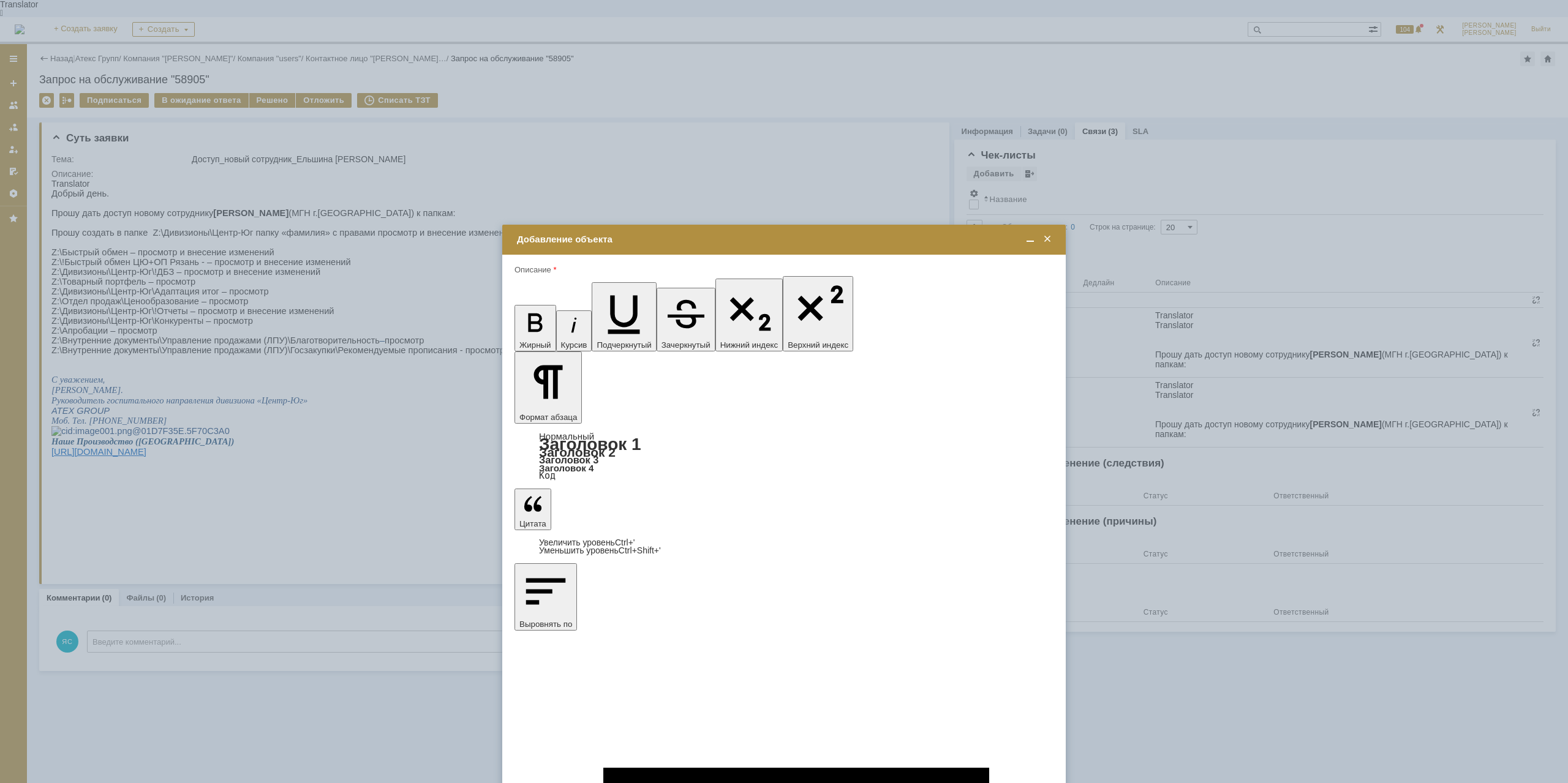
type input "Выбрано: 0 (объекты класса 'Сотрудник')"
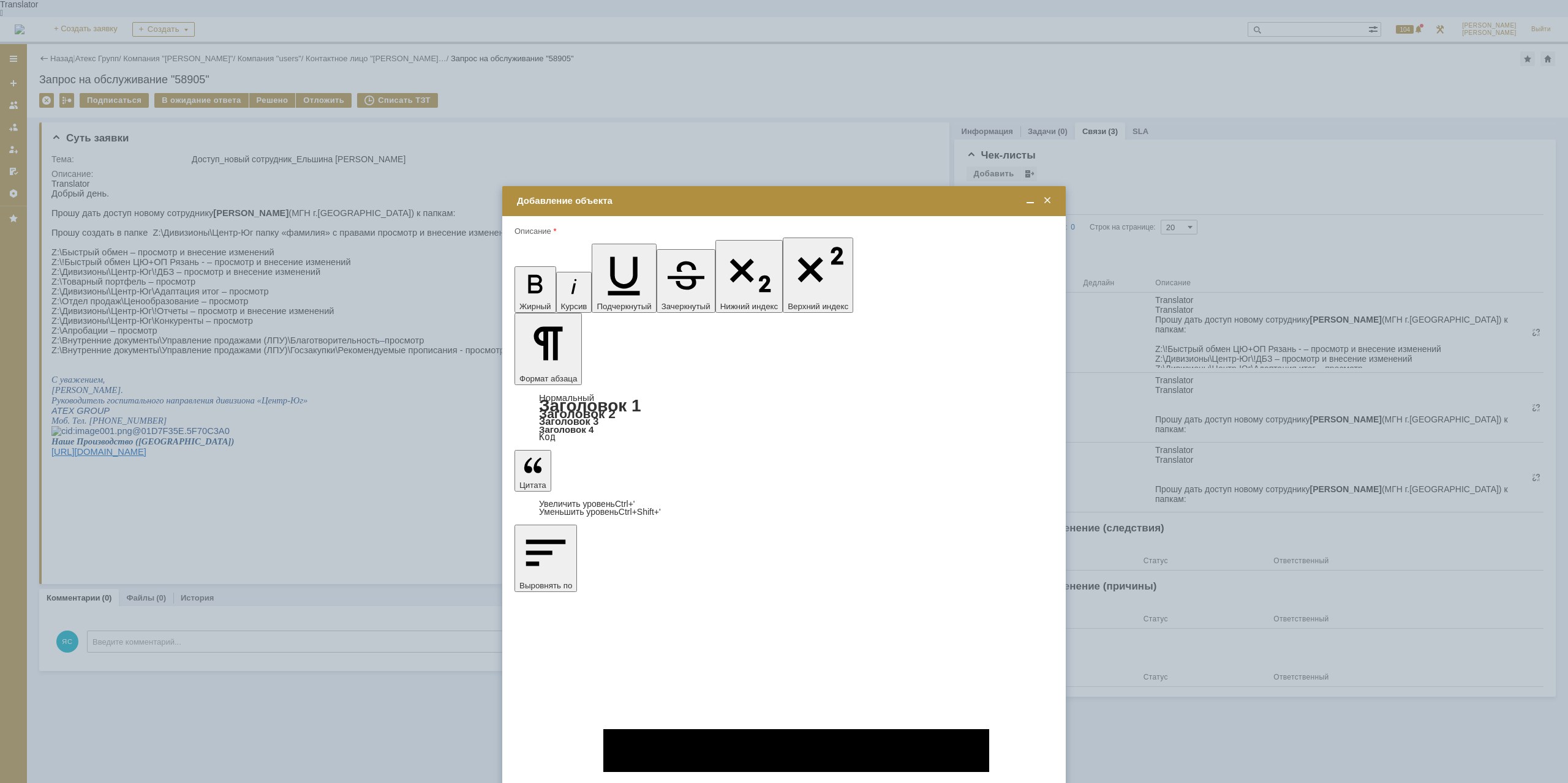
drag, startPoint x: 736, startPoint y: 3603, endPoint x: 491, endPoint y: 3539, distance: 253.2
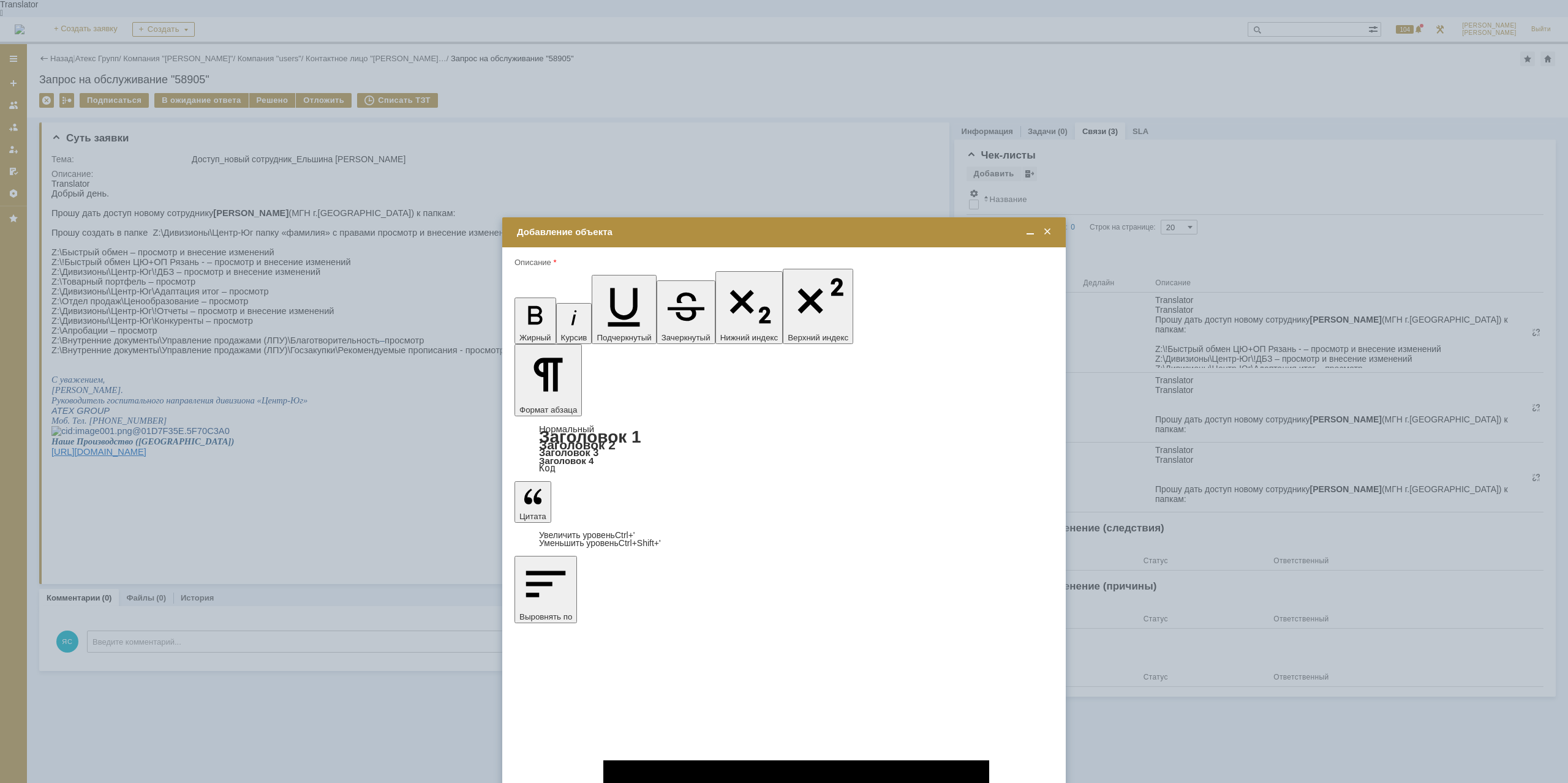
drag, startPoint x: 529, startPoint y: 3592, endPoint x: 1058, endPoint y: 3655, distance: 532.7
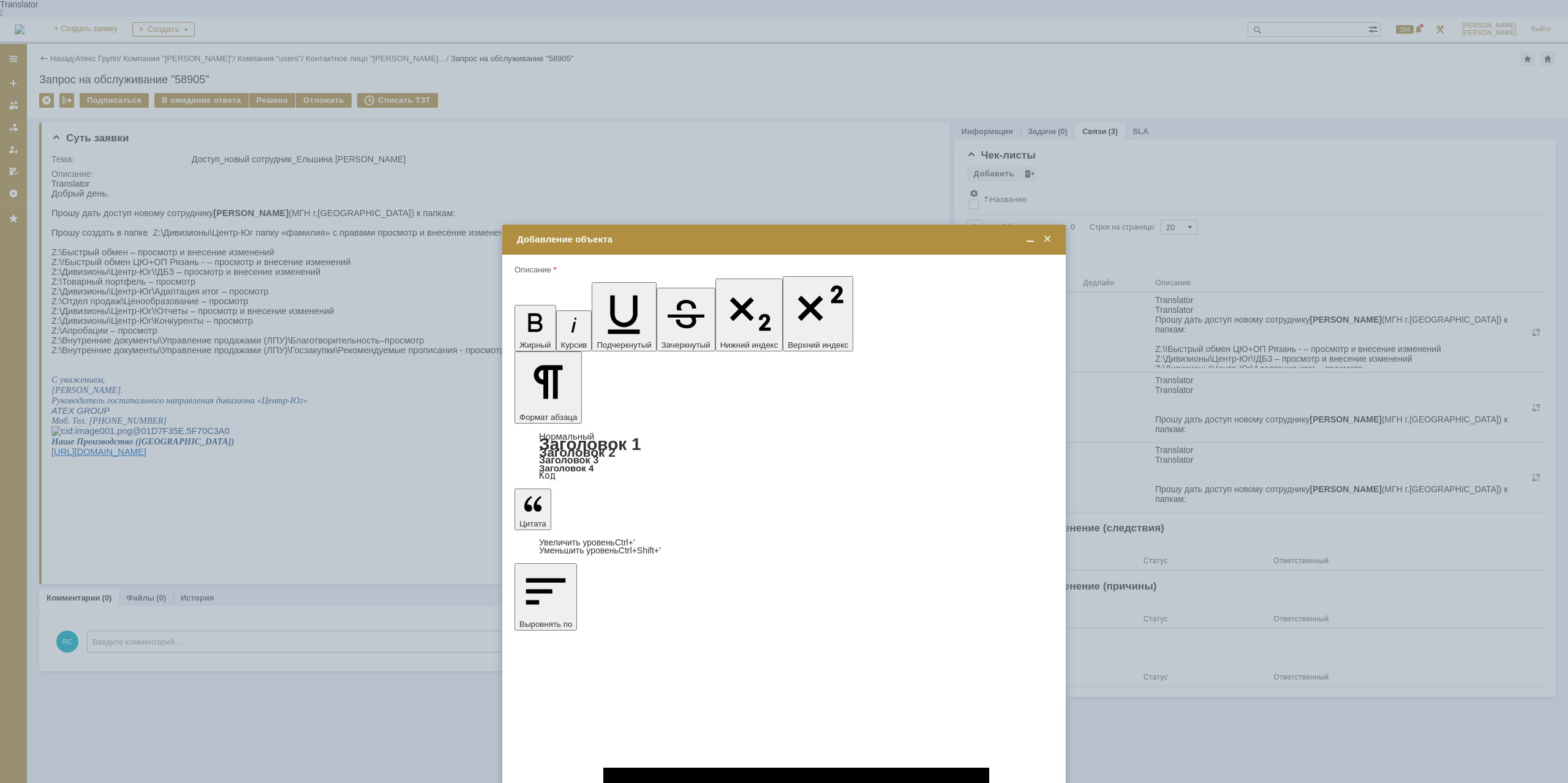
click at [624, 488] on span "Разник Наталья" at bounding box center [616, 489] width 66 height 9
click at [0, 0] on input "Разник Наталья" at bounding box center [0, 0] width 0 height 0
type input "Выбрано: 1 (объекты класса 'Сотрудник')"
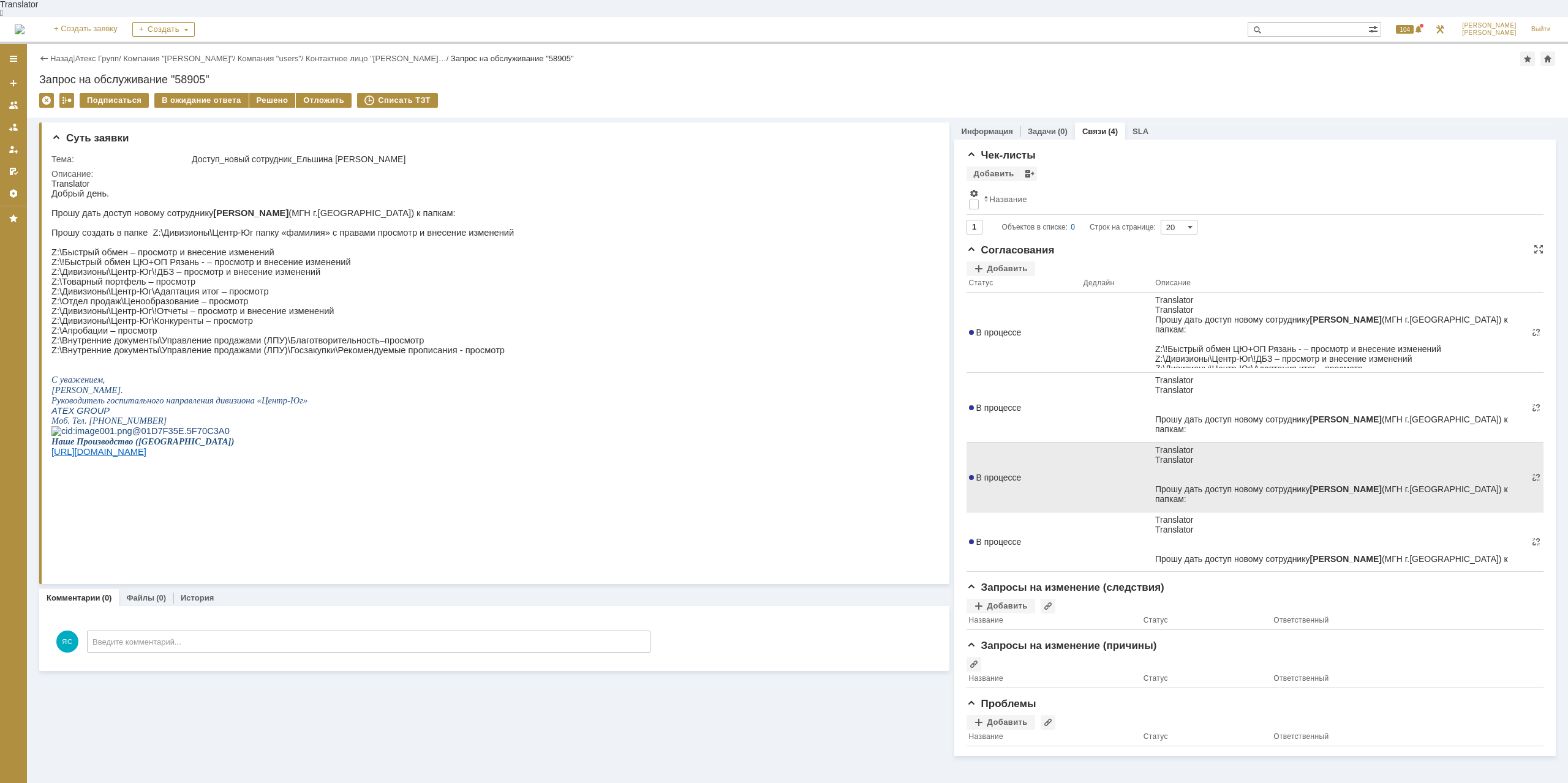
drag, startPoint x: 1223, startPoint y: 499, endPoint x: 1235, endPoint y: 498, distance: 12.0
click at [1235, 543] on div at bounding box center [1340, 547] width 371 height 10
drag, startPoint x: 1232, startPoint y: 493, endPoint x: 1223, endPoint y: 493, distance: 9.0
click at [1223, 533] on div "Z:\Апробации – просмотр" at bounding box center [1340, 538] width 371 height 10
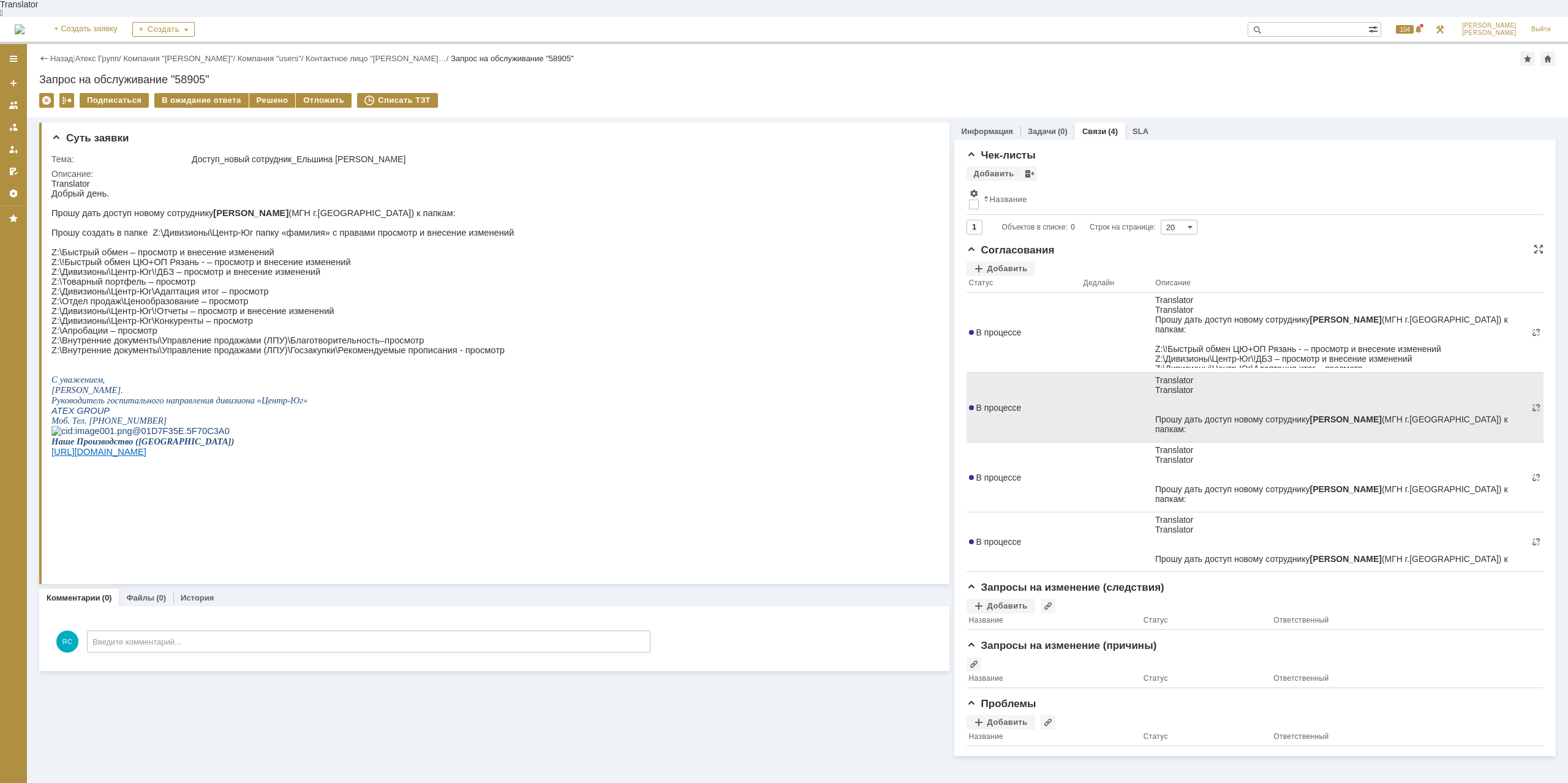
click at [1276, 463] on div "Z:\Внутренние документы\Управление продажами (ЛПУ)\Госзакупки\Рекомендуемые про…" at bounding box center [1340, 473] width 371 height 19
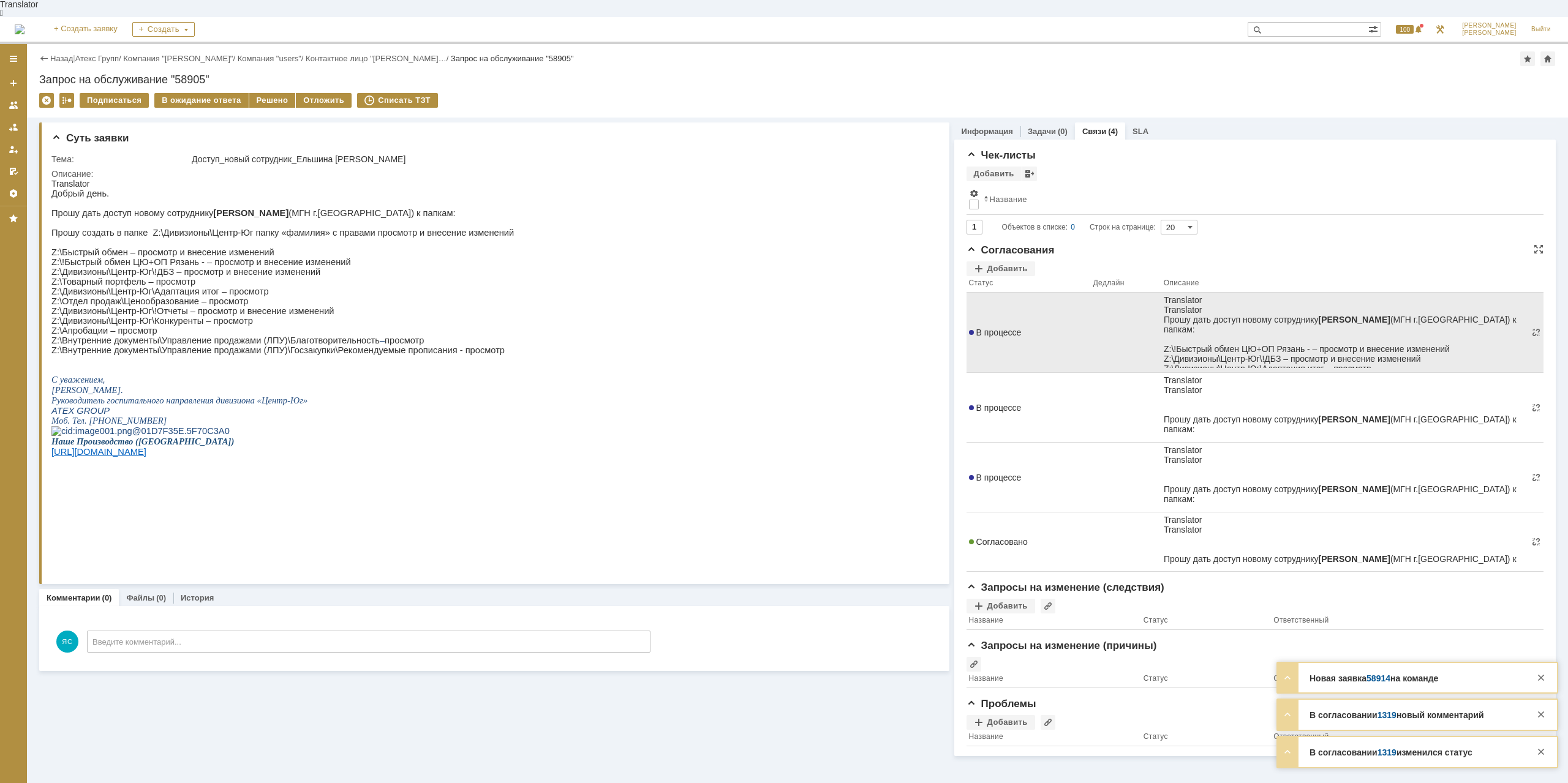
click at [1052, 328] on td "В процессе" at bounding box center [1028, 332] width 125 height 80
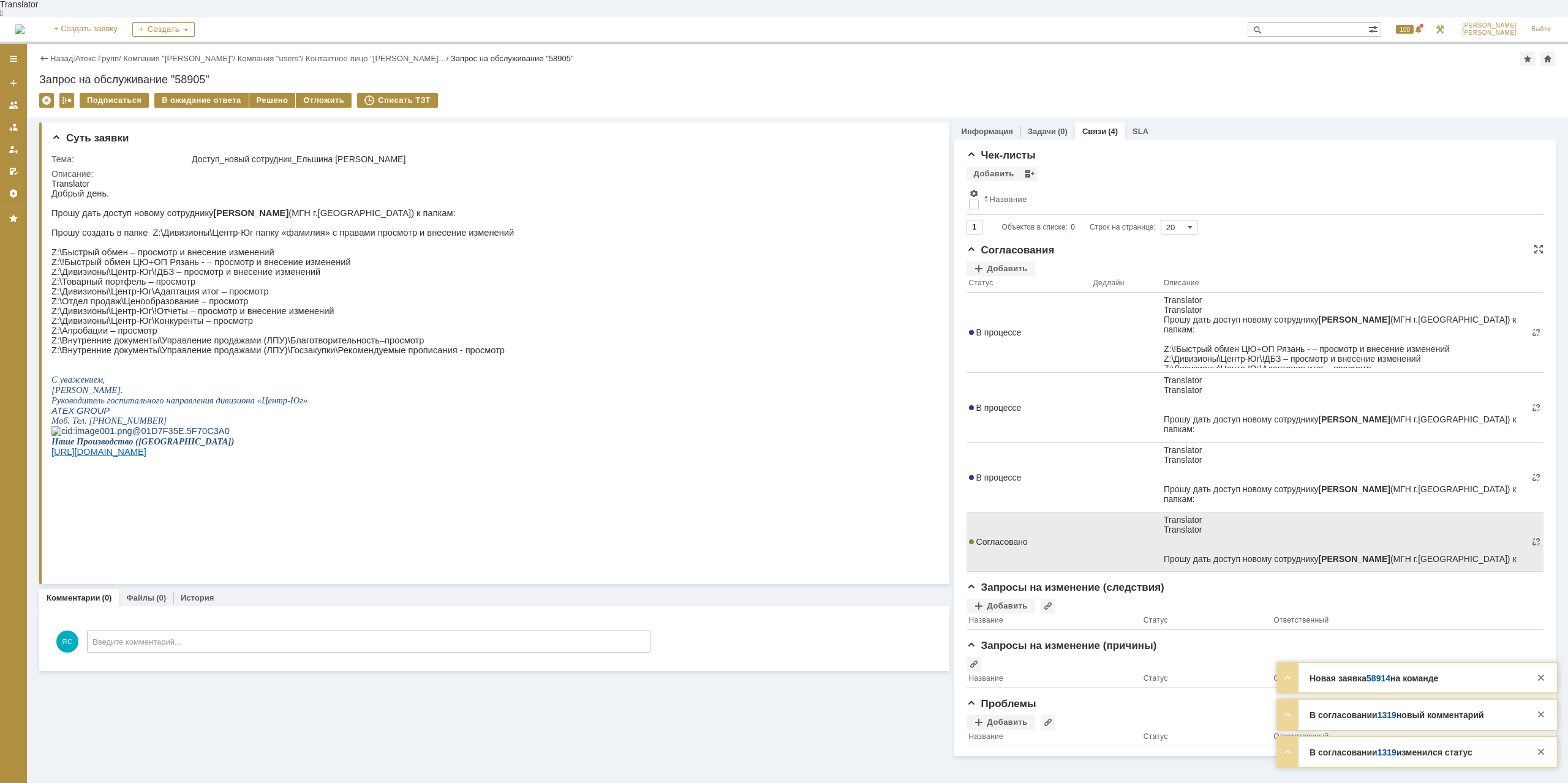
click at [1011, 537] on span "Согласовано" at bounding box center [998, 542] width 59 height 10
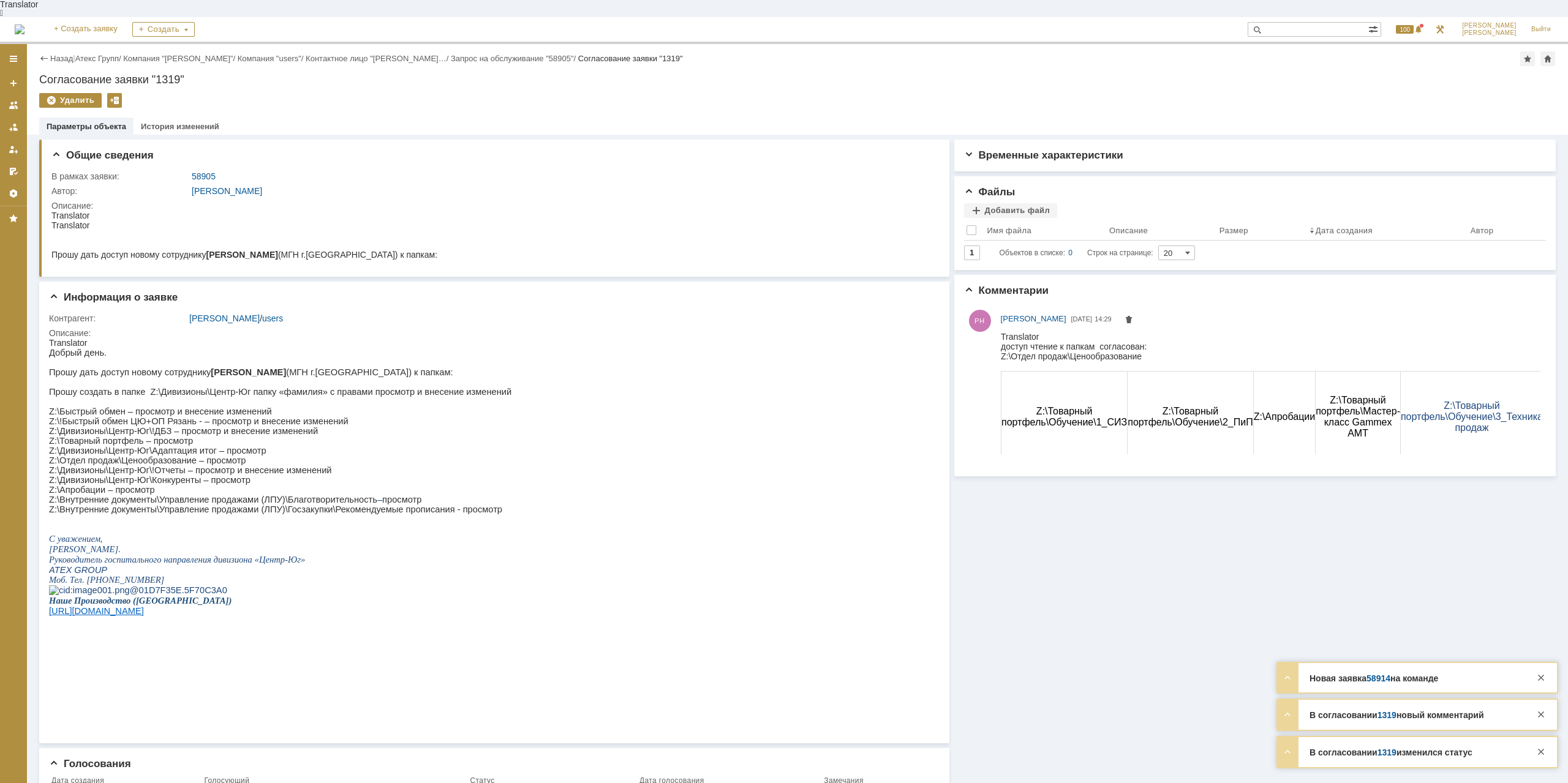
scroll to position [21, 0]
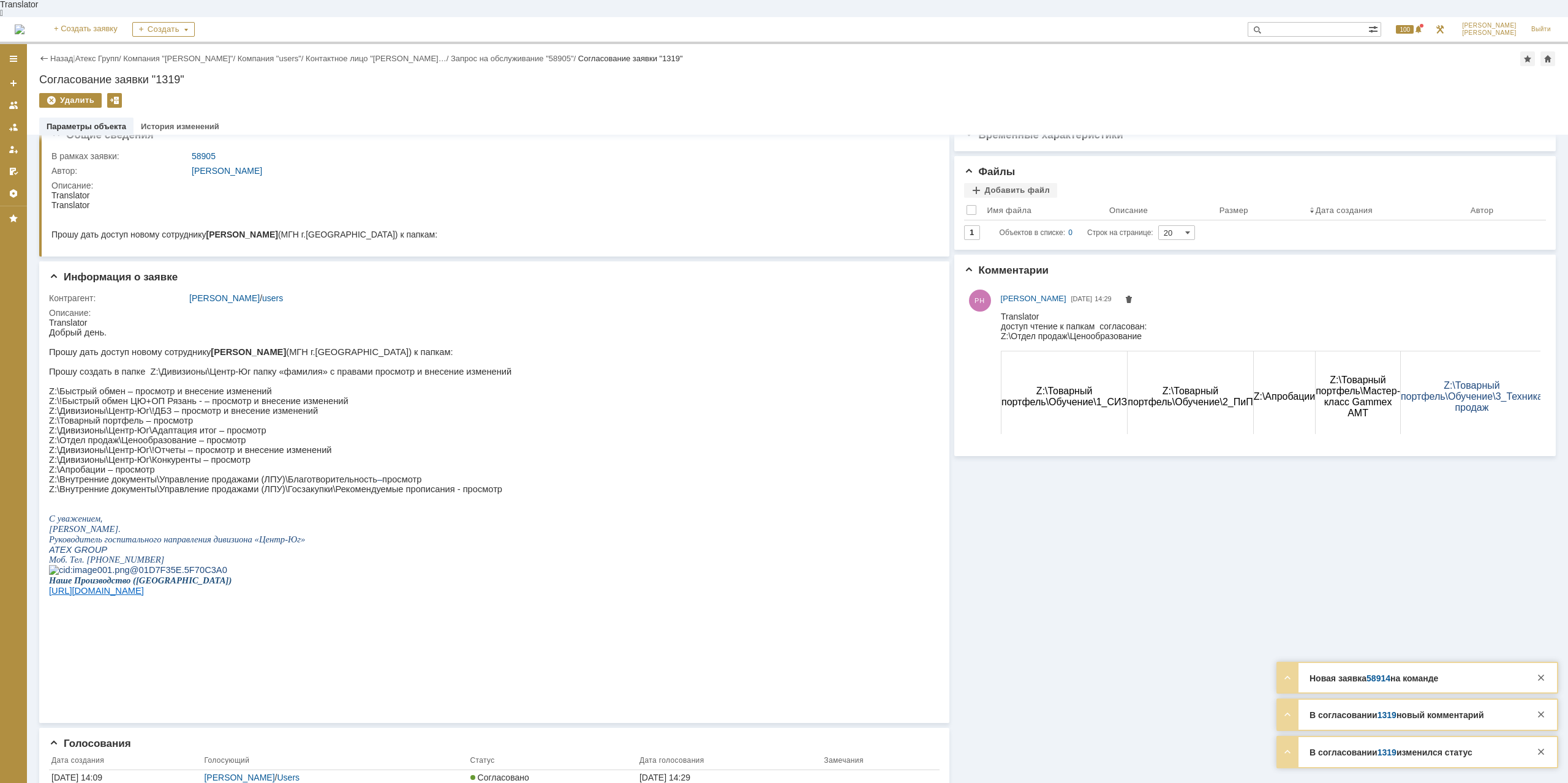
click at [1391, 724] on div "В согласовании 1319 новый комментарий Автор Разник Наталья доступ чтение к папк…" at bounding box center [1417, 715] width 280 height 30
click at [1383, 714] on link "1319" at bounding box center [1387, 715] width 19 height 10
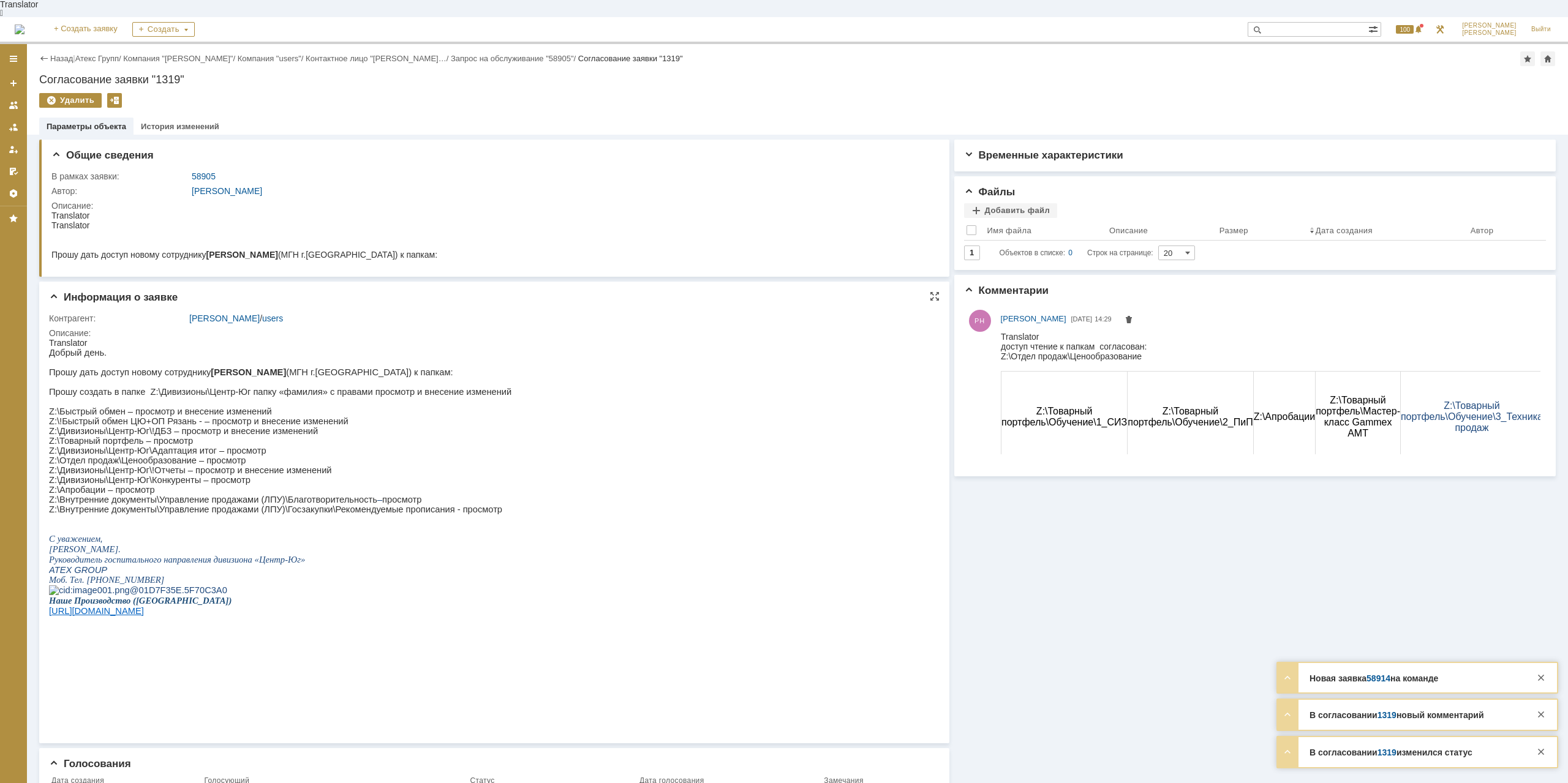
scroll to position [21, 0]
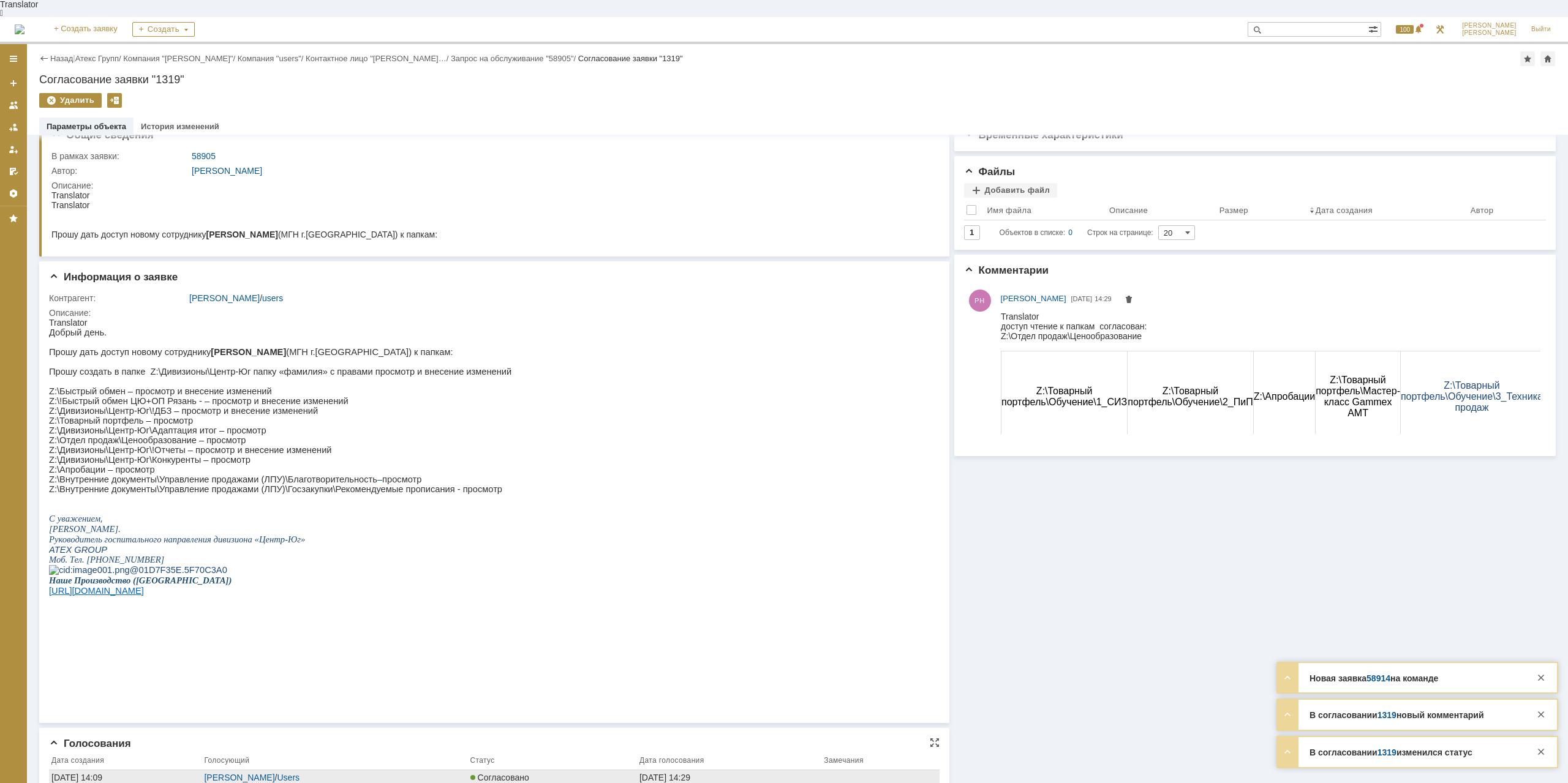
click at [139, 773] on div "[DATE] 14:09" at bounding box center [125, 777] width 148 height 10
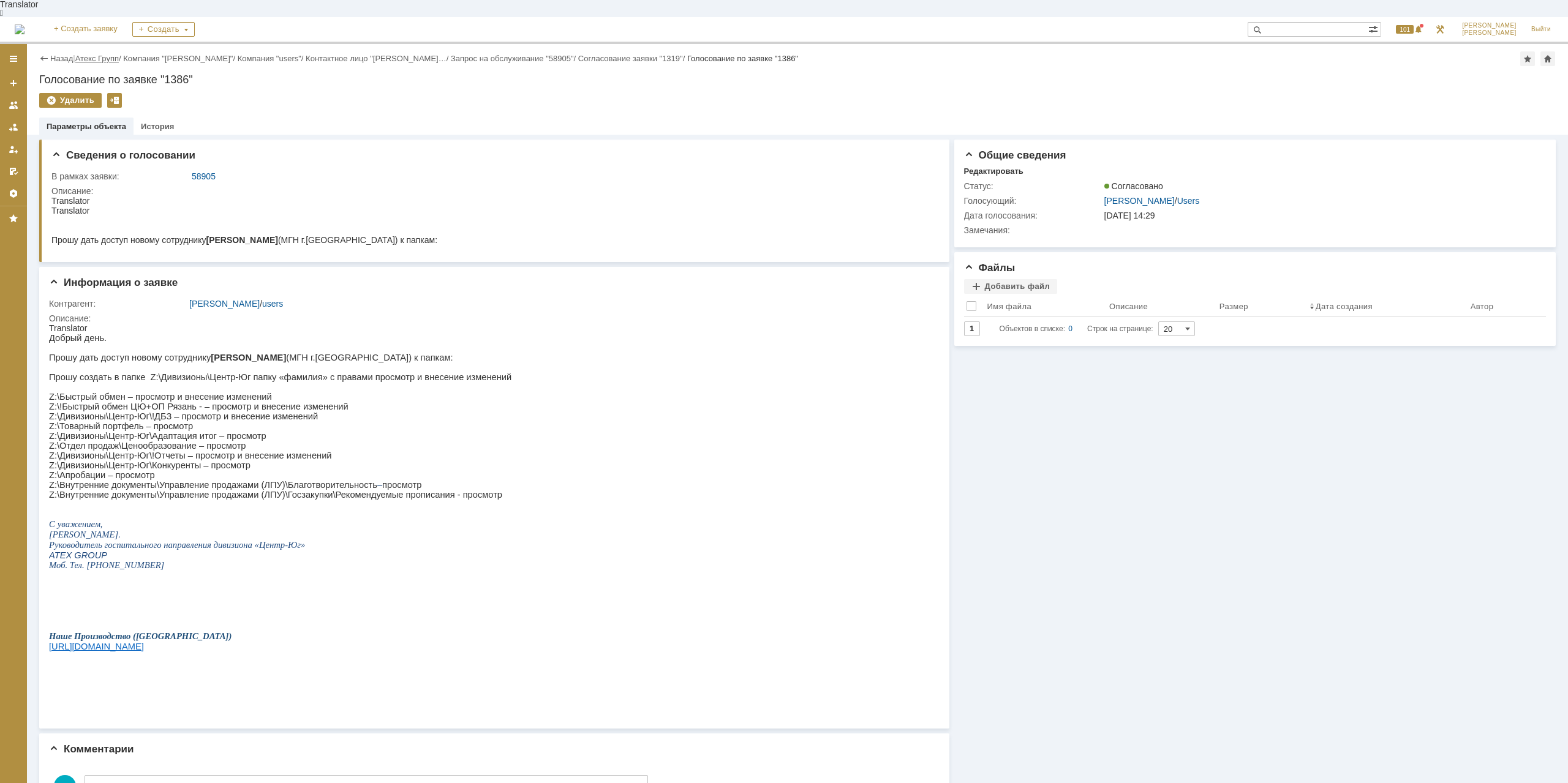
click at [98, 54] on link "Атекс Групп" at bounding box center [97, 58] width 43 height 9
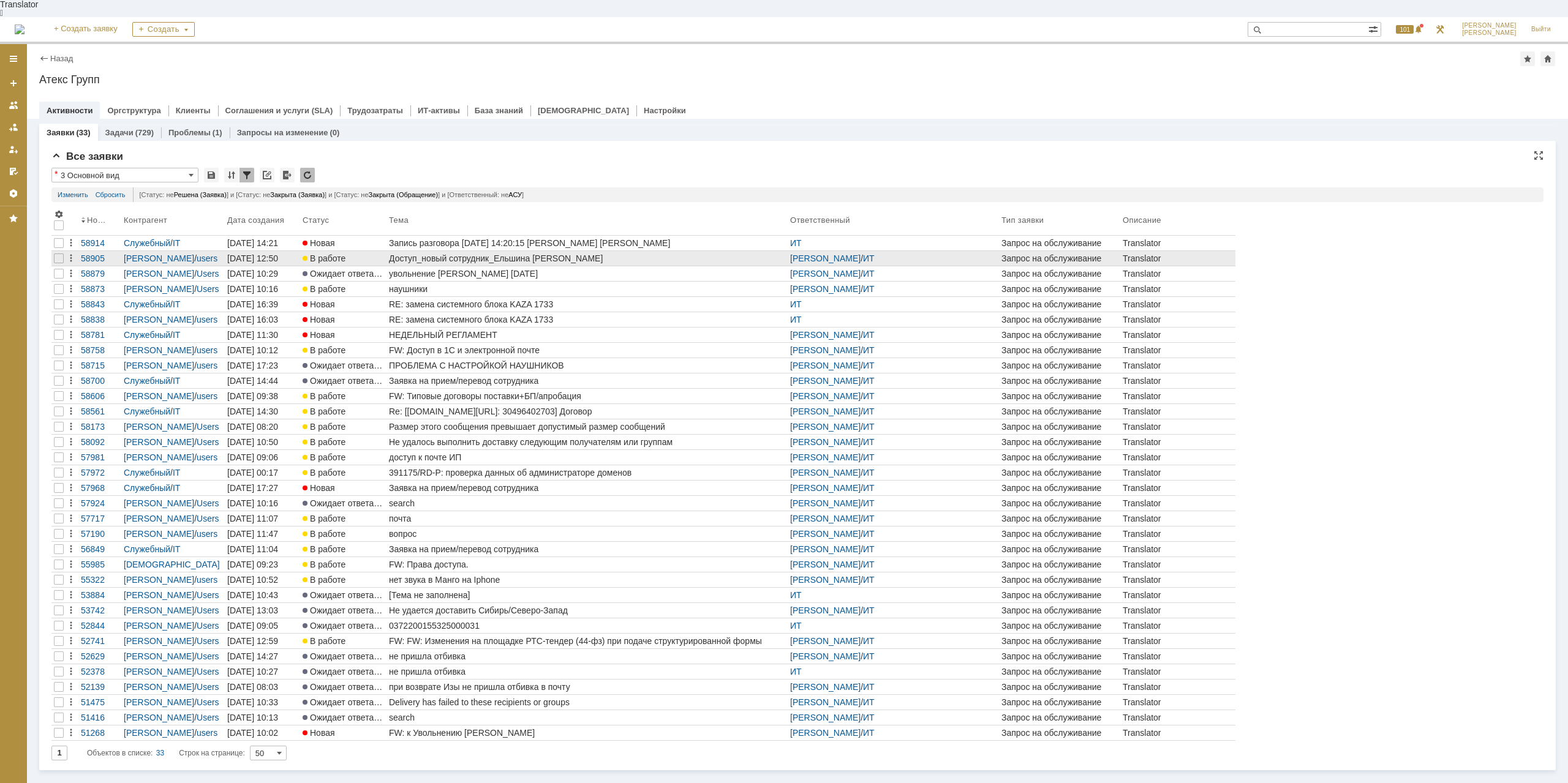
click at [463, 254] on div "Доступ_новый сотрудник_Ельшина [PERSON_NAME]" at bounding box center [587, 258] width 396 height 10
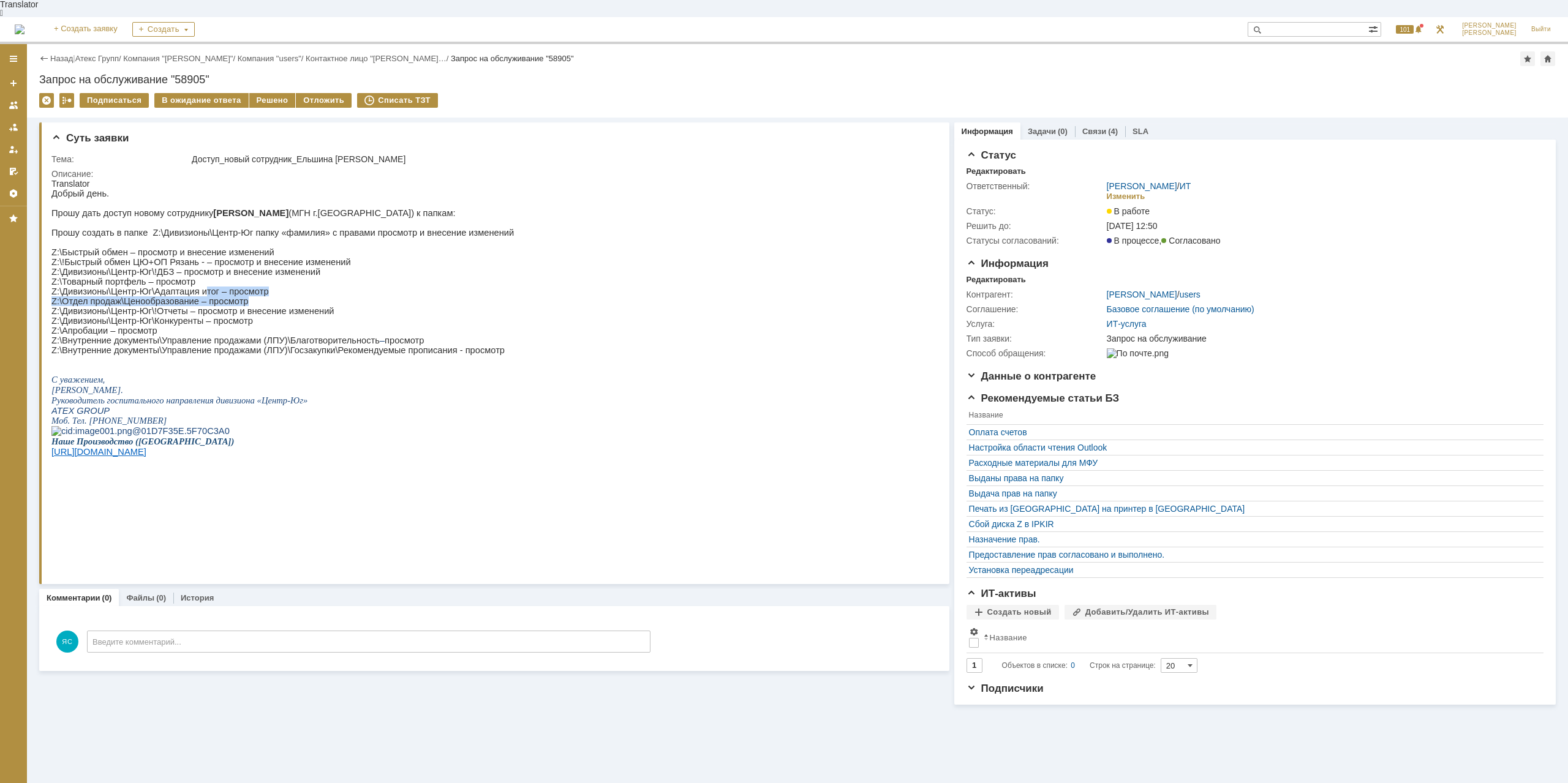
drag, startPoint x: 201, startPoint y: 293, endPoint x: 267, endPoint y: 327, distance: 74.2
click at [246, 305] on div "Добрый день. Прошу дать доступ новому сотруднику Ельшиной Анне (МГН г.Воронеж) …" at bounding box center [283, 343] width 462 height 309
click at [285, 326] on p "Z:\Дивизионы\Центр-Юг\Конкуренты – просмотр" at bounding box center [283, 321] width 462 height 10
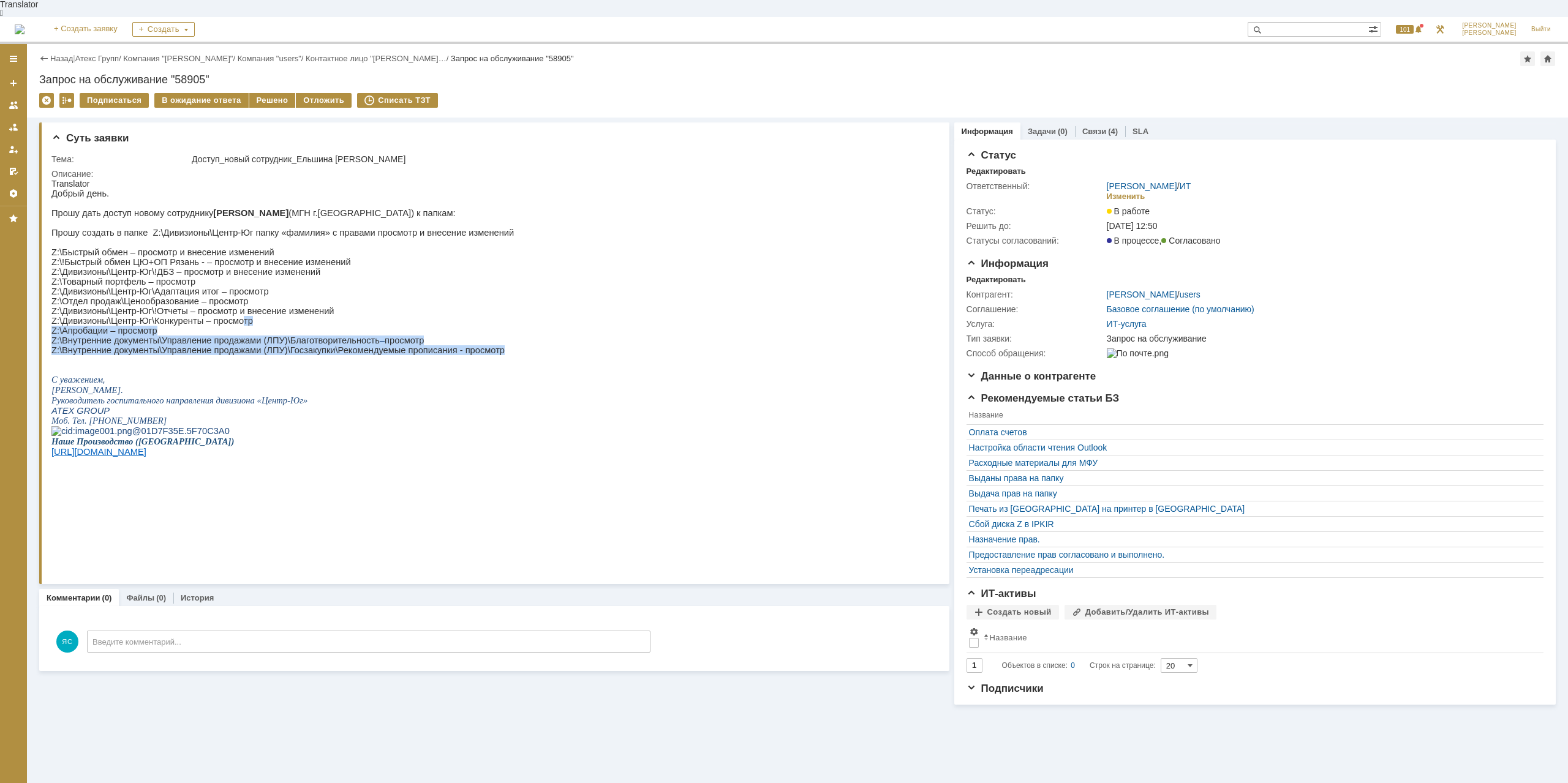
drag, startPoint x: 522, startPoint y: 358, endPoint x: 232, endPoint y: 330, distance: 291.3
click at [232, 330] on html "Translator Добрый день. Прошу дать доступ новому сотруднику Ельшиной Анне (МГН …" at bounding box center [491, 338] width 878 height 319
click at [232, 326] on p "Z:\Дивизионы\Центр-Юг\Конкуренты – просмотр" at bounding box center [283, 321] width 462 height 10
drag, startPoint x: 169, startPoint y: 337, endPoint x: 200, endPoint y: 343, distance: 31.6
click at [200, 336] on p "Z:\Апробации – просмотр" at bounding box center [283, 330] width 462 height 10
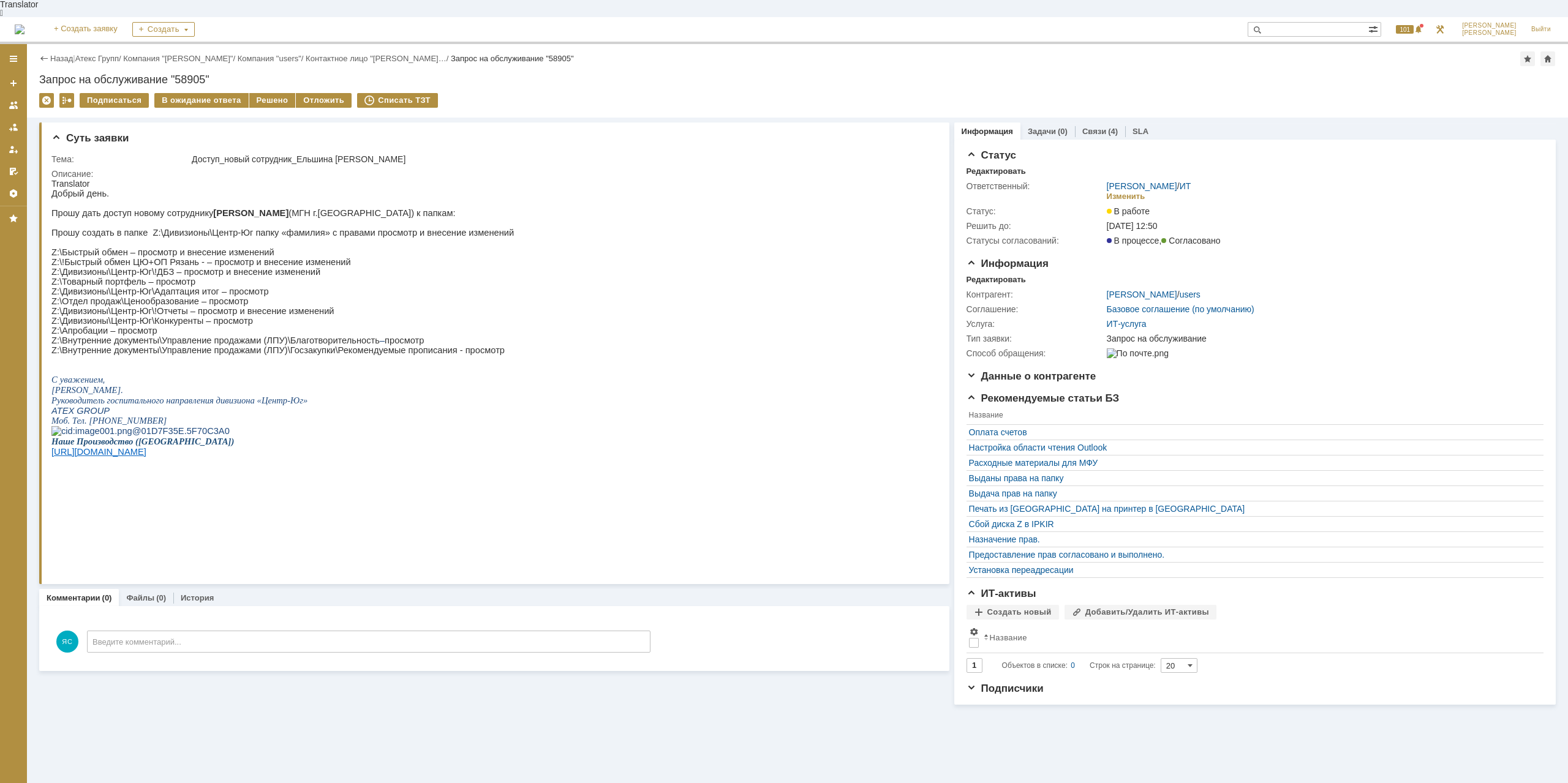
click at [203, 336] on p "Z:\Апробации – просмотр" at bounding box center [283, 330] width 462 height 10
click at [381, 326] on p "Z:\Дивизионы\Центр-Юг\Конкуренты – просмотр" at bounding box center [283, 321] width 462 height 10
click at [1097, 127] on link "Связи" at bounding box center [1094, 131] width 24 height 9
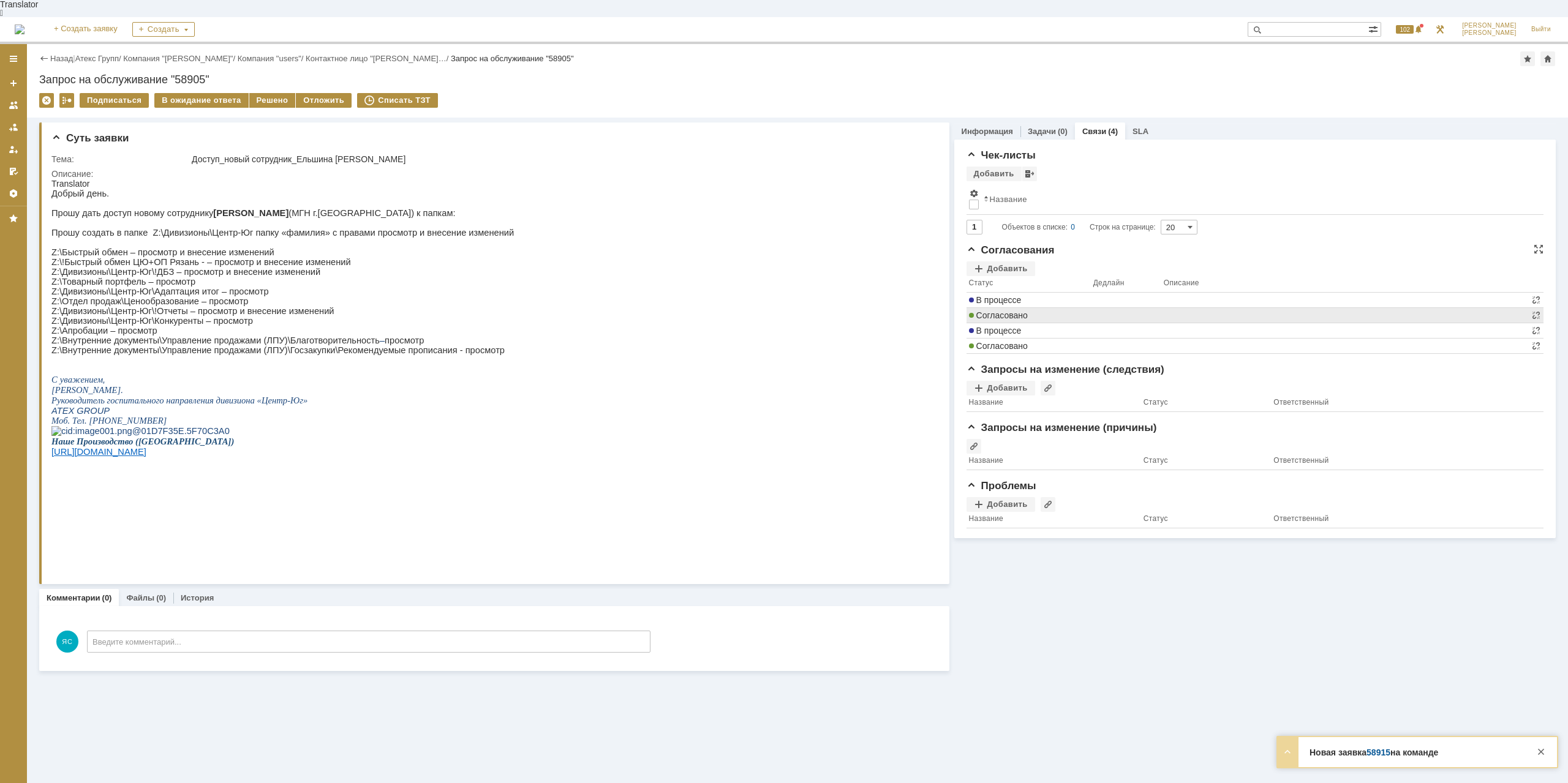
click at [1006, 308] on td "Согласовано" at bounding box center [1028, 316] width 125 height 15
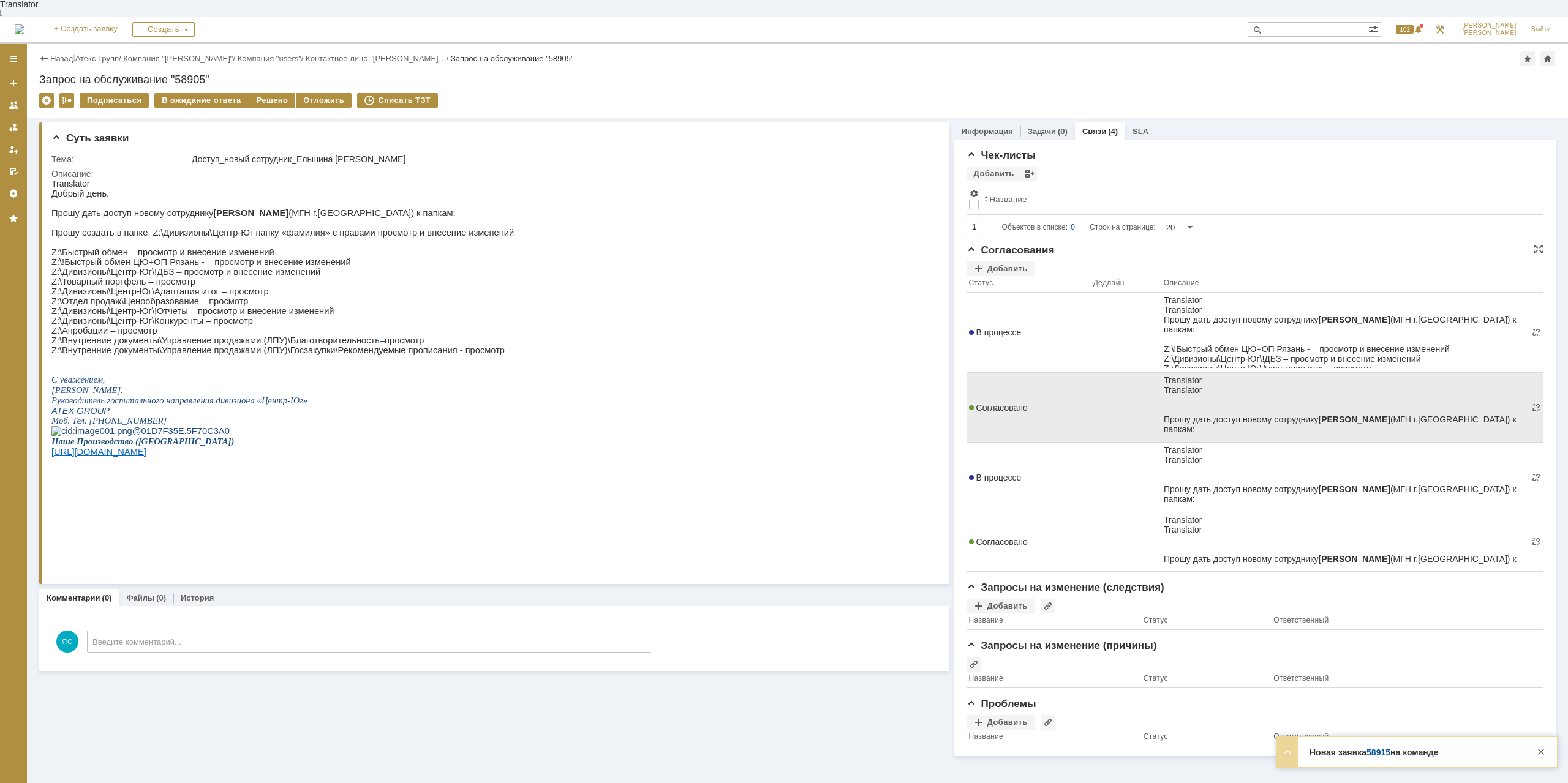
click at [999, 403] on span "Согласовано" at bounding box center [998, 407] width 59 height 10
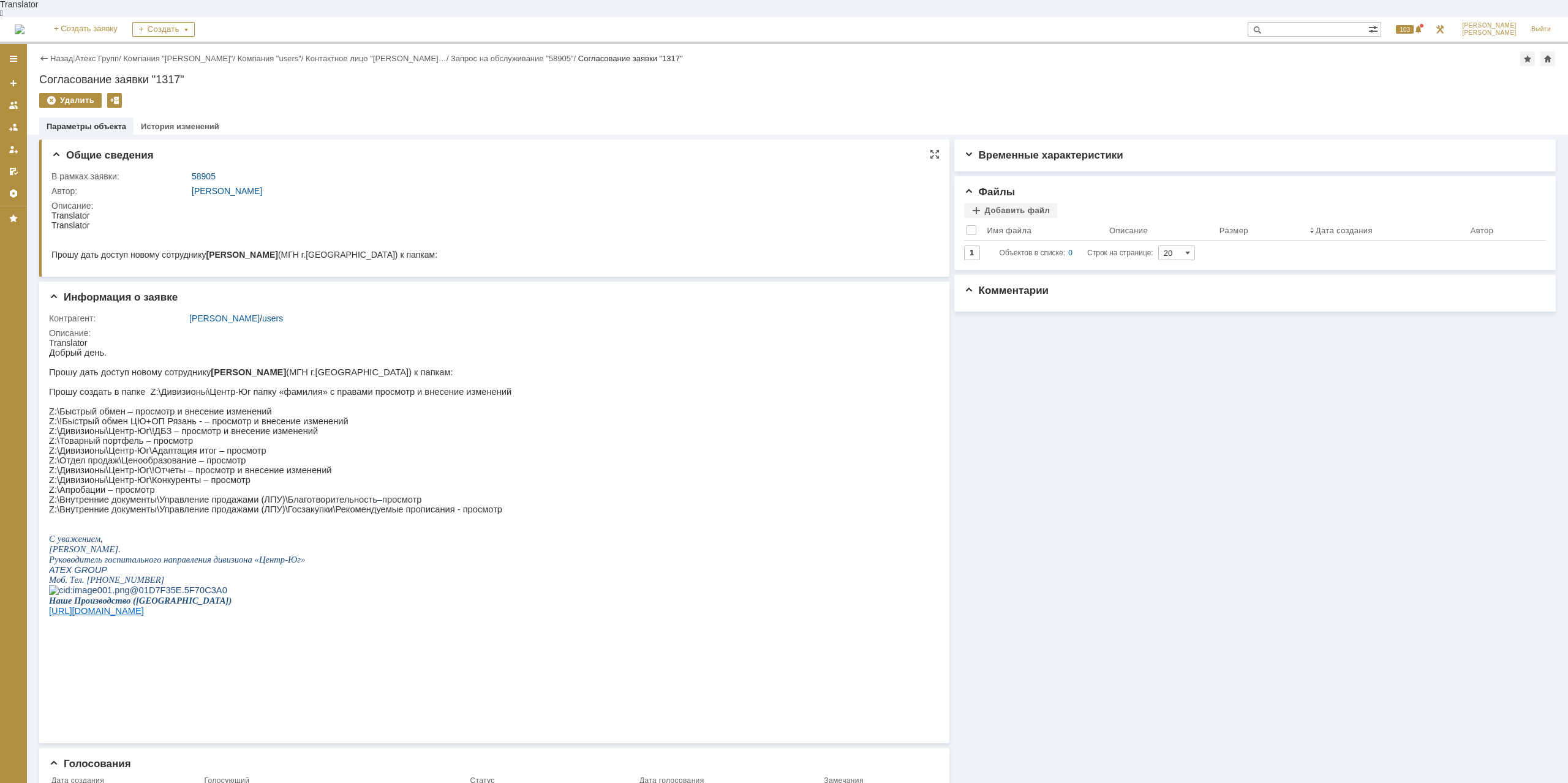
drag, startPoint x: 308, startPoint y: 250, endPoint x: 329, endPoint y: 250, distance: 21.0
click at [329, 280] on div "Z:\Внутренние документы\Управление продажами (ЛПУ)\Благотворительность – просмо…" at bounding box center [268, 284] width 433 height 10
click at [319, 289] on div "Z:\Внутренние документы\Управление продажами (ЛПУ)\Госзакупки\Рекомендуемые про…" at bounding box center [268, 294] width 433 height 10
drag, startPoint x: 129, startPoint y: 505, endPoint x: 85, endPoint y: 784, distance: 282.4
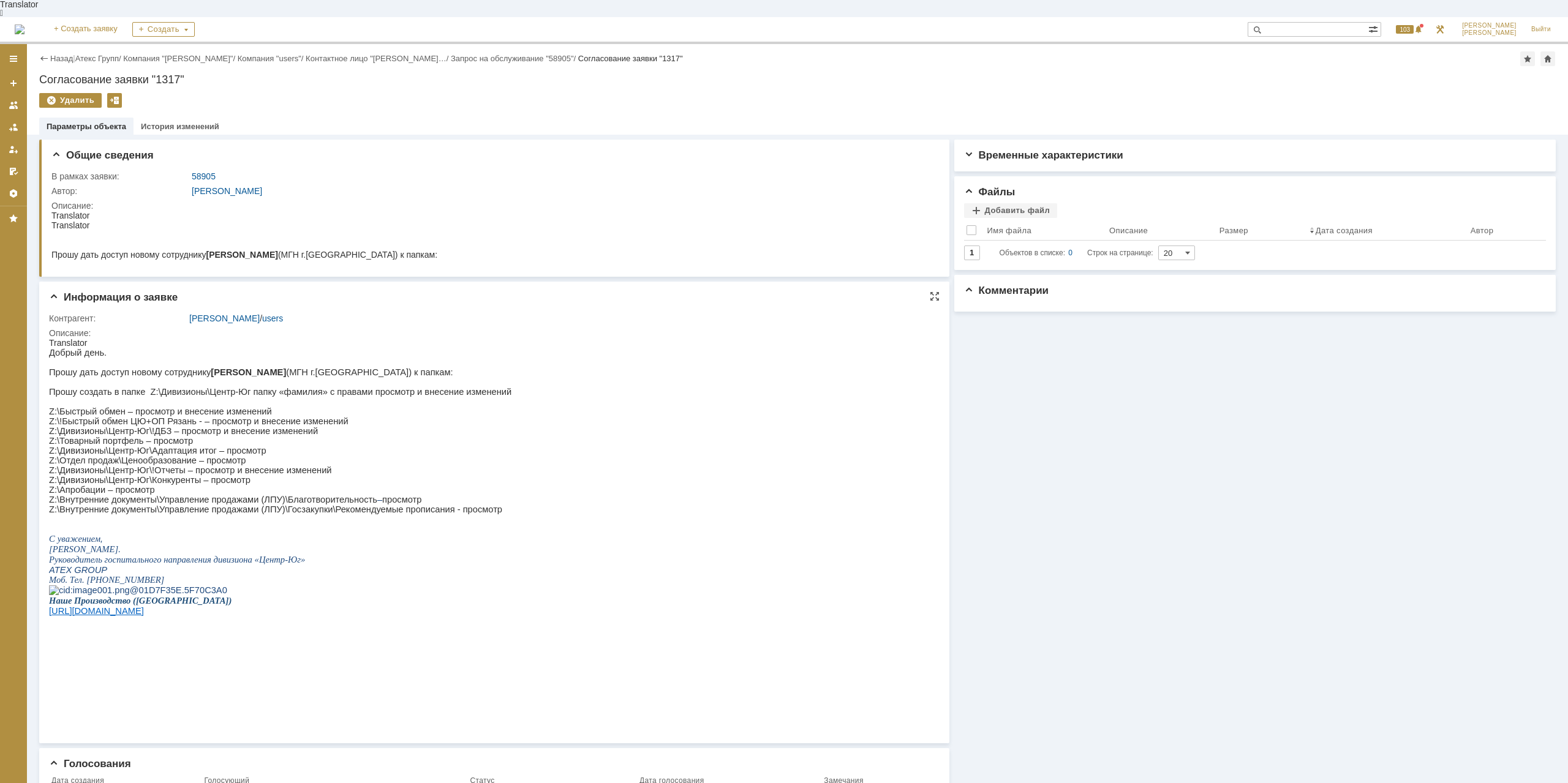
click at [129, 505] on p "Z:\Внутренние документы\Управление продажами (ЛПУ)\Благотворительность – просмо…" at bounding box center [280, 500] width 462 height 10
drag, startPoint x: 292, startPoint y: 489, endPoint x: 403, endPoint y: 516, distance: 114.2
click at [391, 516] on div "Добрый день. Прошу дать доступ новому сотруднику Ельшиной Анне (МГН г.Воронеж) …" at bounding box center [280, 502] width 462 height 309
drag, startPoint x: 403, startPoint y: 516, endPoint x: 478, endPoint y: 508, distance: 75.4
click at [403, 514] on p "Z:\Внутренние документы\Управление продажами (ЛПУ)\Госзакупки\Рекомендуемые про…" at bounding box center [280, 509] width 462 height 10
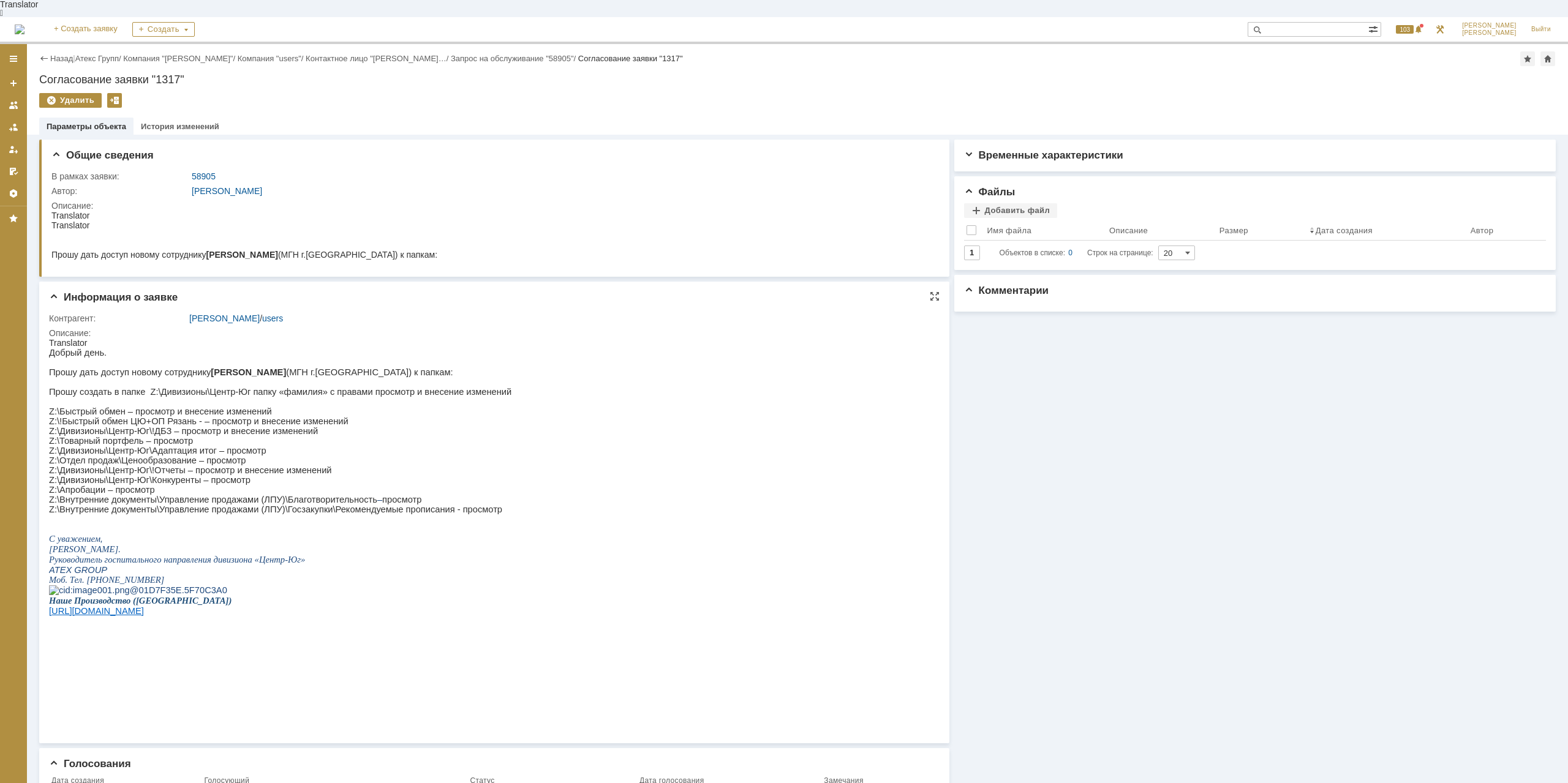
drag, startPoint x: 478, startPoint y: 508, endPoint x: 108, endPoint y: 385, distance: 389.9
click at [108, 385] on html "Translator Добрый день. Прошу дать доступ новому сотруднику [PERSON_NAME] (МГН …" at bounding box center [489, 498] width 881 height 319
click at [246, 423] on p "Z:\!Быстрый обмен ЦЮ+ОП Рязань - – просмотр и внесение изменений" at bounding box center [280, 421] width 462 height 10
click at [114, 54] on link "Атекс Групп" at bounding box center [97, 58] width 43 height 9
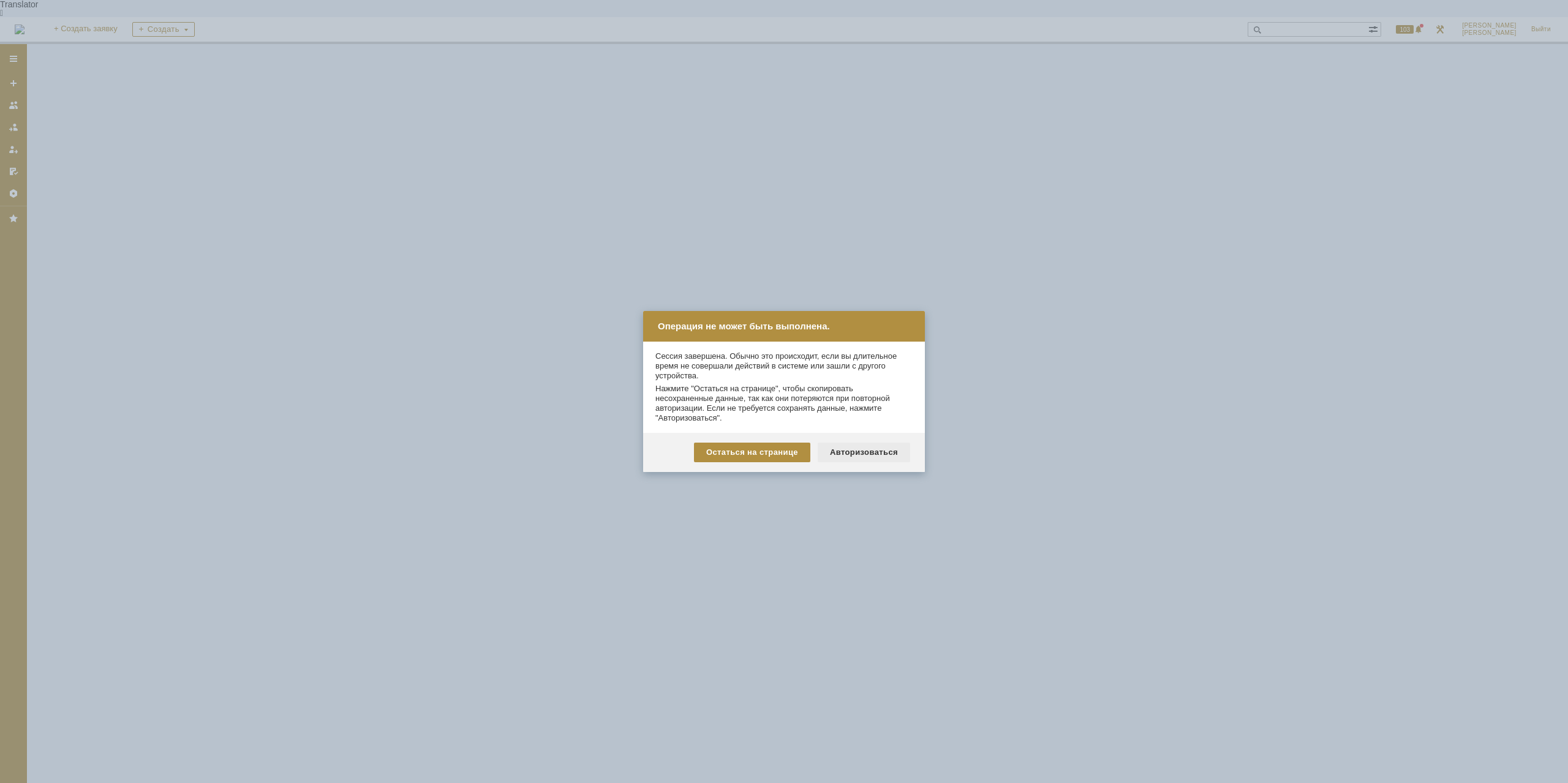
click at [857, 447] on div "Авторизоваться" at bounding box center [863, 453] width 92 height 19
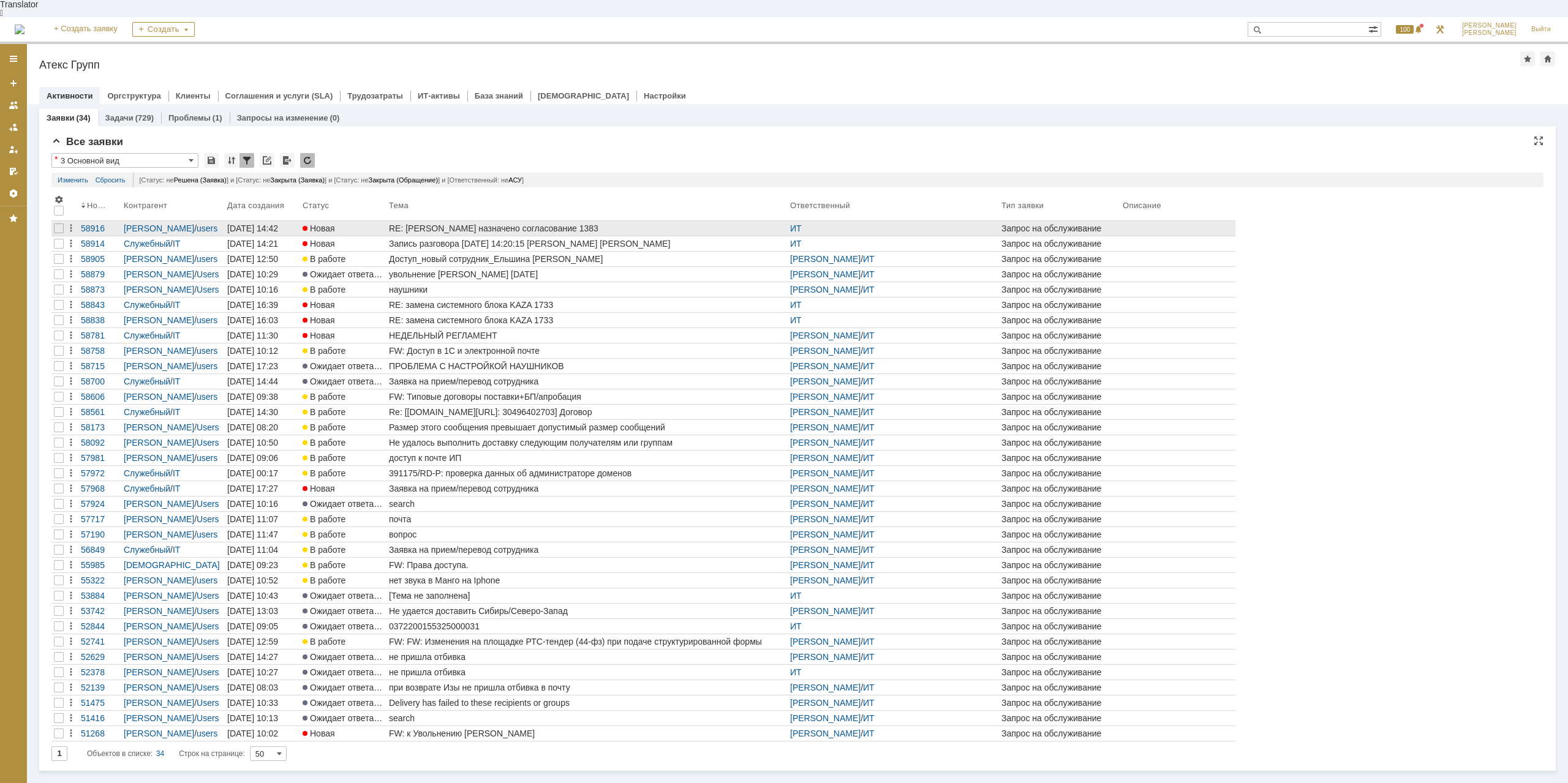
click at [495, 223] on div "RE: [PERSON_NAME] назначено согласование 1383" at bounding box center [587, 228] width 396 height 10
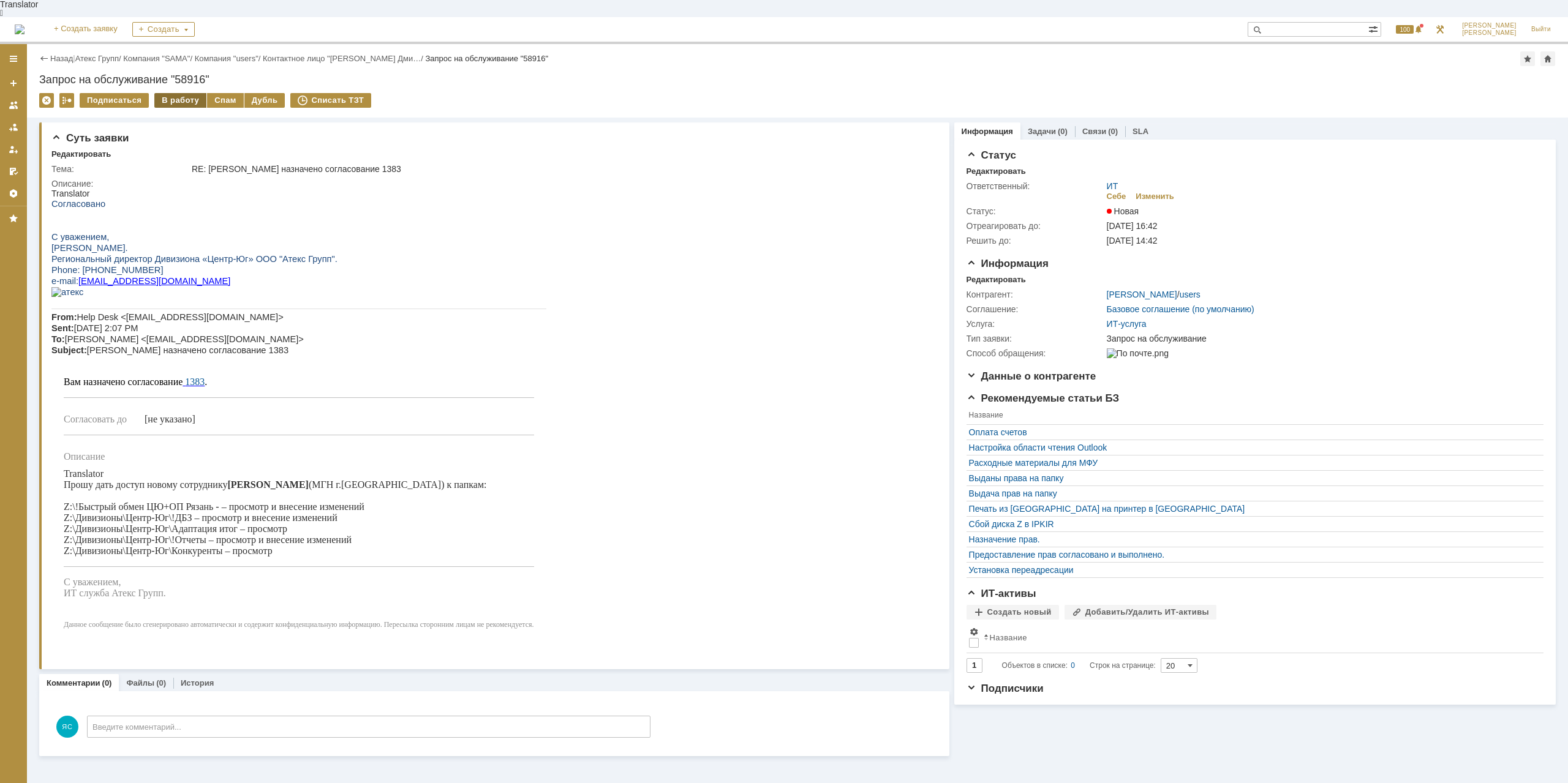
click at [168, 93] on div "В работу" at bounding box center [180, 100] width 52 height 15
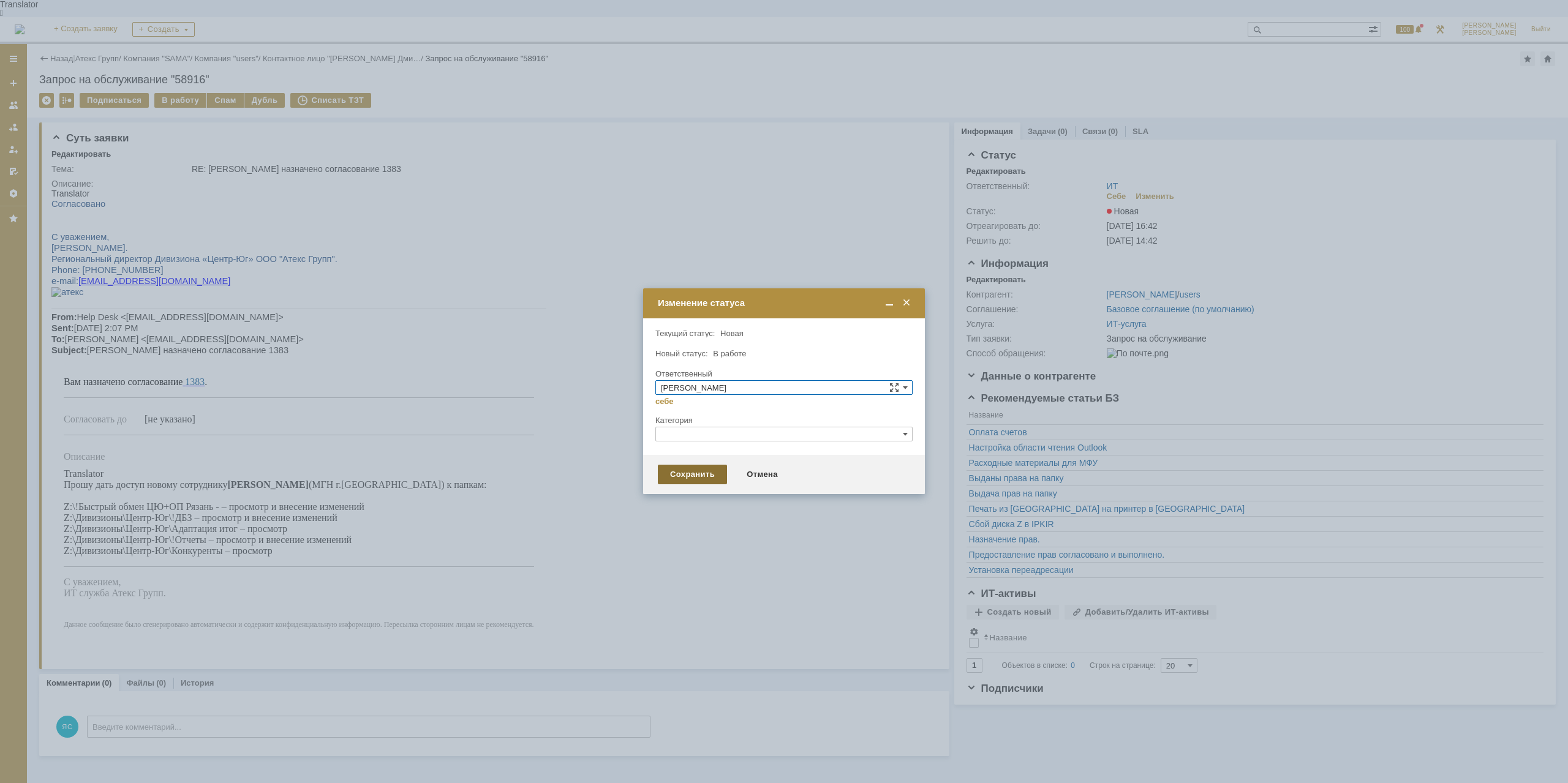
click at [675, 473] on div "Сохранить" at bounding box center [692, 474] width 69 height 19
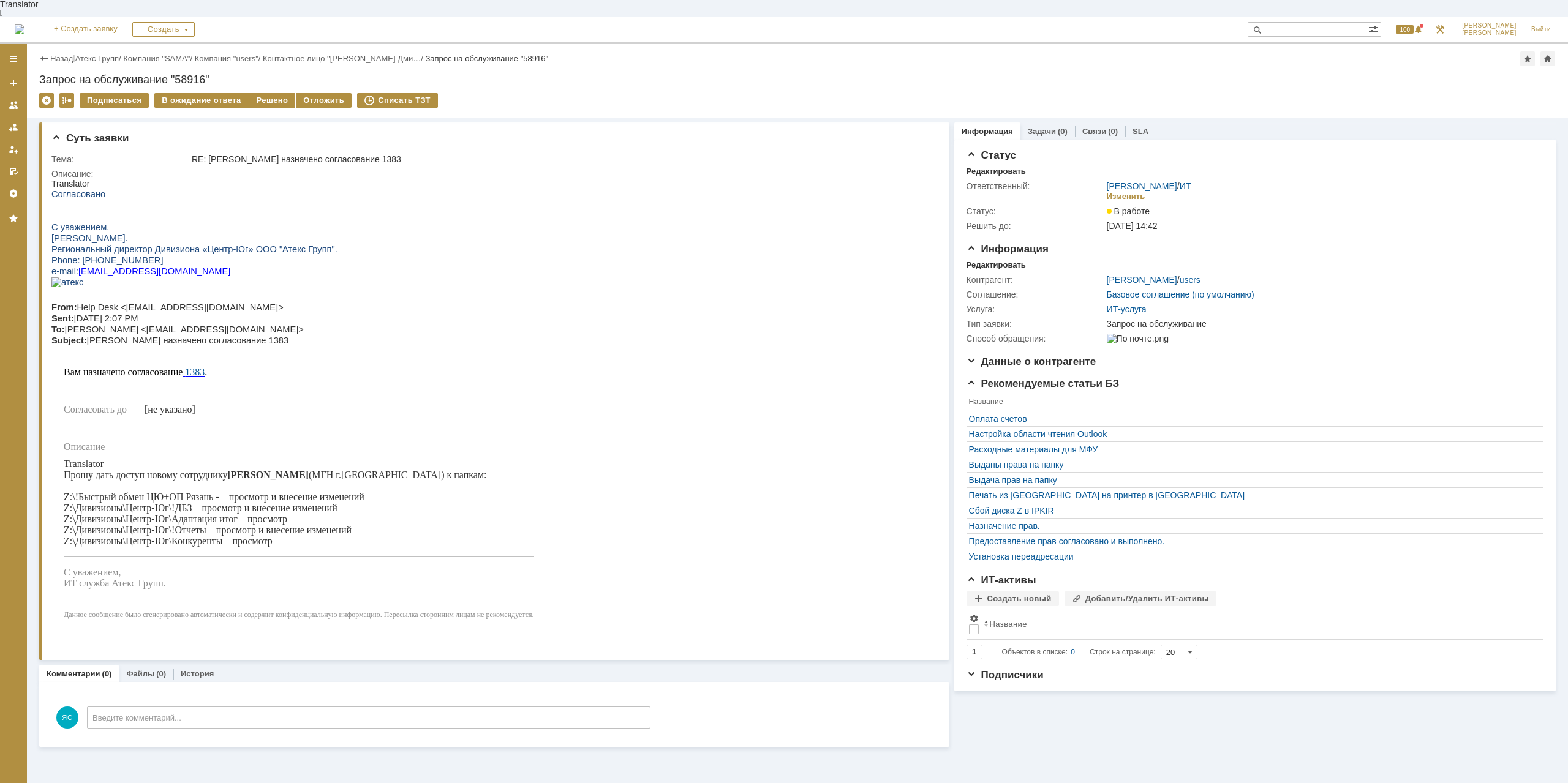
click at [106, 50] on div "Назад | Атекс Групп / Компания "SAMA" / Компания "users" / Контактное лицо "[PE…" at bounding box center [797, 81] width 1541 height 74
click at [107, 54] on link "Атекс Групп" at bounding box center [97, 58] width 43 height 9
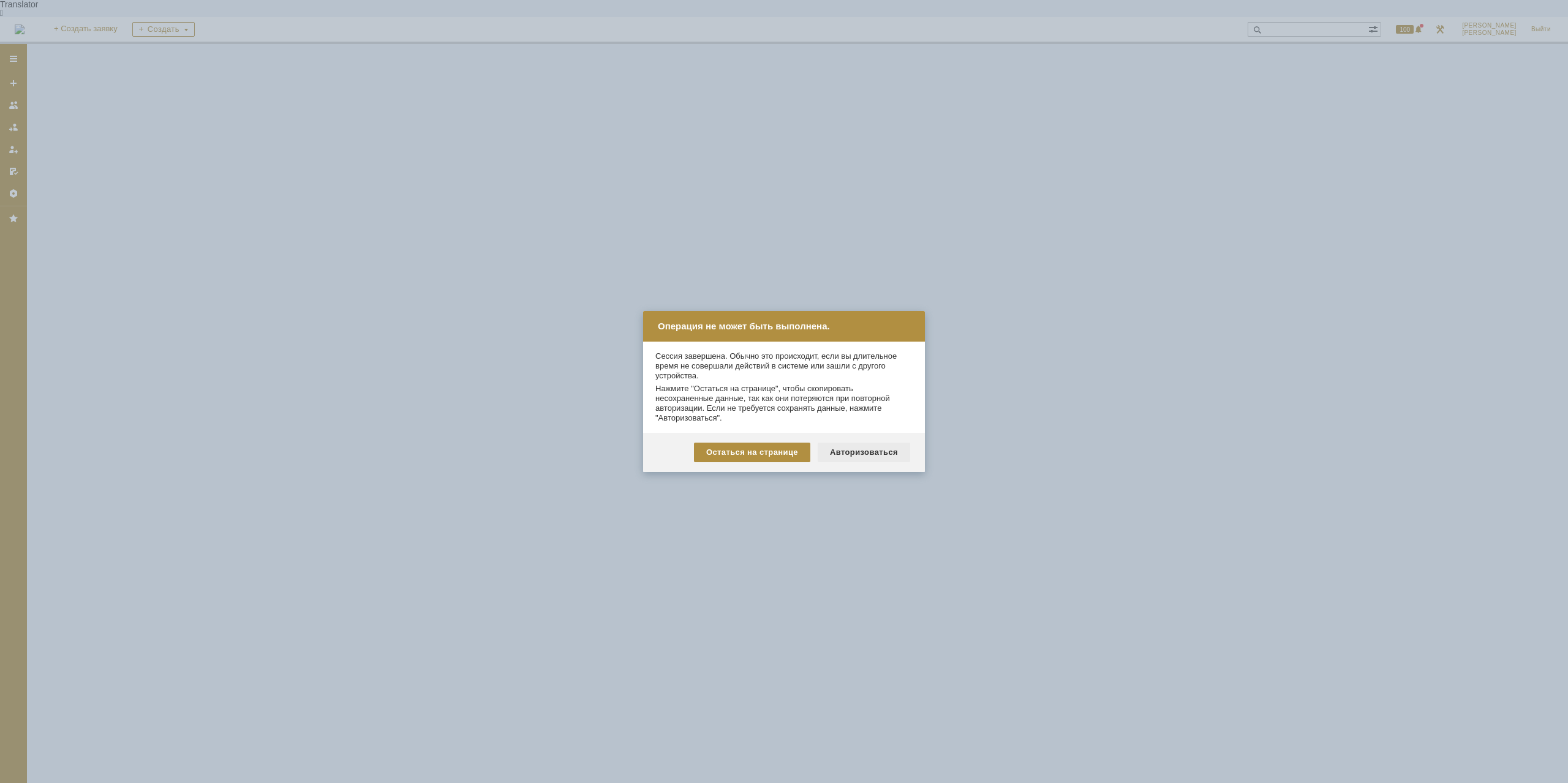
click at [872, 454] on div "Авторизоваться" at bounding box center [863, 453] width 92 height 19
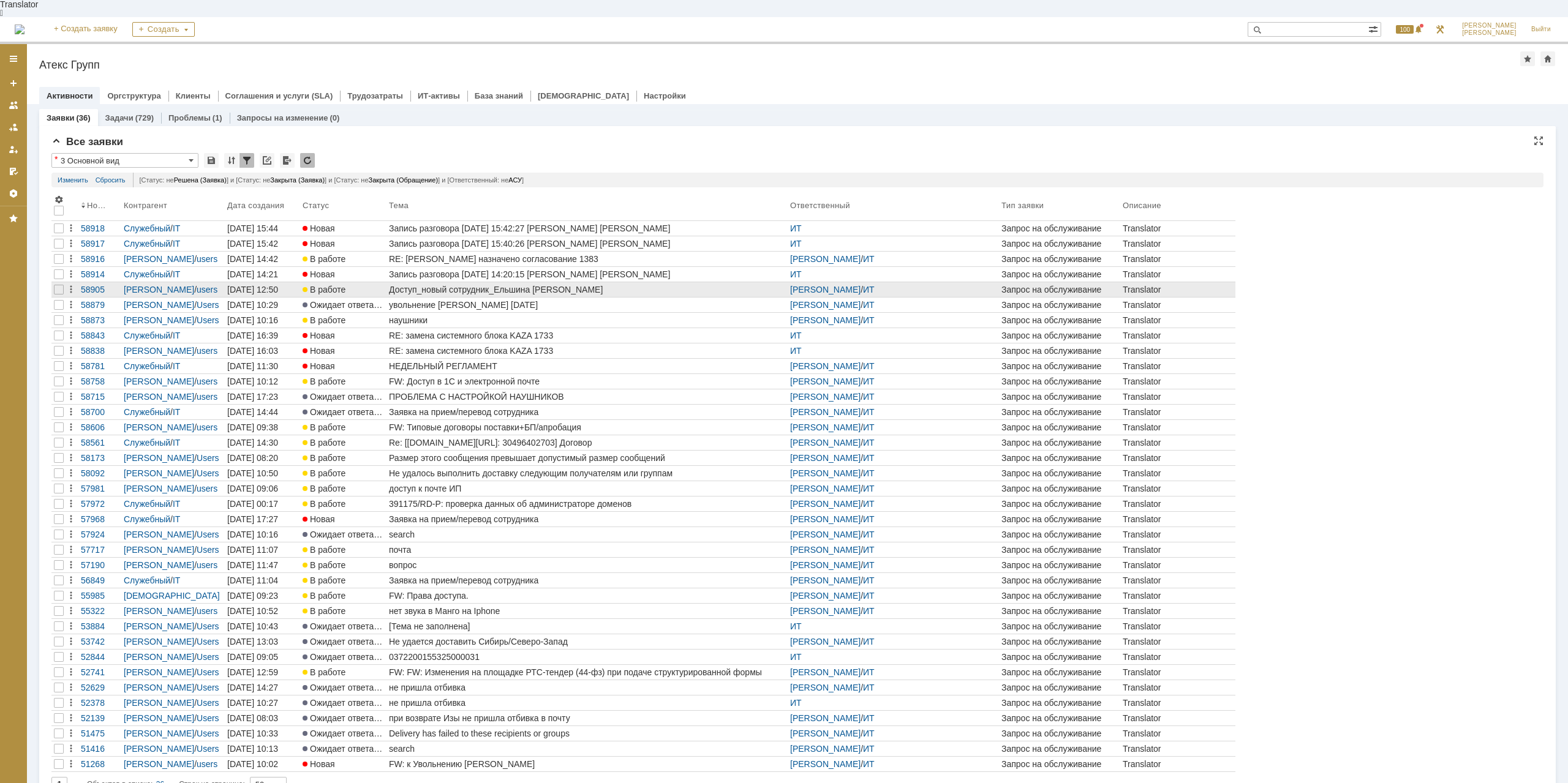
click at [496, 285] on div "Доступ_новый сотрудник_Ельшина [PERSON_NAME]" at bounding box center [587, 289] width 396 height 10
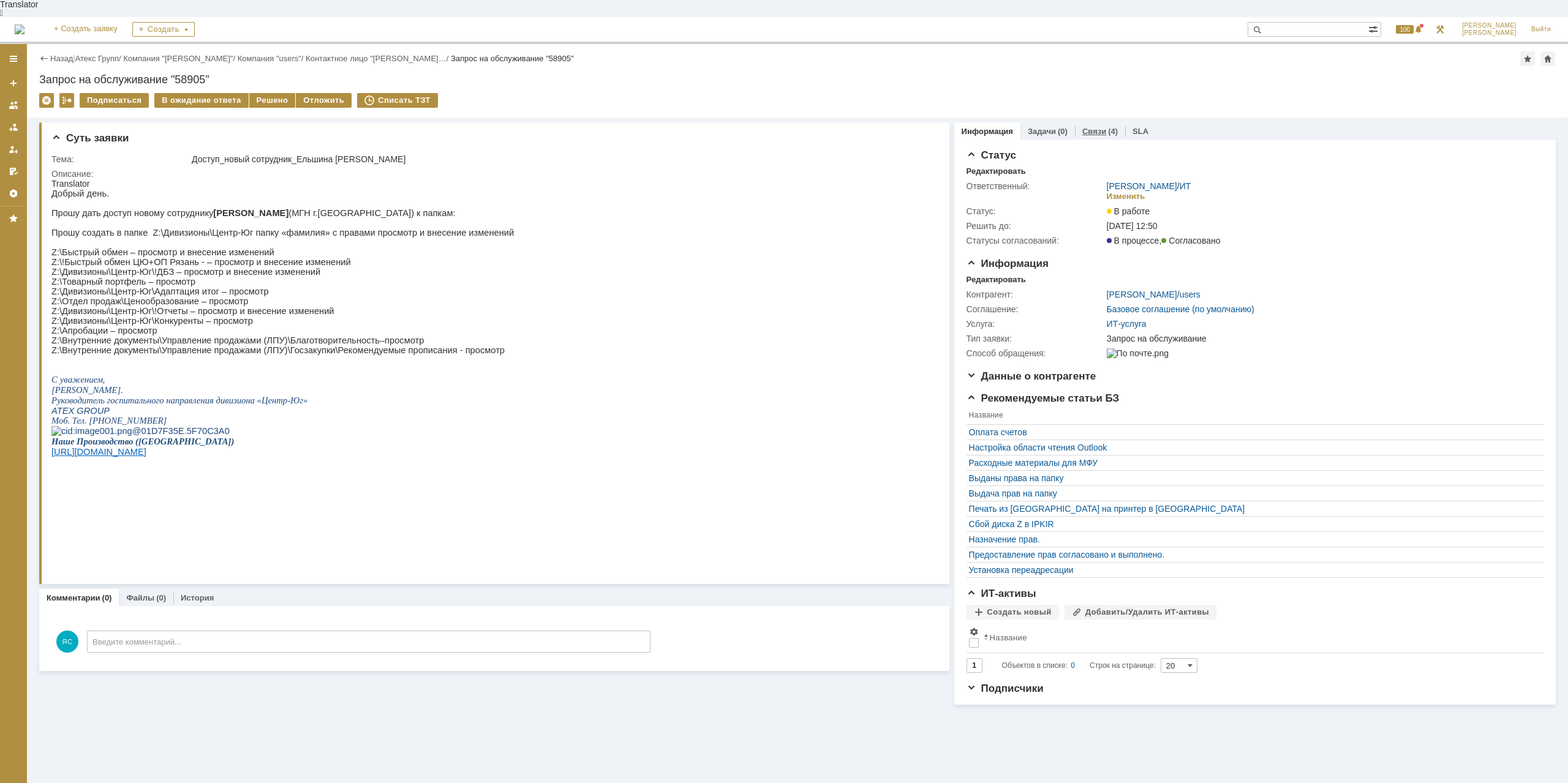
click at [1087, 127] on link "Связи" at bounding box center [1094, 131] width 24 height 9
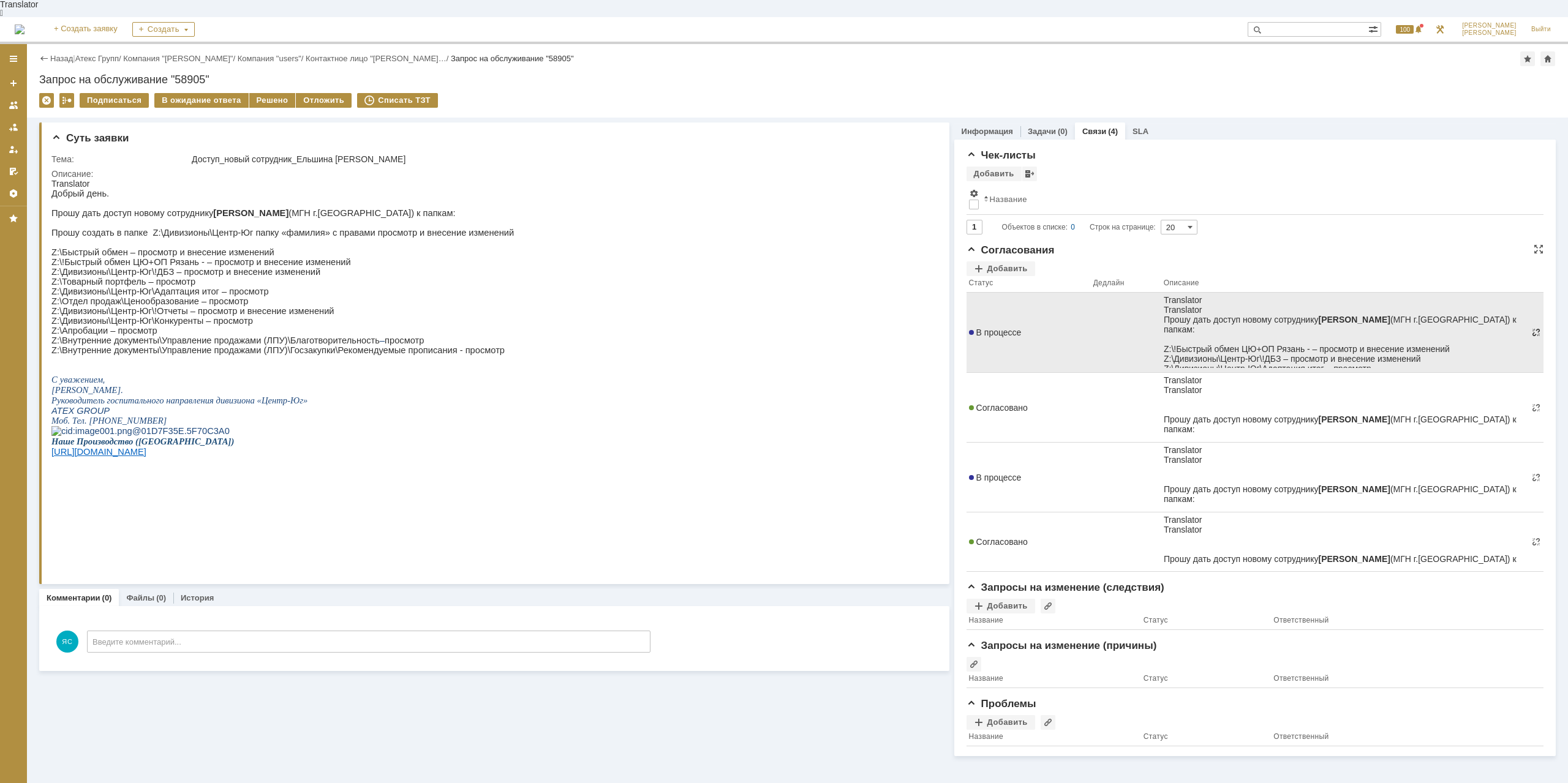
click at [1535, 328] on span at bounding box center [1536, 332] width 10 height 10
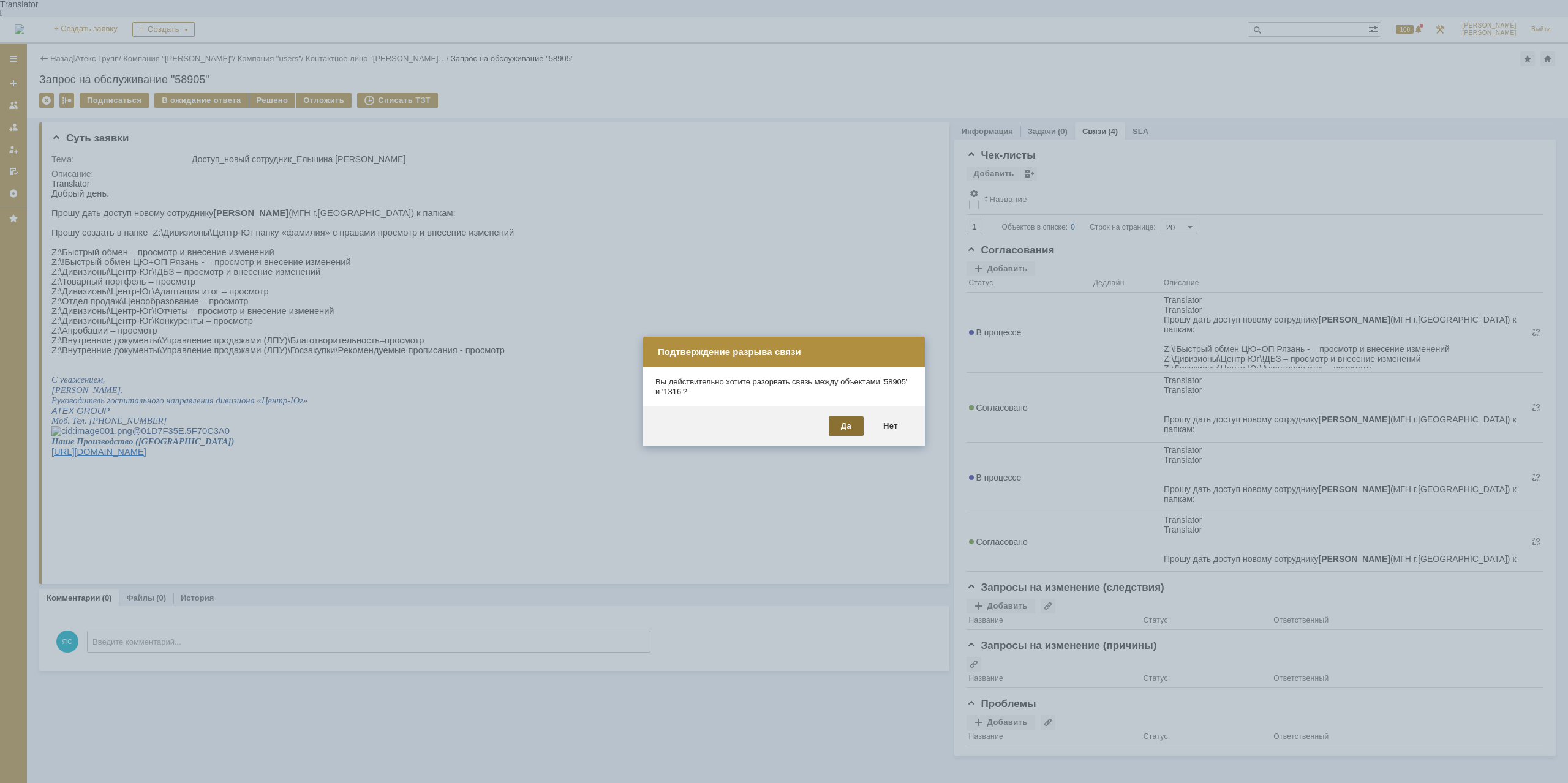
click at [837, 429] on div "Да" at bounding box center [846, 426] width 35 height 19
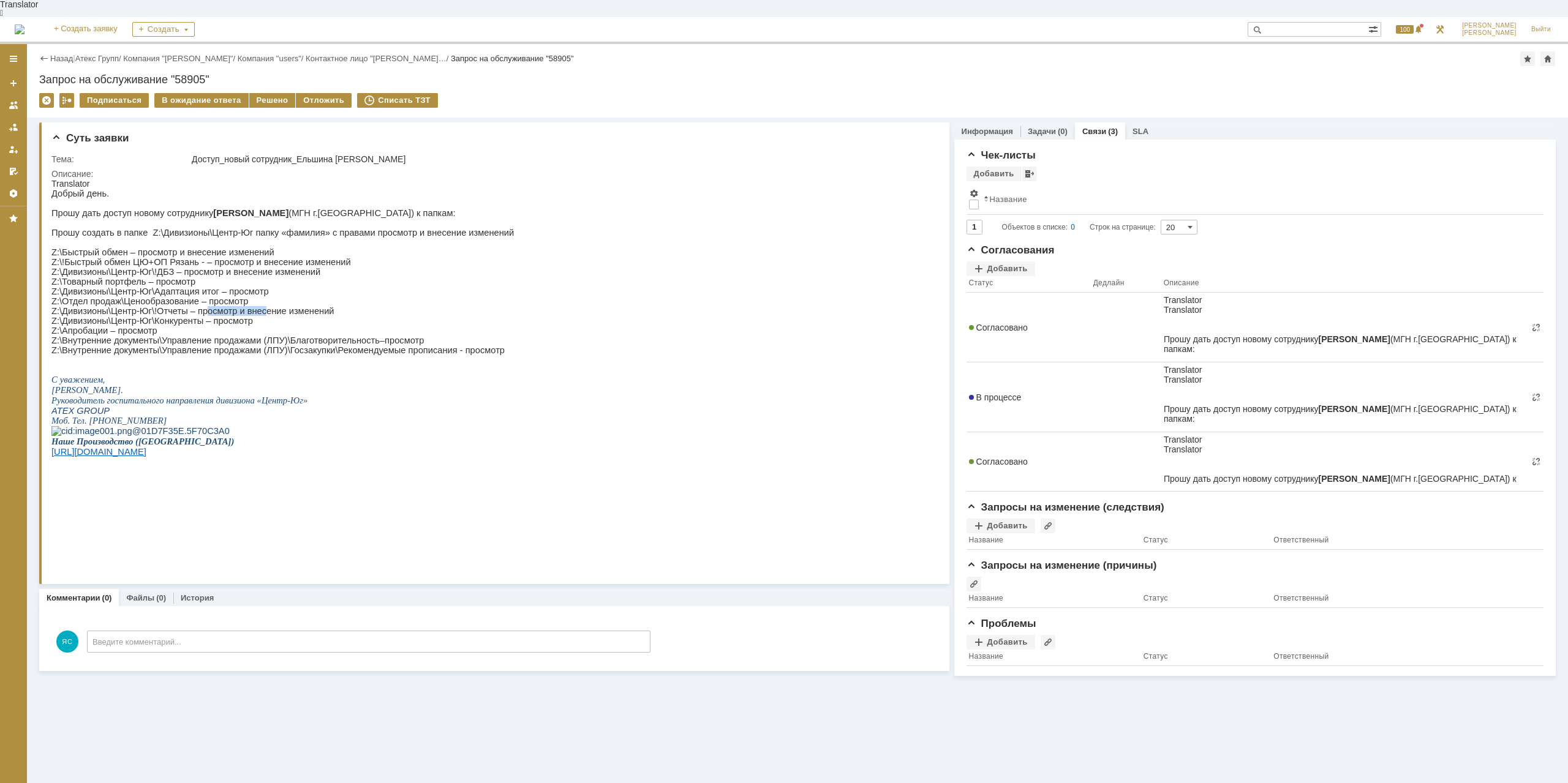
drag, startPoint x: 199, startPoint y: 311, endPoint x: 257, endPoint y: 316, distance: 58.2
click at [254, 316] on p "Z:\Дивизионы\Центр-Юг\!Отчеты – просмотр и внесение изменений" at bounding box center [283, 310] width 462 height 10
click at [257, 316] on p "Z:\Дивизионы\Центр-Юг\!Отчеты – просмотр и внесение изменений" at bounding box center [283, 310] width 462 height 10
click at [200, 323] on p "Z:\Дивизионы\Центр-Юг\Конкуренты – просмотр" at bounding box center [283, 321] width 462 height 10
click at [572, 296] on html "Translator Добрый день. Прошу дать доступ новому сотруднику [PERSON_NAME] (МГН …" at bounding box center [491, 338] width 878 height 319
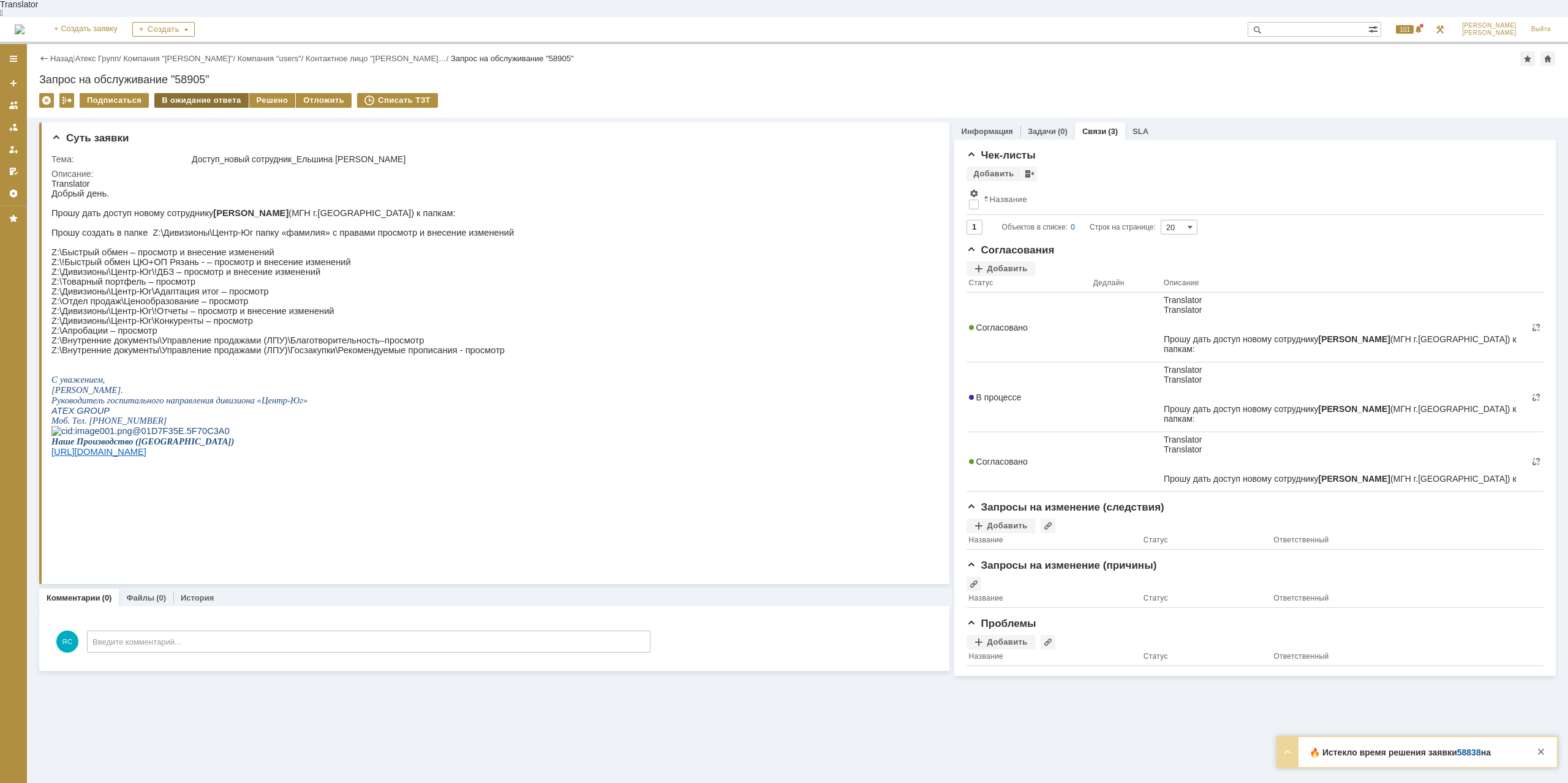
click at [194, 93] on div "В ожидание ответа" at bounding box center [201, 100] width 94 height 15
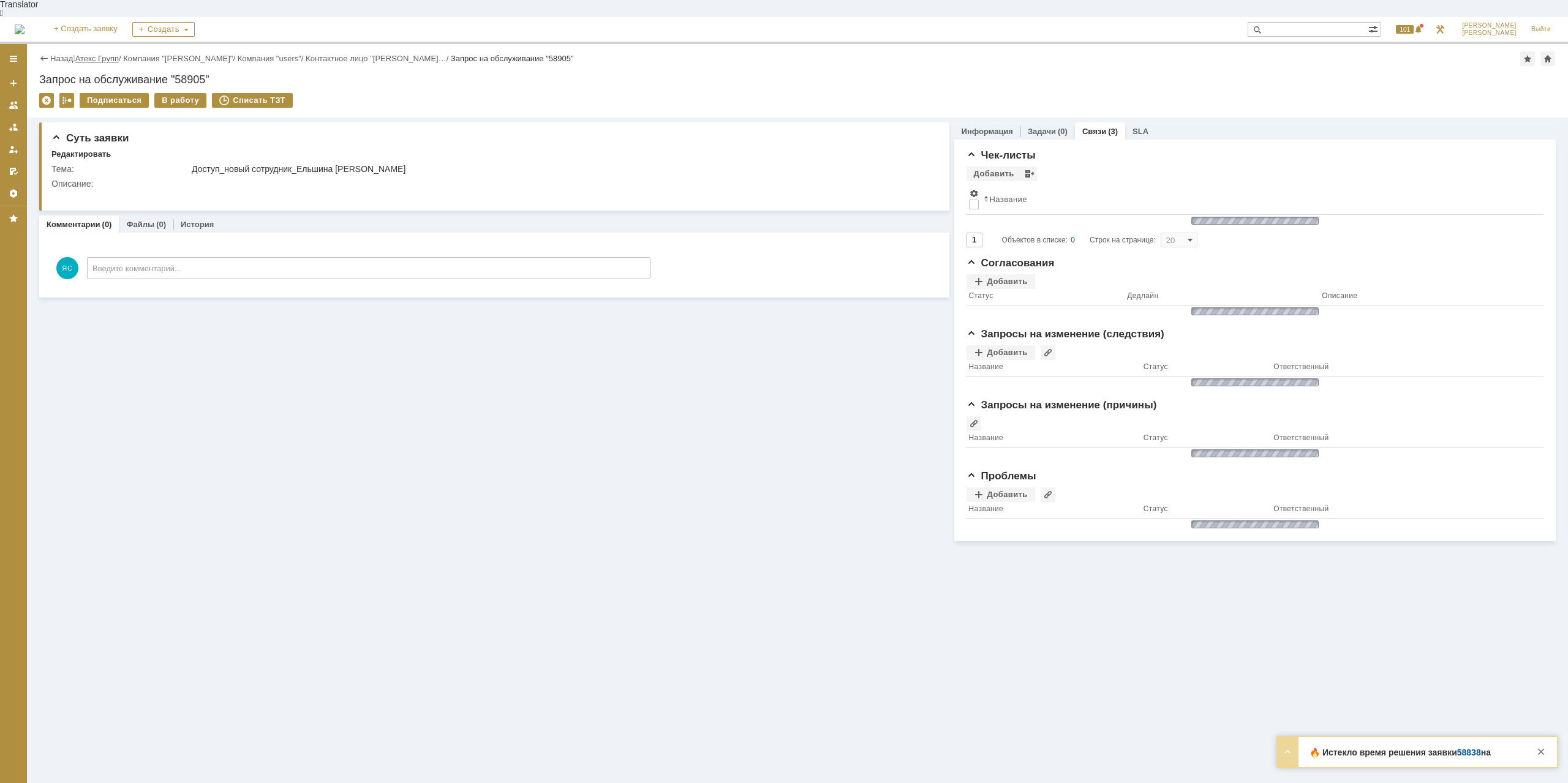
click at [107, 54] on link "Атекс Групп" at bounding box center [97, 58] width 43 height 9
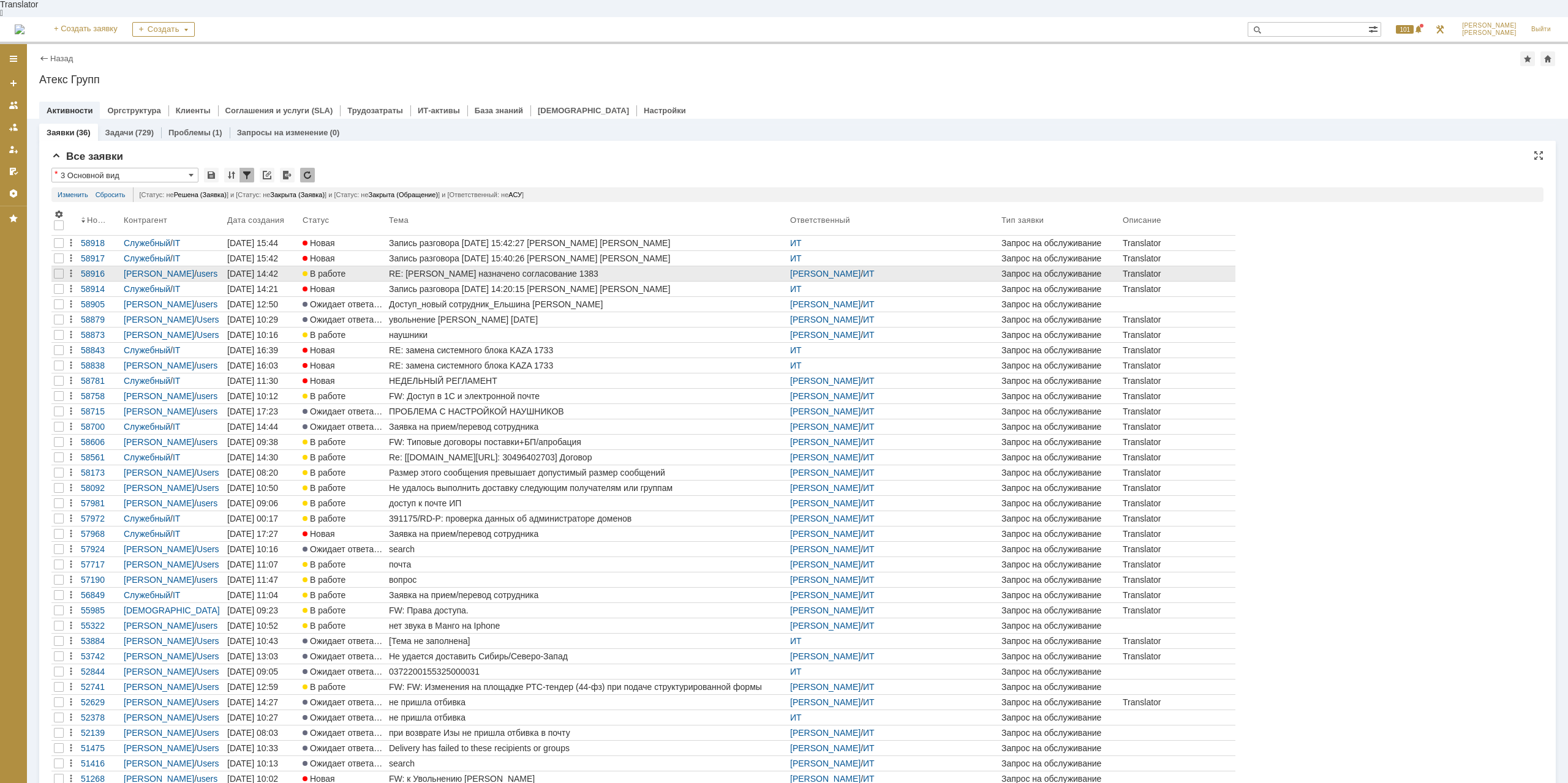
click at [223, 267] on div "[PERSON_NAME] / users" at bounding box center [173, 274] width 103 height 15
click at [216, 269] on div "[PERSON_NAME] / users" at bounding box center [173, 273] width 99 height 10
click at [411, 269] on div "RE: [PERSON_NAME] назначено согласование 1383" at bounding box center [587, 273] width 396 height 10
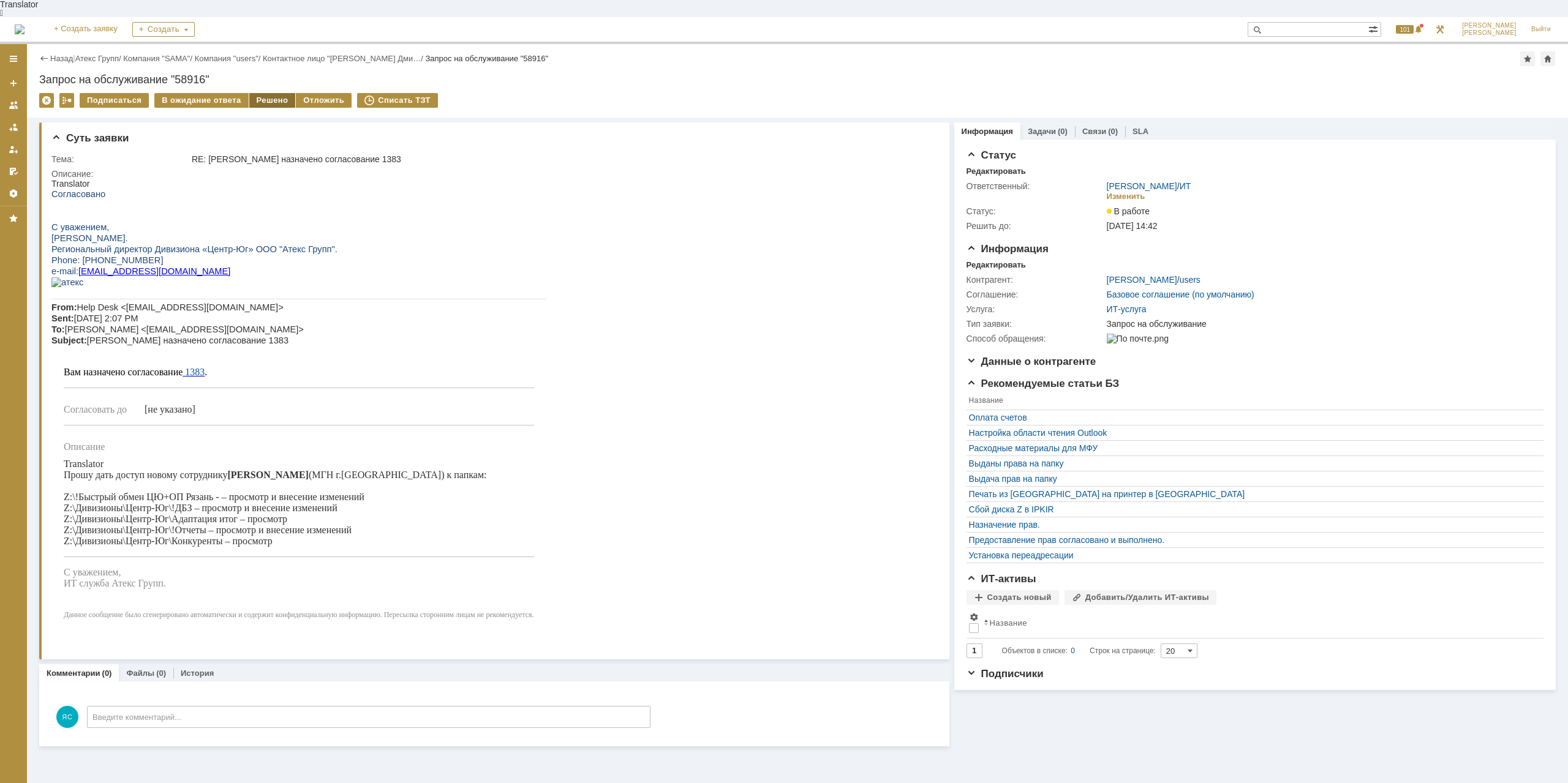
click at [269, 93] on div "Решено" at bounding box center [272, 100] width 46 height 15
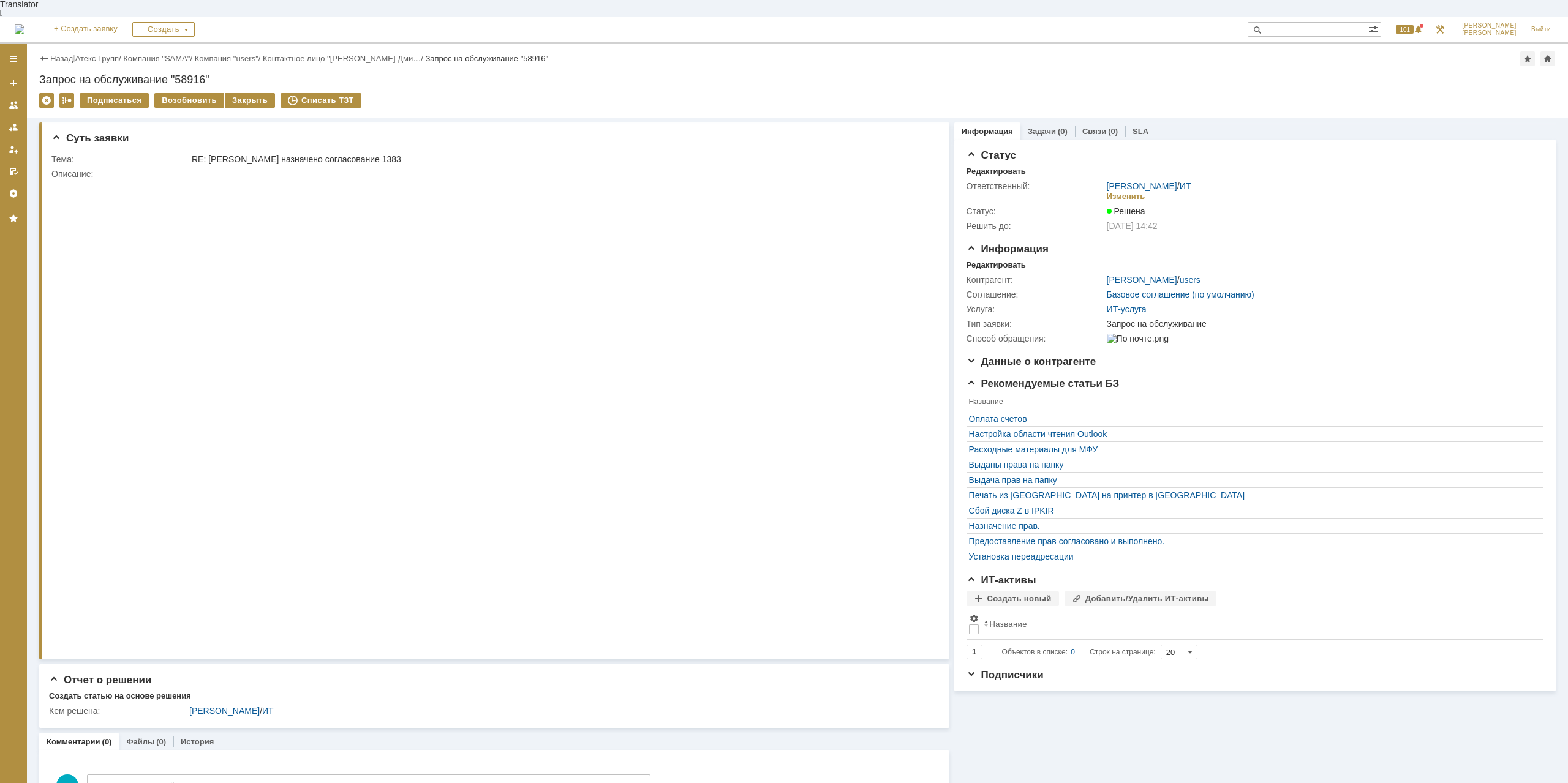
click at [103, 54] on link "Атекс Групп" at bounding box center [97, 58] width 43 height 9
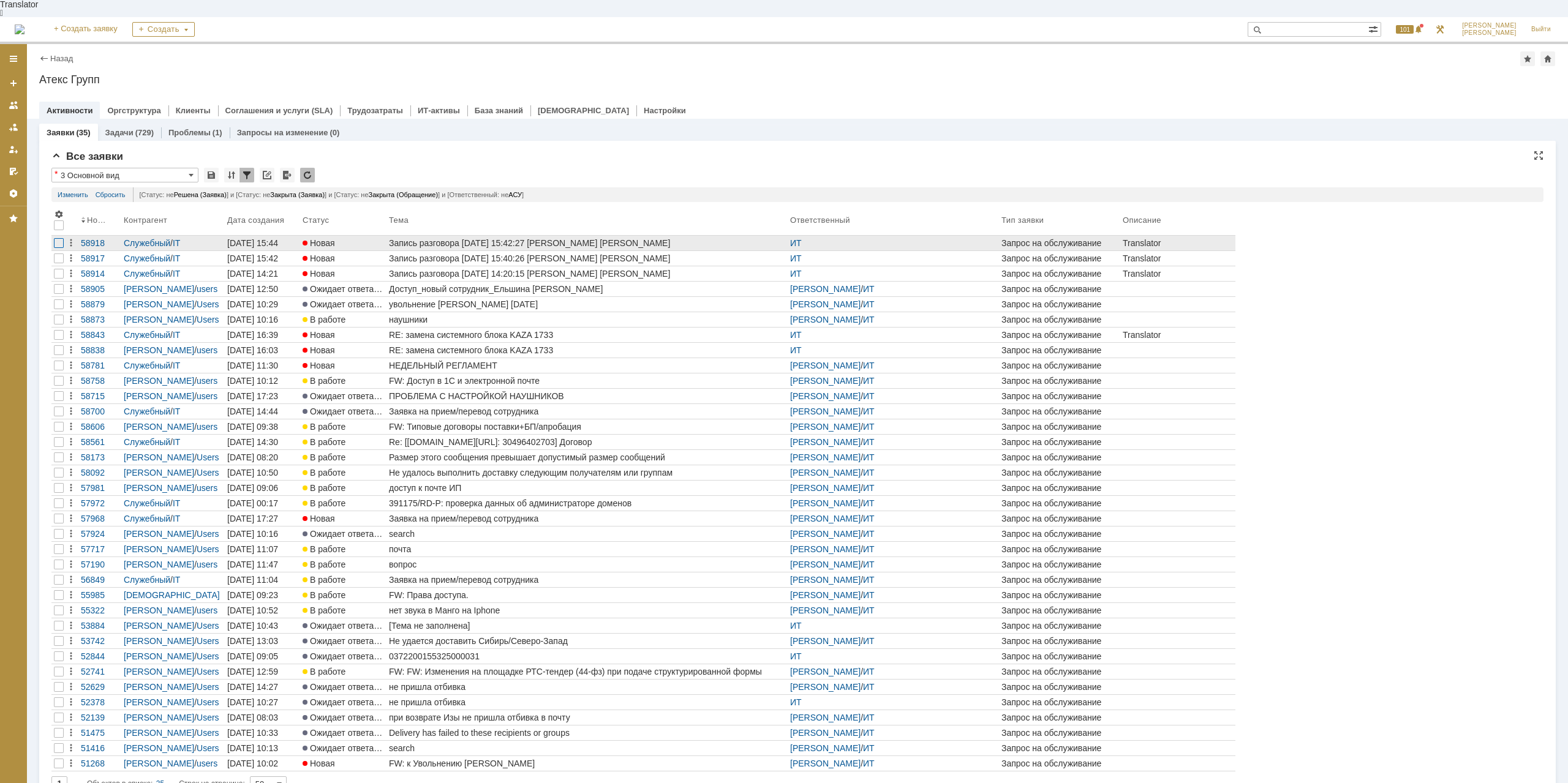
click at [61, 238] on div at bounding box center [58, 243] width 10 height 10
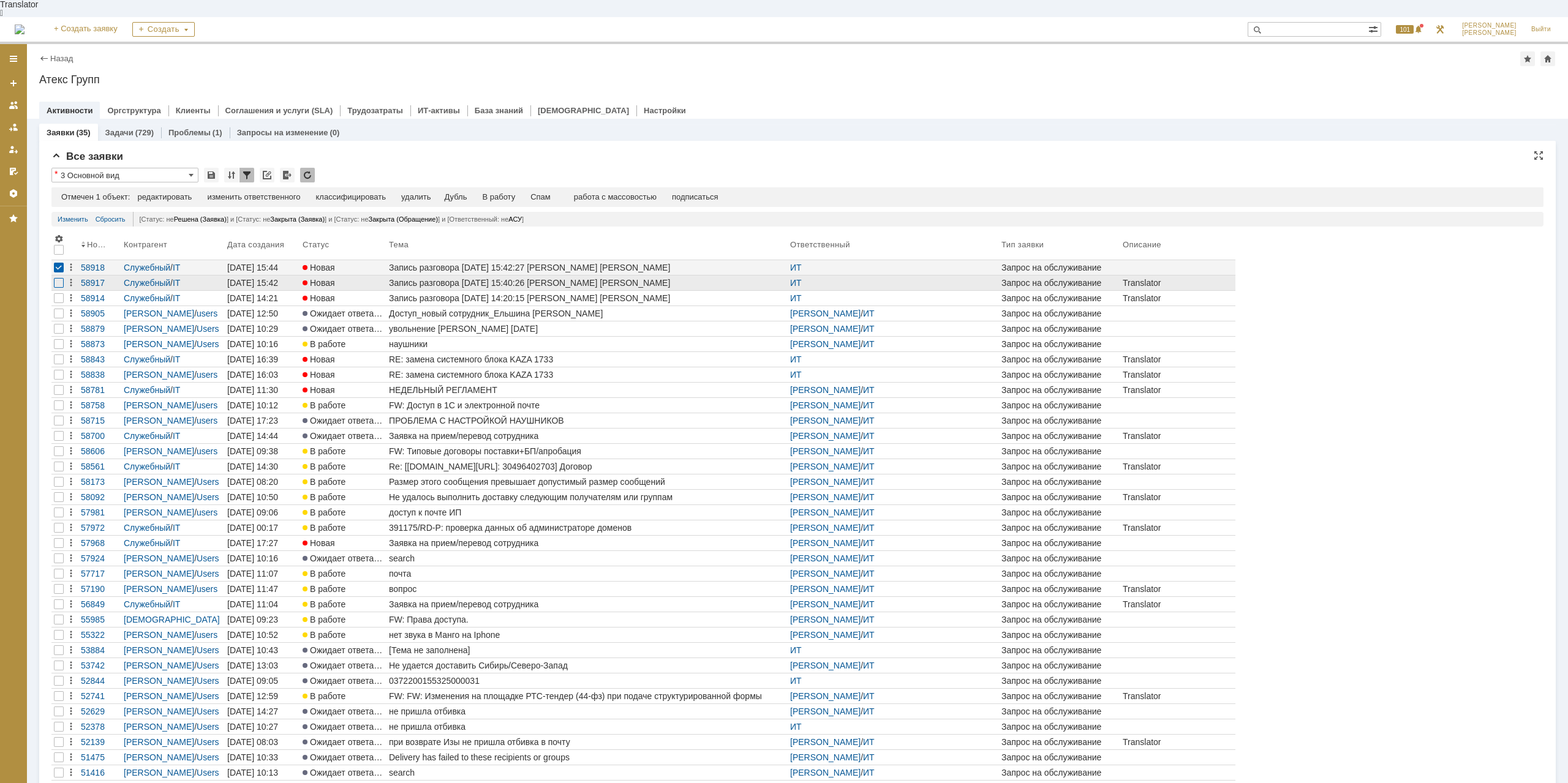
click at [58, 278] on div at bounding box center [58, 283] width 10 height 10
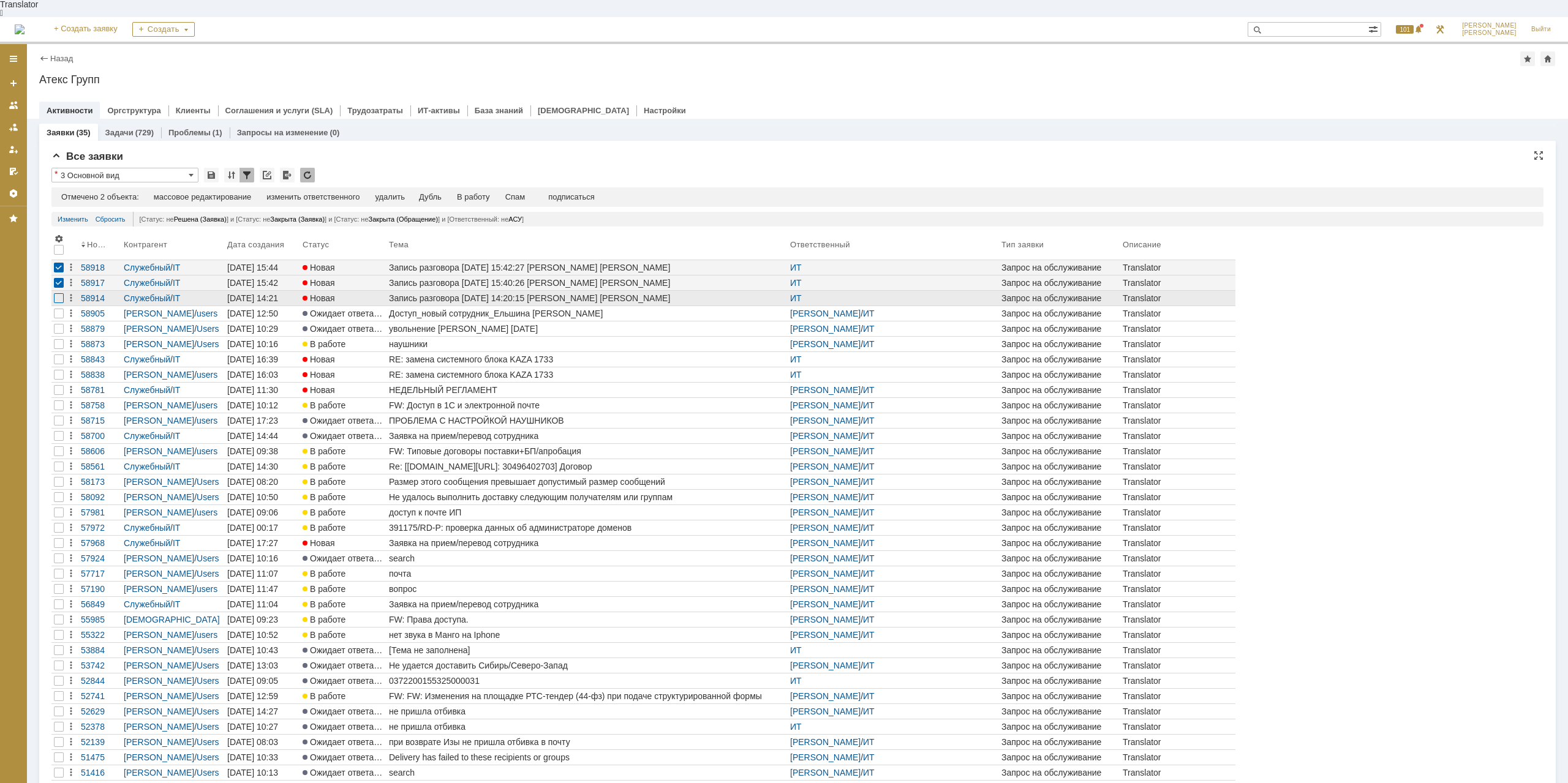
click at [56, 293] on div at bounding box center [58, 298] width 10 height 10
click at [523, 192] on div "Спам" at bounding box center [515, 197] width 20 height 10
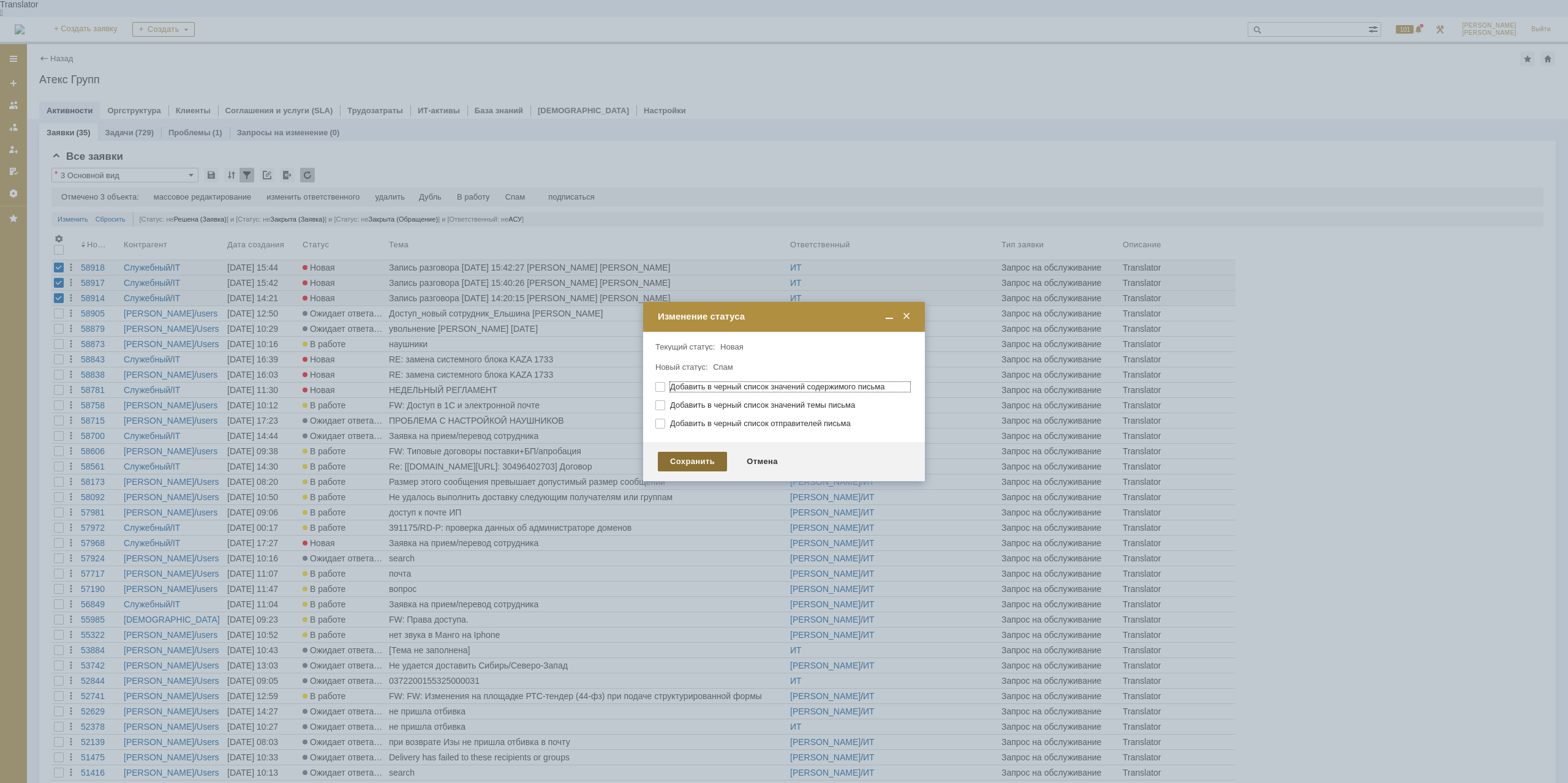
click at [697, 457] on div "Сохранить" at bounding box center [692, 462] width 69 height 19
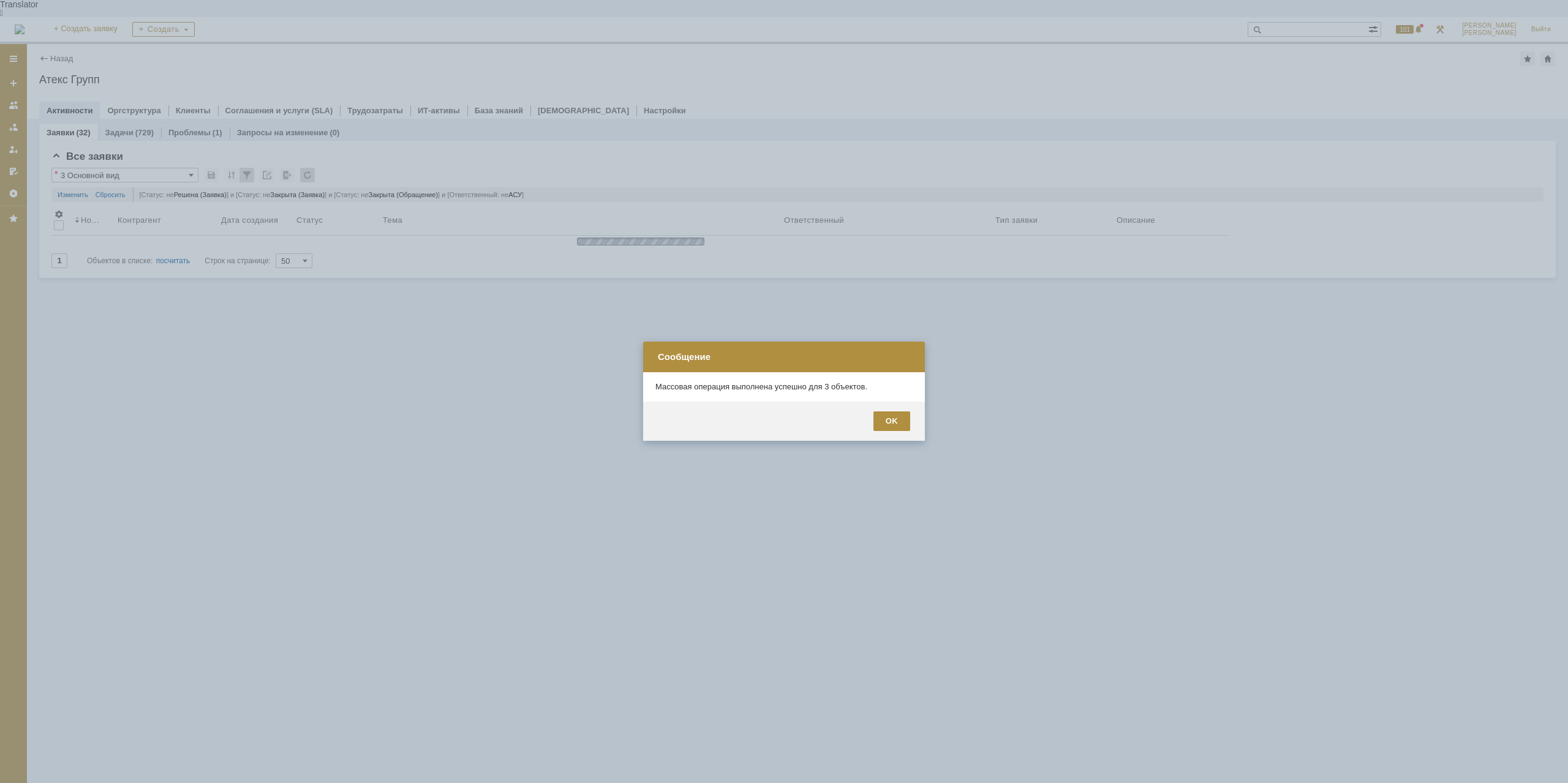
click at [889, 422] on div "OK" at bounding box center [891, 422] width 37 height 19
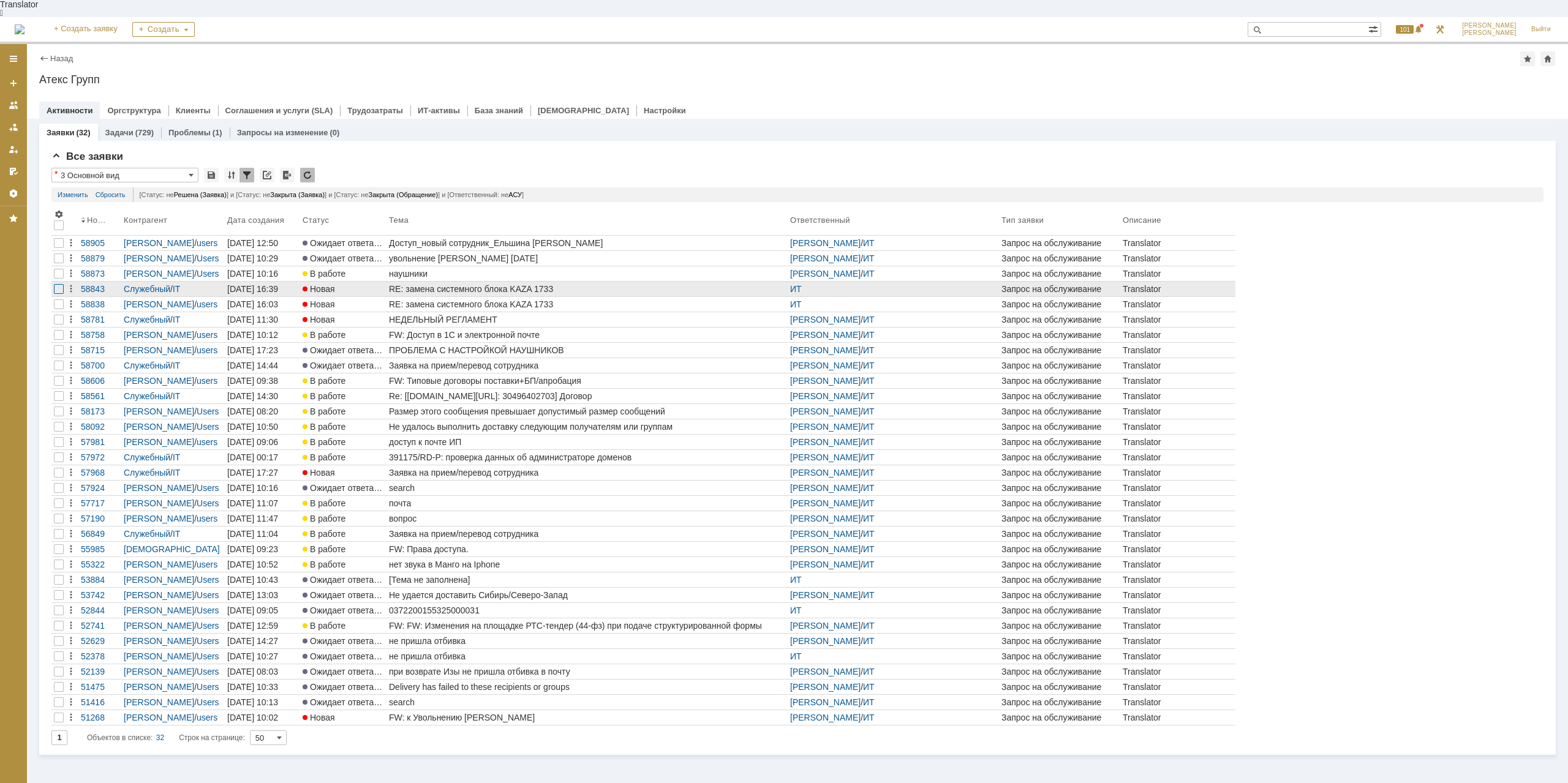
click at [59, 284] on div at bounding box center [58, 289] width 10 height 10
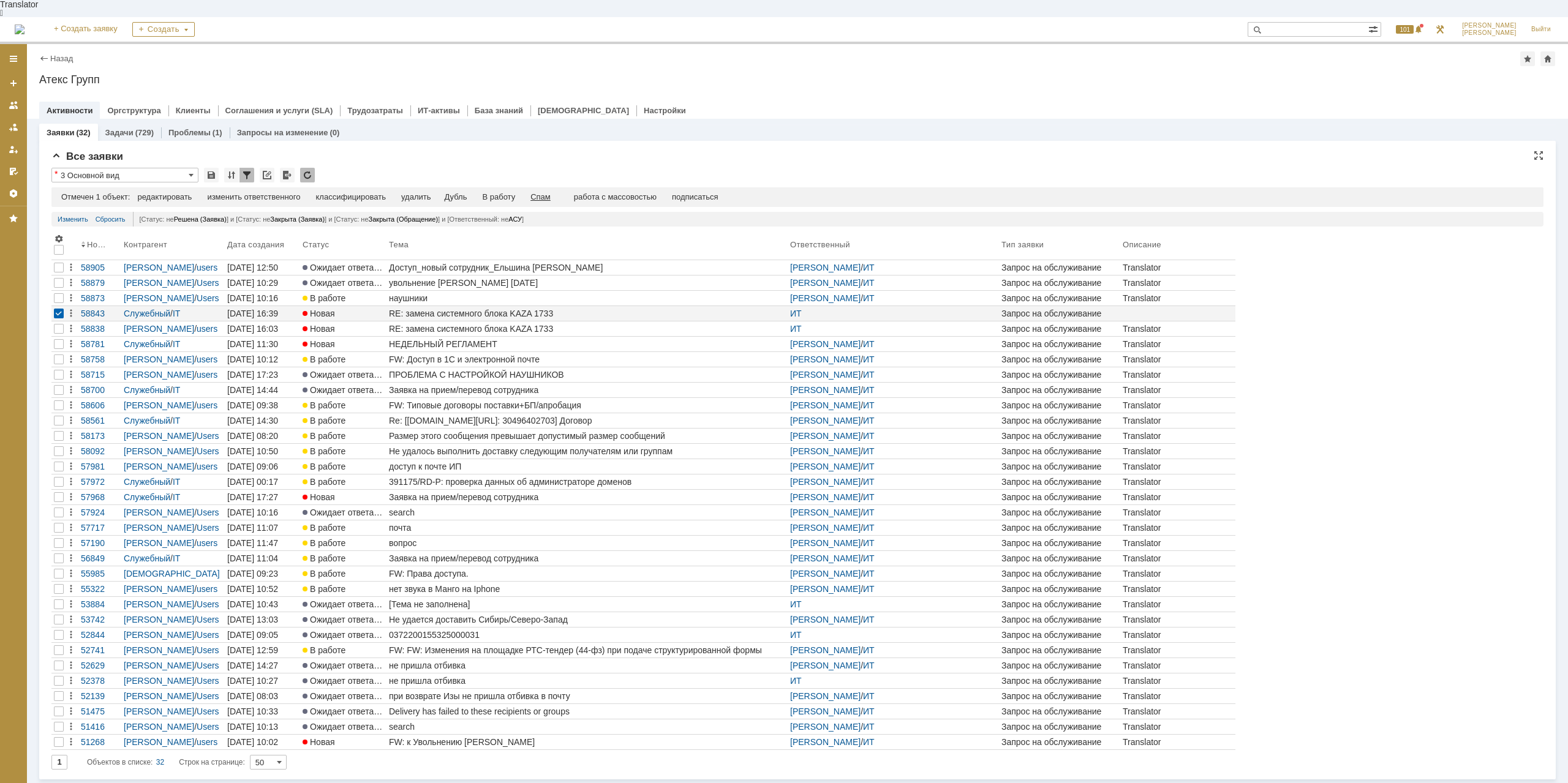
click at [551, 192] on div "Спам" at bounding box center [540, 197] width 20 height 10
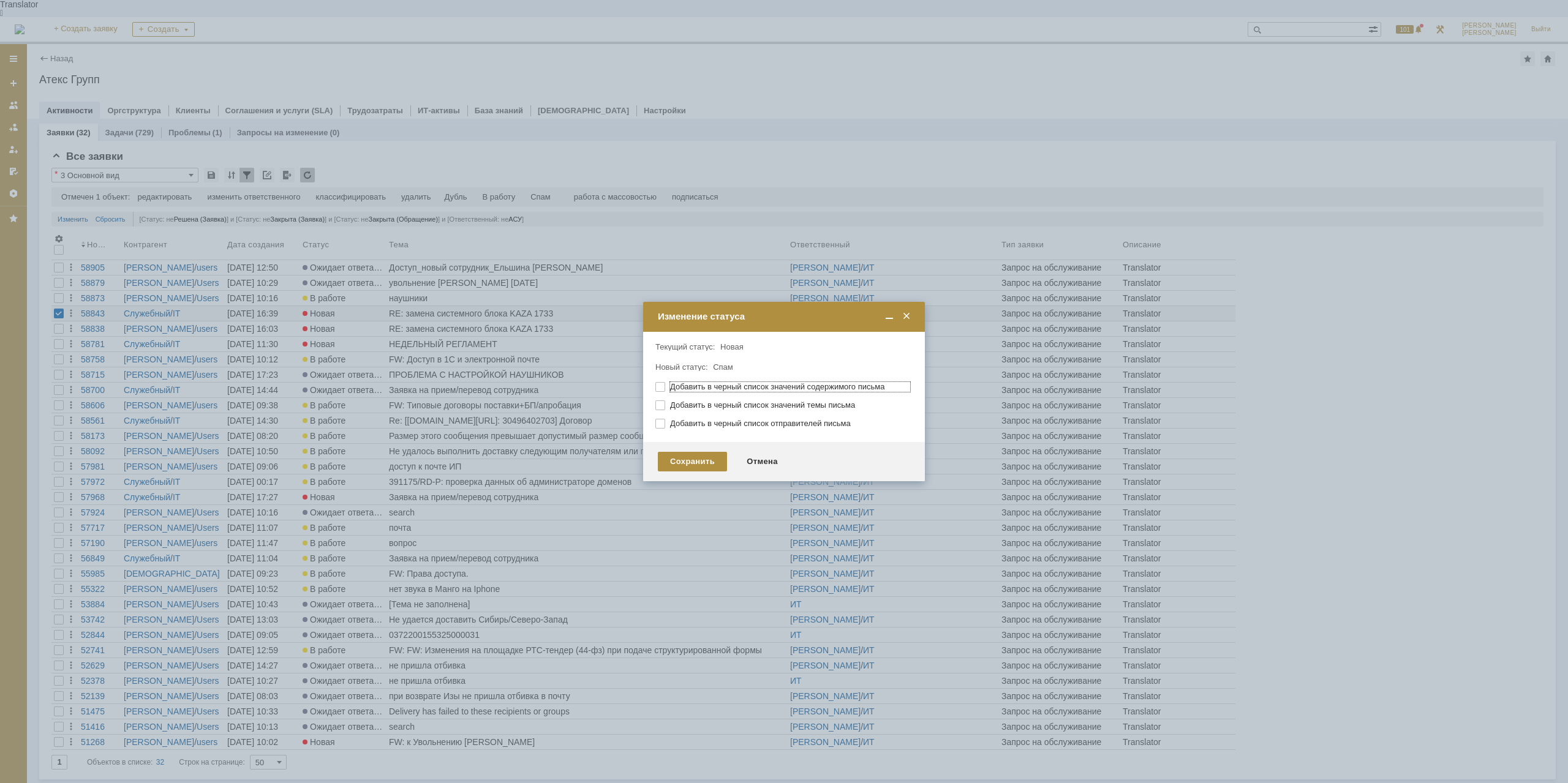
click at [686, 471] on div "Сохранить Отмена" at bounding box center [784, 462] width 281 height 39
click at [686, 465] on div "Сохранить" at bounding box center [692, 462] width 69 height 19
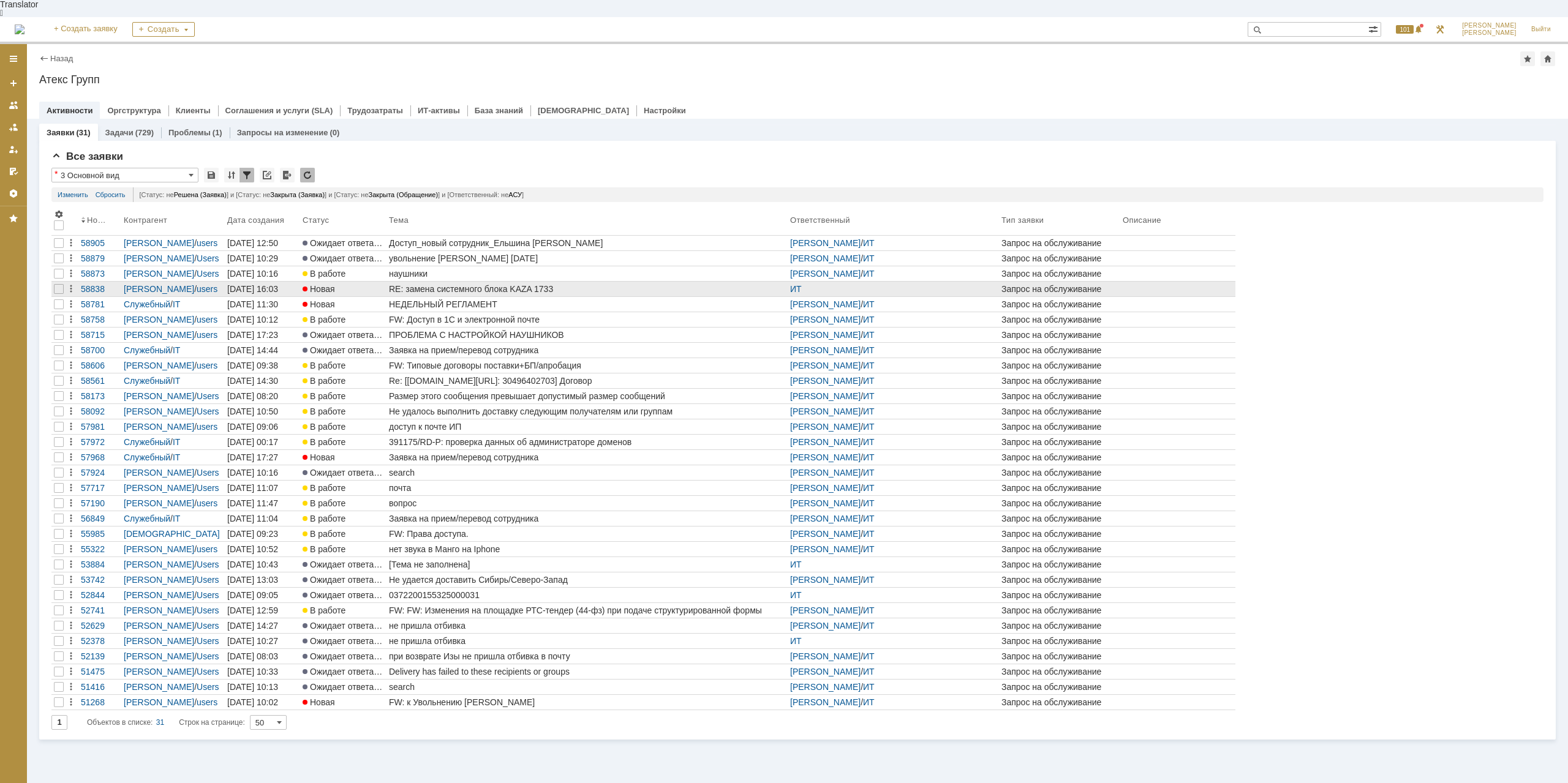
click at [412, 281] on link "RE: замена системного блока KAZA 1733" at bounding box center [587, 289] width 401 height 15
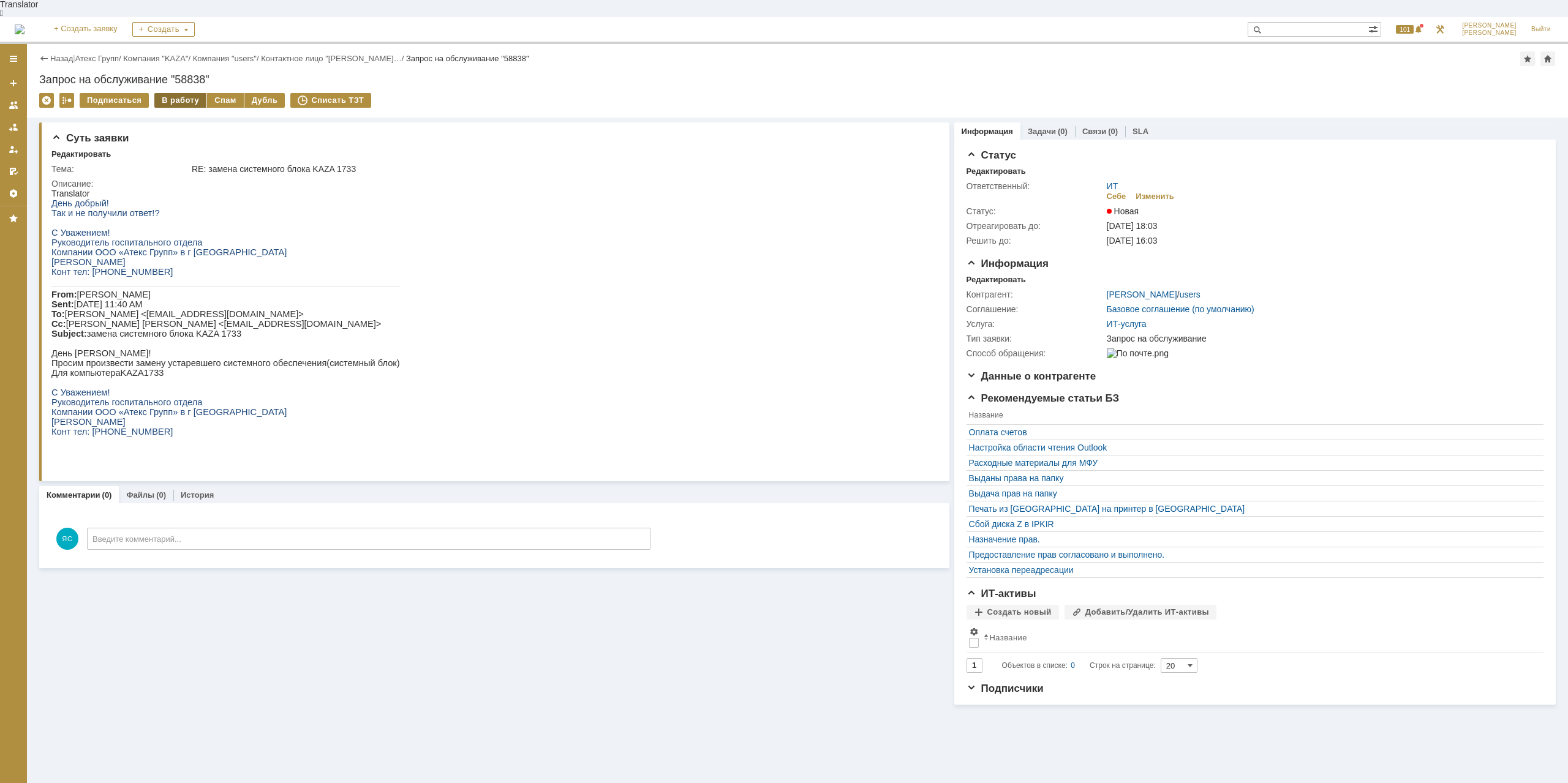
click at [180, 93] on div "В работу" at bounding box center [180, 100] width 52 height 15
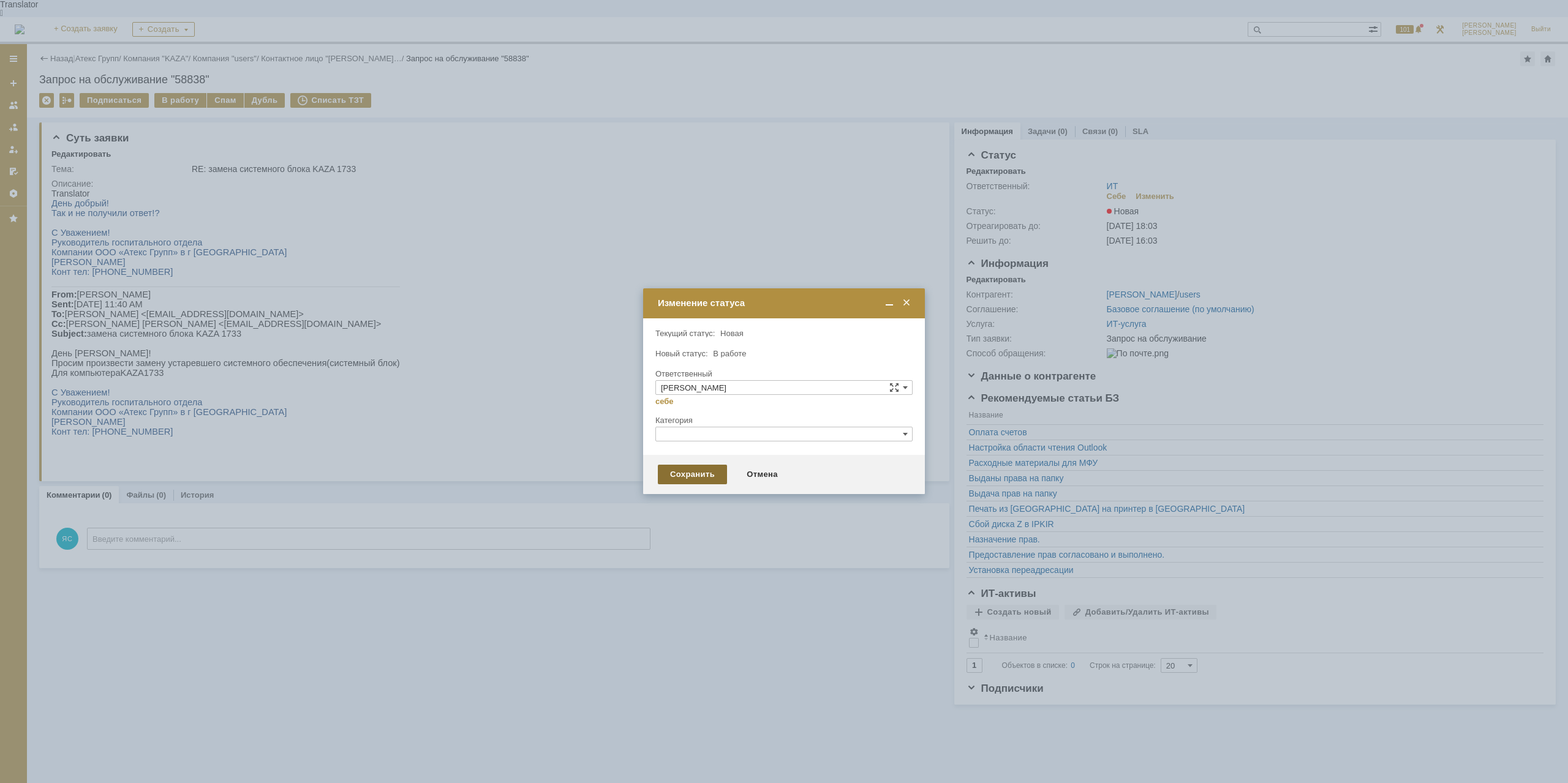
click at [677, 475] on div "Сохранить" at bounding box center [692, 474] width 69 height 19
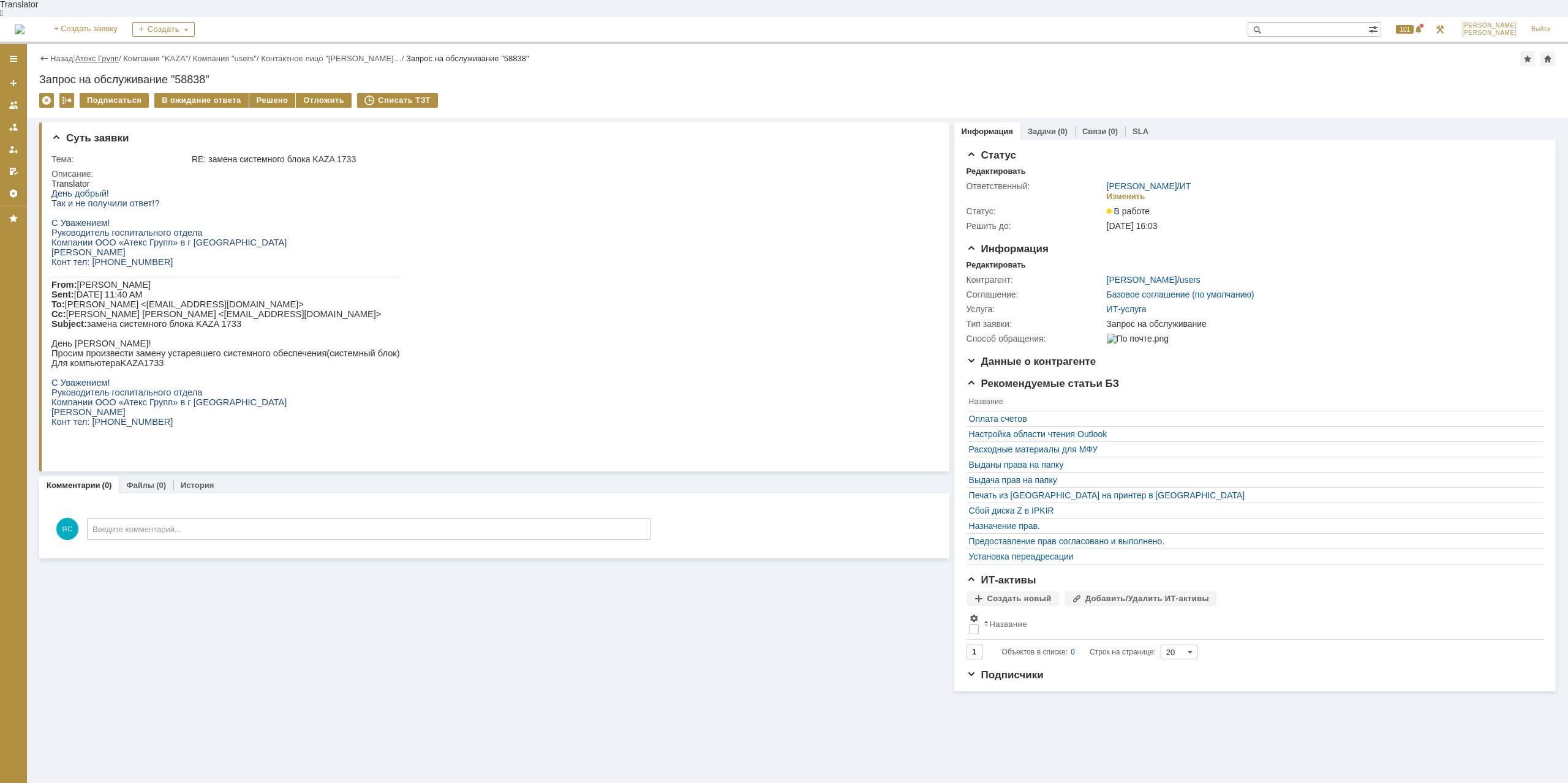
click at [119, 54] on link "Атекс Групп" at bounding box center [97, 58] width 43 height 9
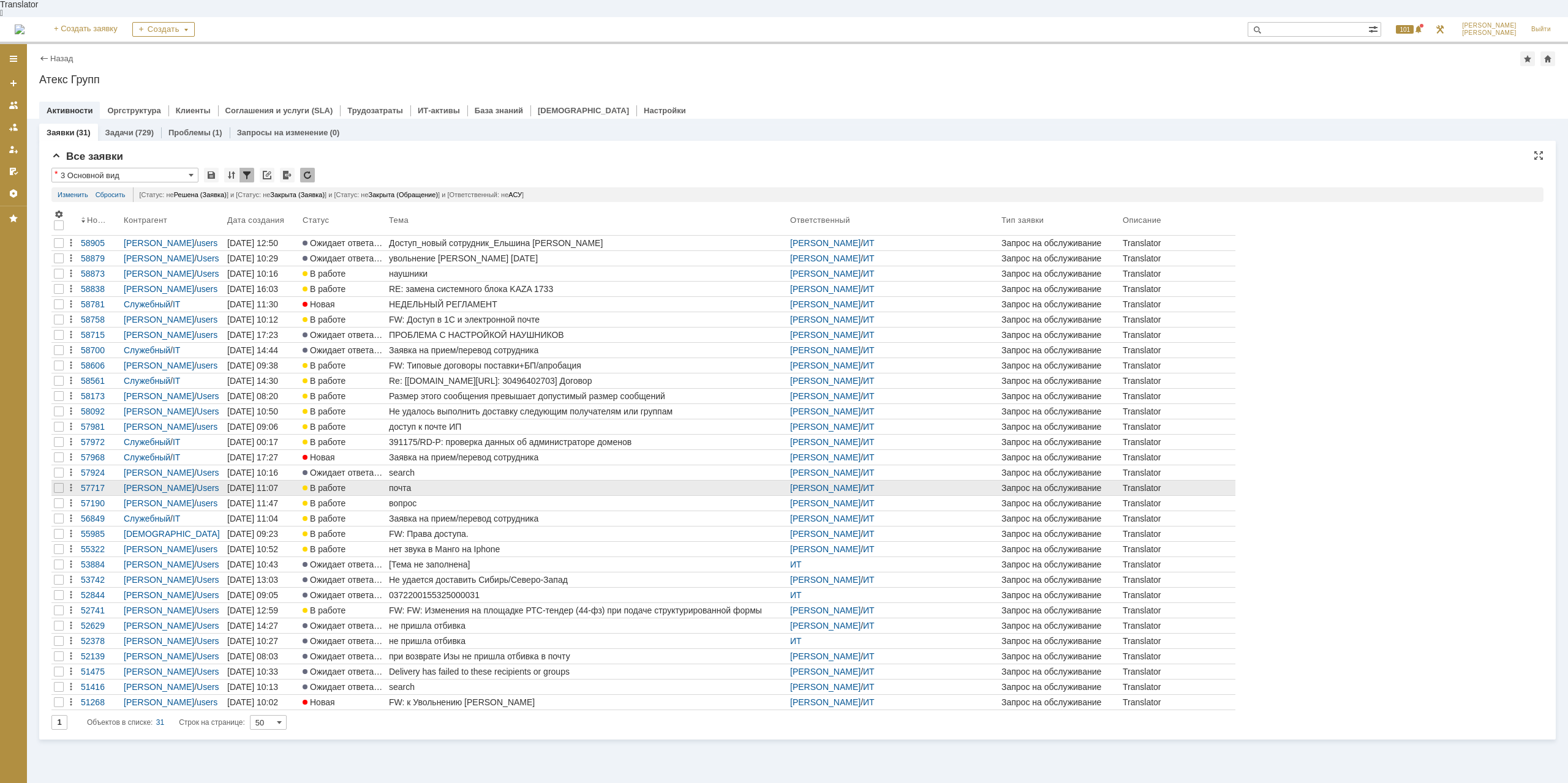
click at [436, 483] on div "почта" at bounding box center [587, 488] width 396 height 10
